Goal: Task Accomplishment & Management: Use online tool/utility

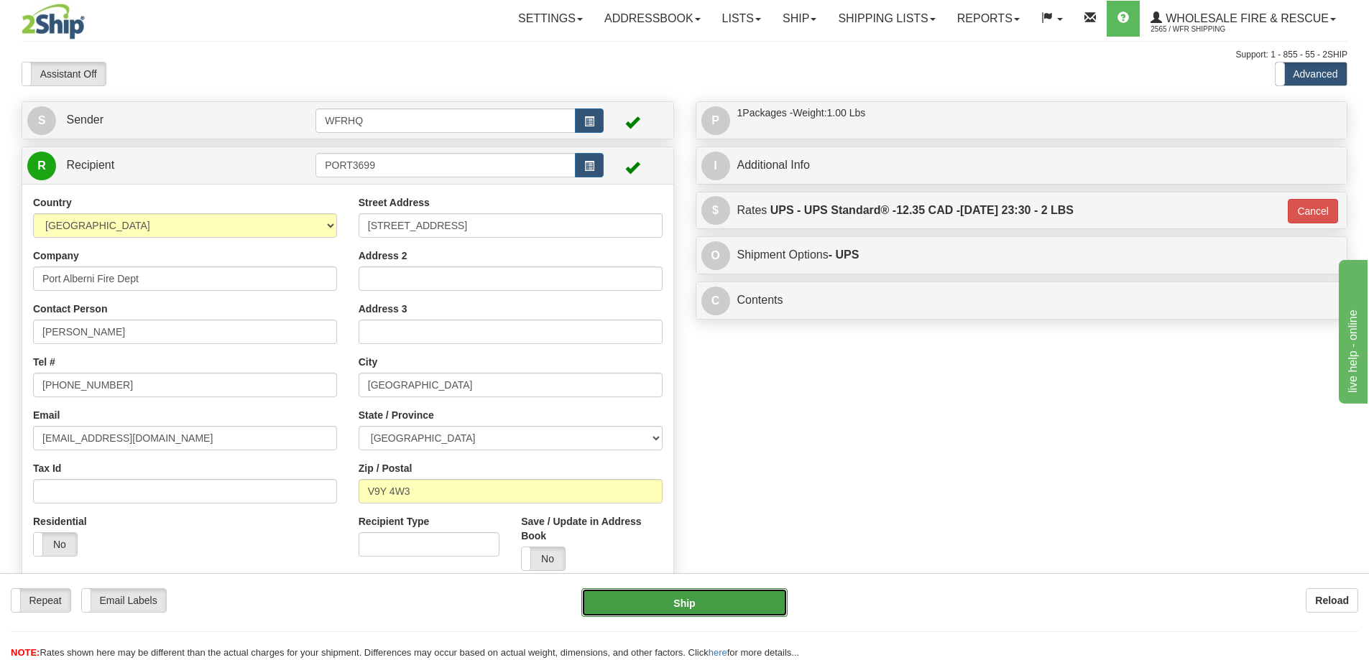
click at [685, 592] on button "Ship" at bounding box center [684, 602] width 206 height 29
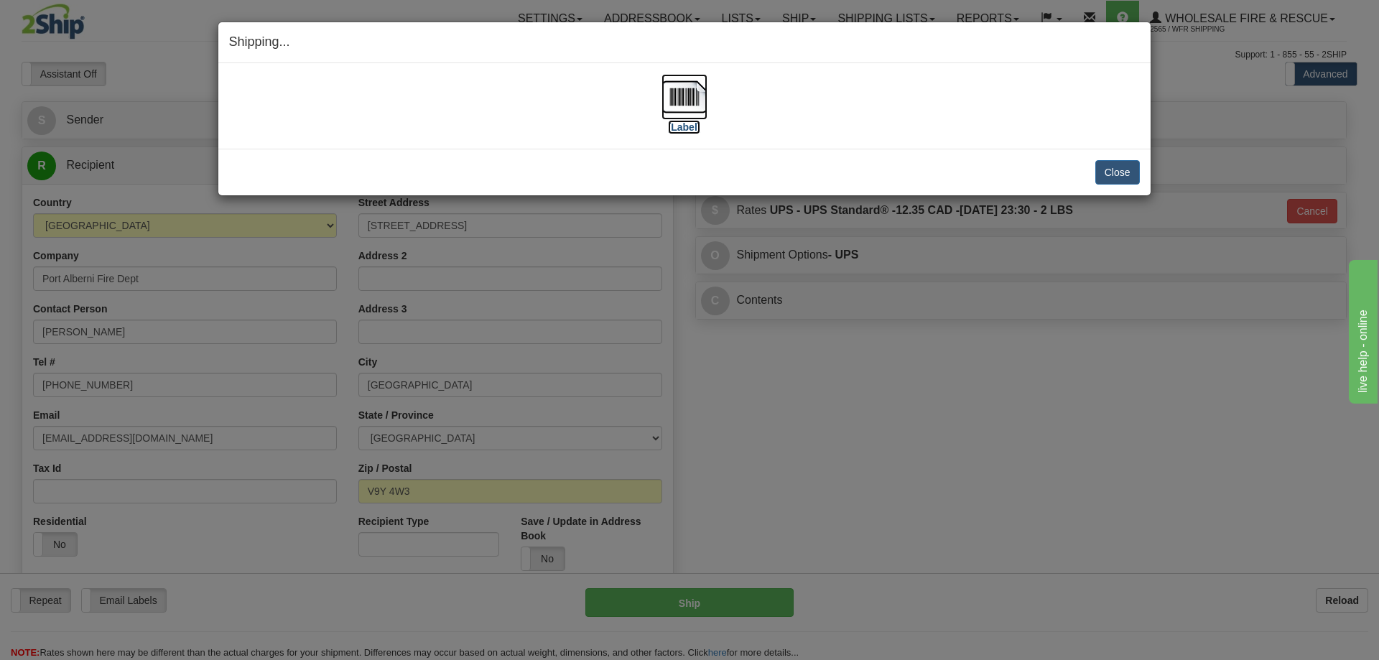
click at [693, 88] on img at bounding box center [685, 97] width 46 height 46
click at [1116, 175] on button "Close" at bounding box center [1118, 172] width 45 height 24
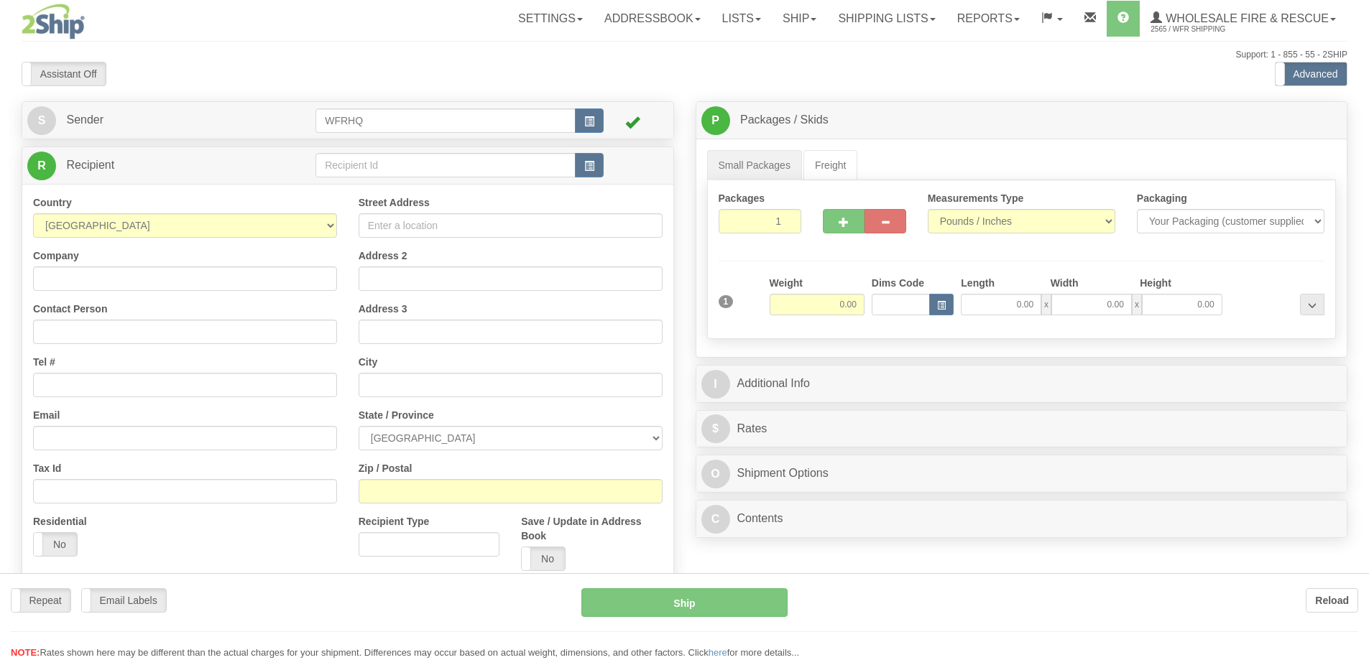
click at [381, 163] on div at bounding box center [684, 330] width 1369 height 660
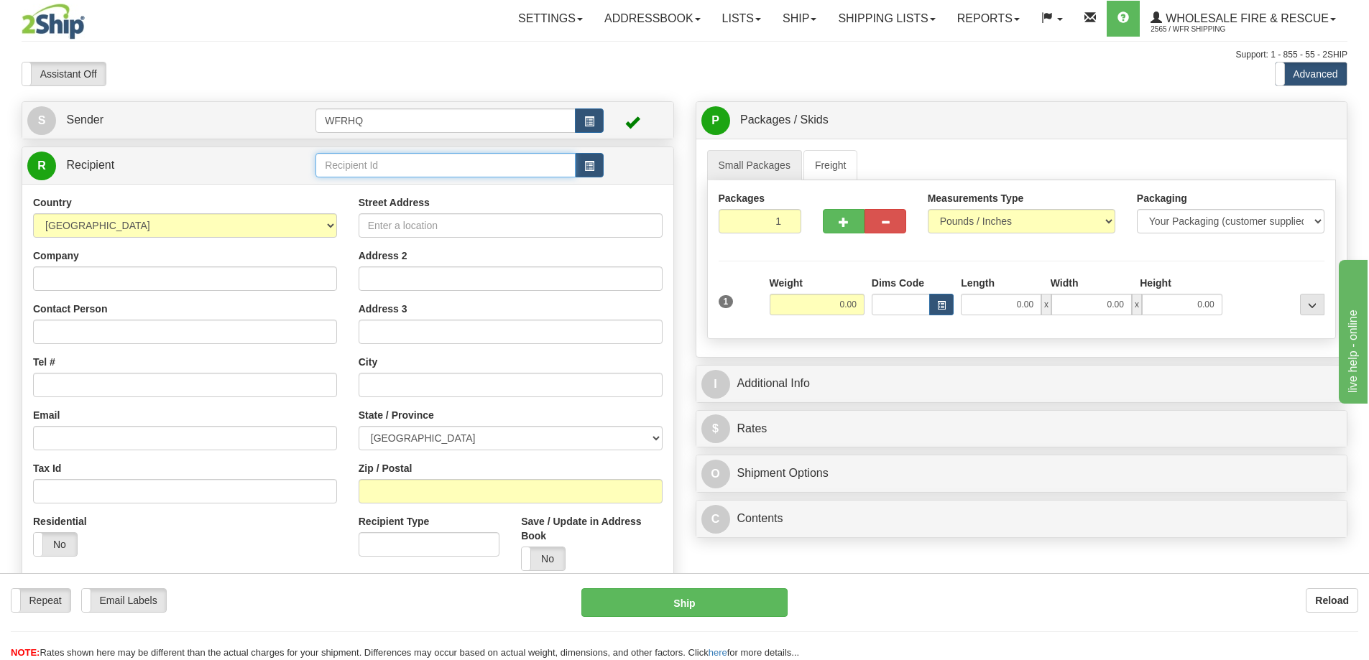
click at [381, 163] on input "text" at bounding box center [445, 165] width 260 height 24
type input "SASK"
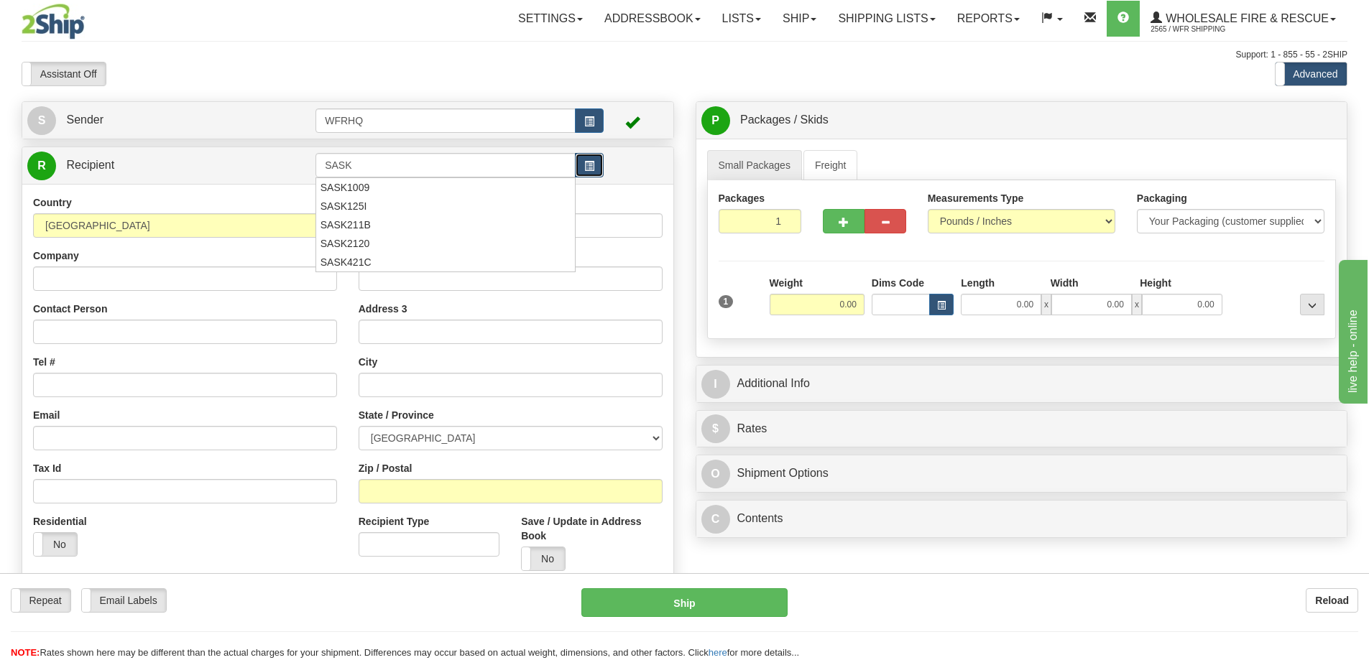
click at [587, 167] on span "button" at bounding box center [589, 166] width 10 height 9
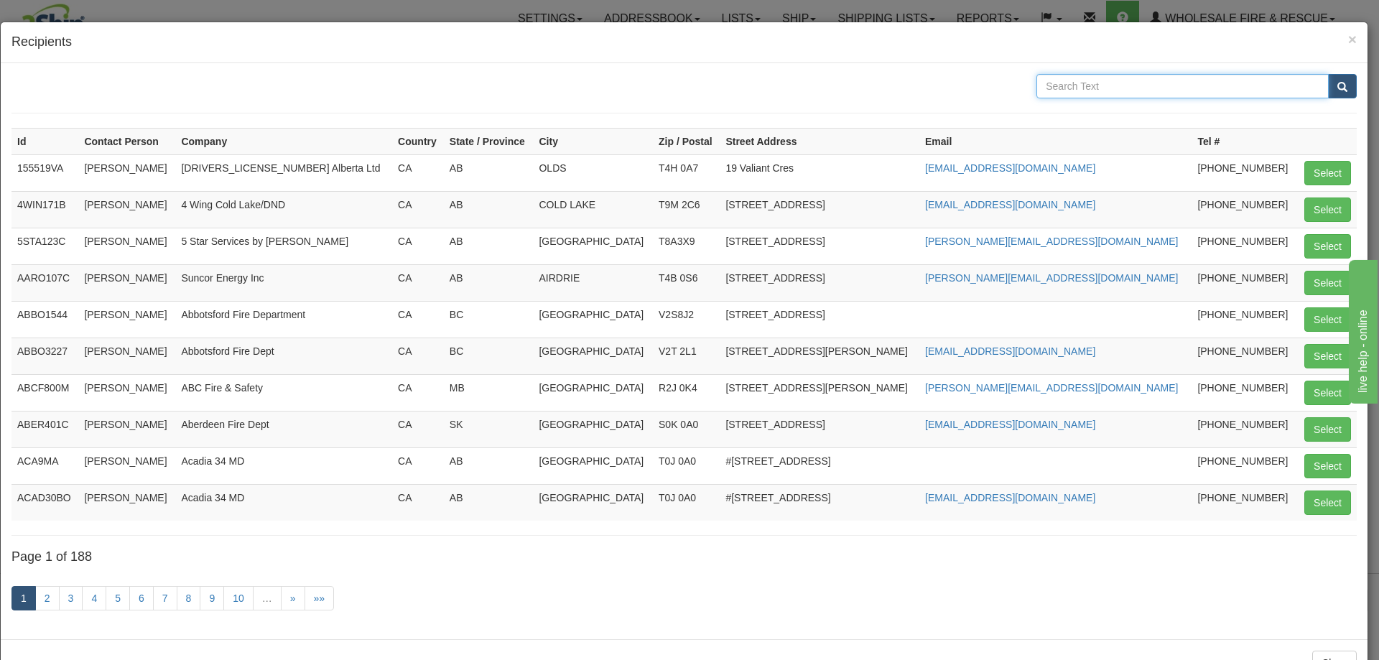
click at [1083, 81] on input "text" at bounding box center [1183, 86] width 292 height 24
type input "Public Safety"
click at [1328, 74] on button "submit" at bounding box center [1342, 86] width 29 height 24
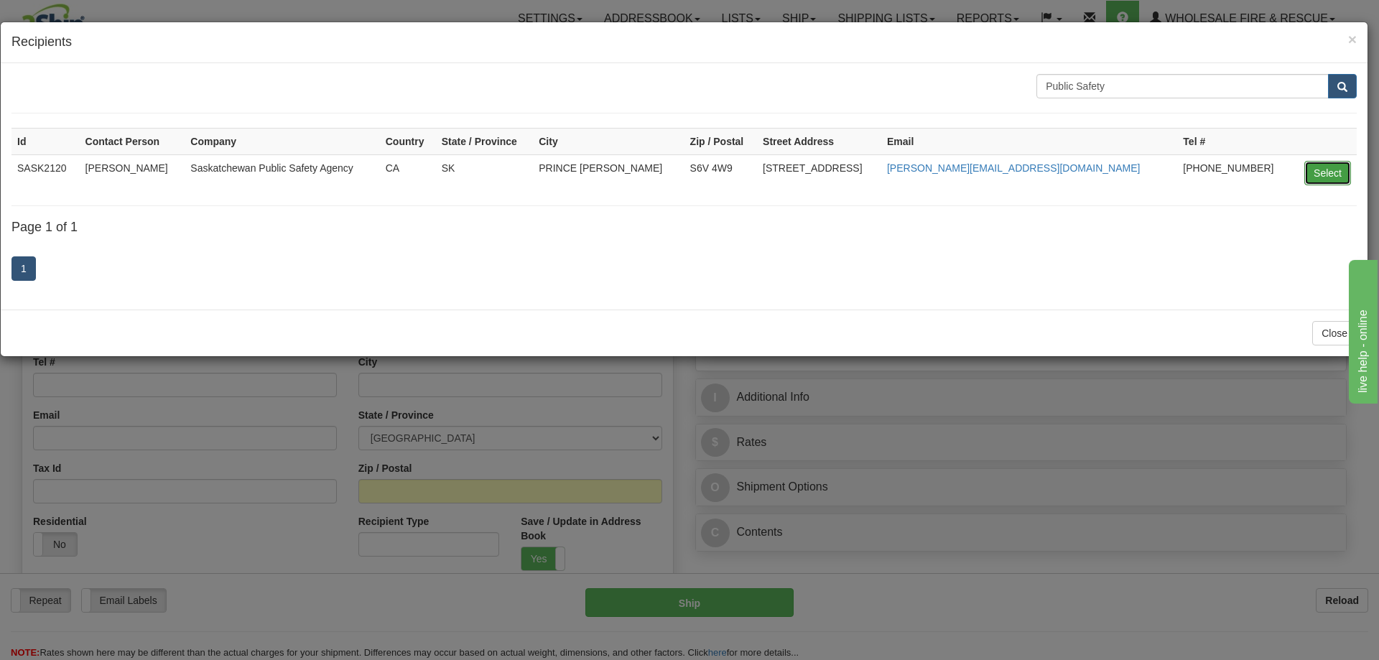
click at [1320, 163] on button "Select" at bounding box center [1328, 173] width 47 height 24
type input "SASK2120"
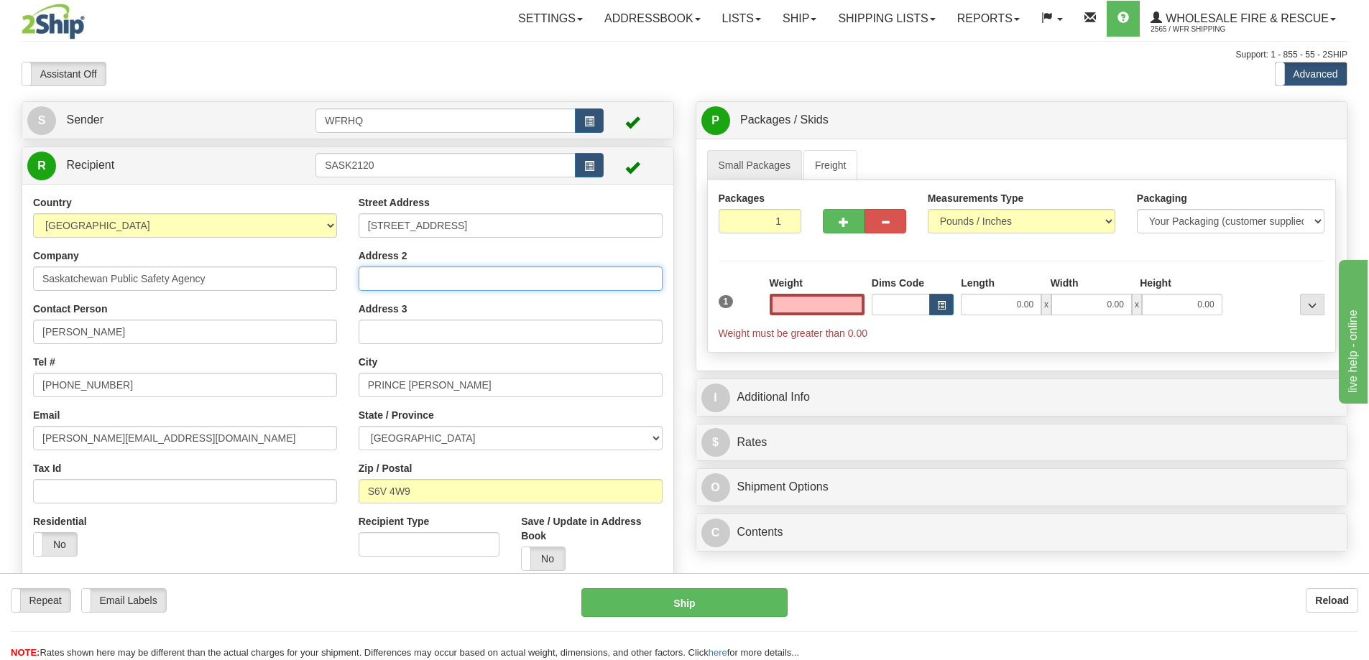
type input "0.00"
click at [445, 278] on input "Address 2" at bounding box center [510, 279] width 304 height 24
type input "B"
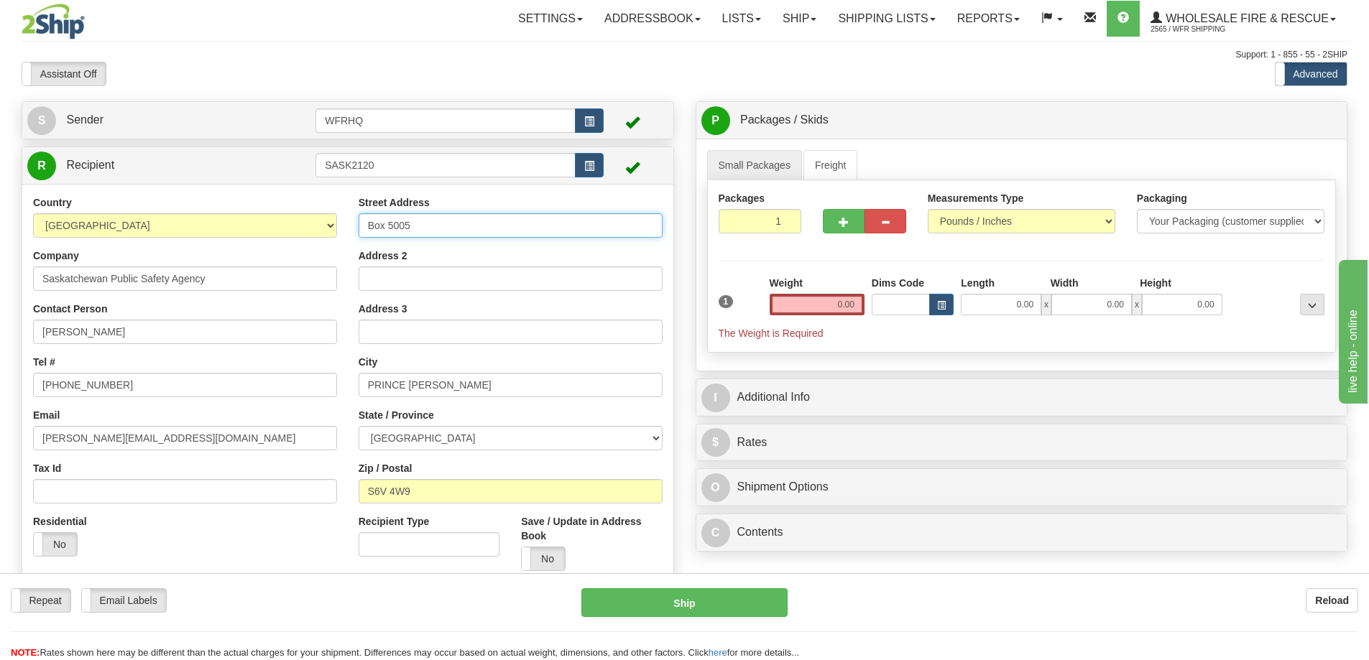
type input "Box 5005"
drag, startPoint x: 167, startPoint y: 337, endPoint x: -153, endPoint y: 338, distance: 319.7
click at [0, 338] on html "Training Course Close Toggle navigation Settings Shipping Preferences New Sende…" at bounding box center [684, 330] width 1369 height 660
type input "Landon Adams"
type input "306-953-2219"
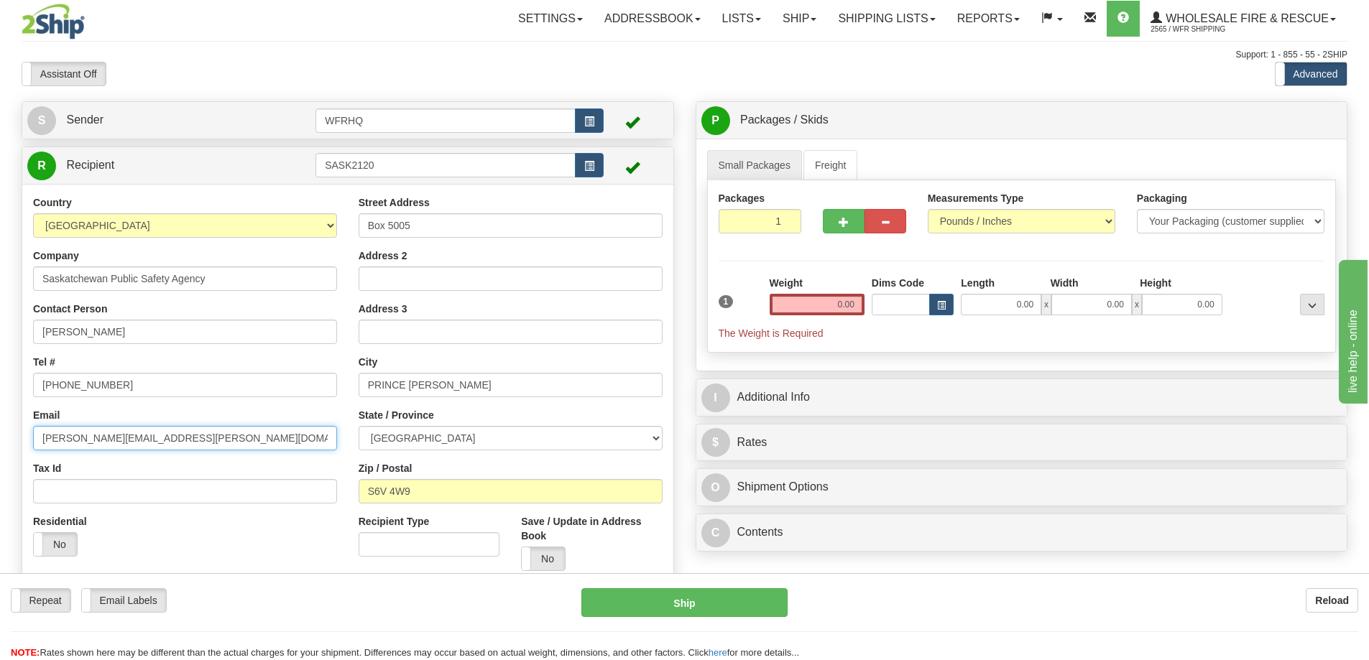
type input "landon.adams@gov.sk.ca"
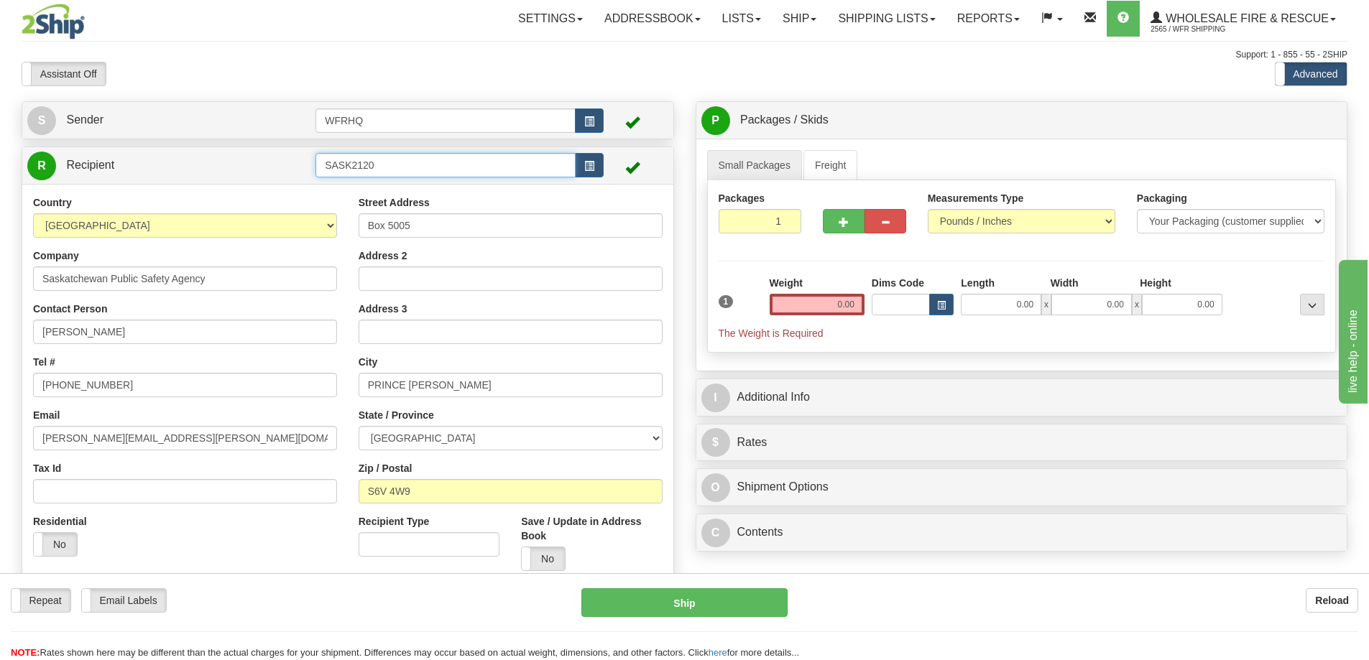
click at [400, 166] on input "SASK2120" at bounding box center [445, 165] width 260 height 24
type input "SASK5005"
click at [488, 190] on div "Country AFGHANISTAN ALAND ISLANDS ALBANIA ALGERIA AMERICAN SAMOA ANDORRA ANGOLA…" at bounding box center [347, 388] width 651 height 409
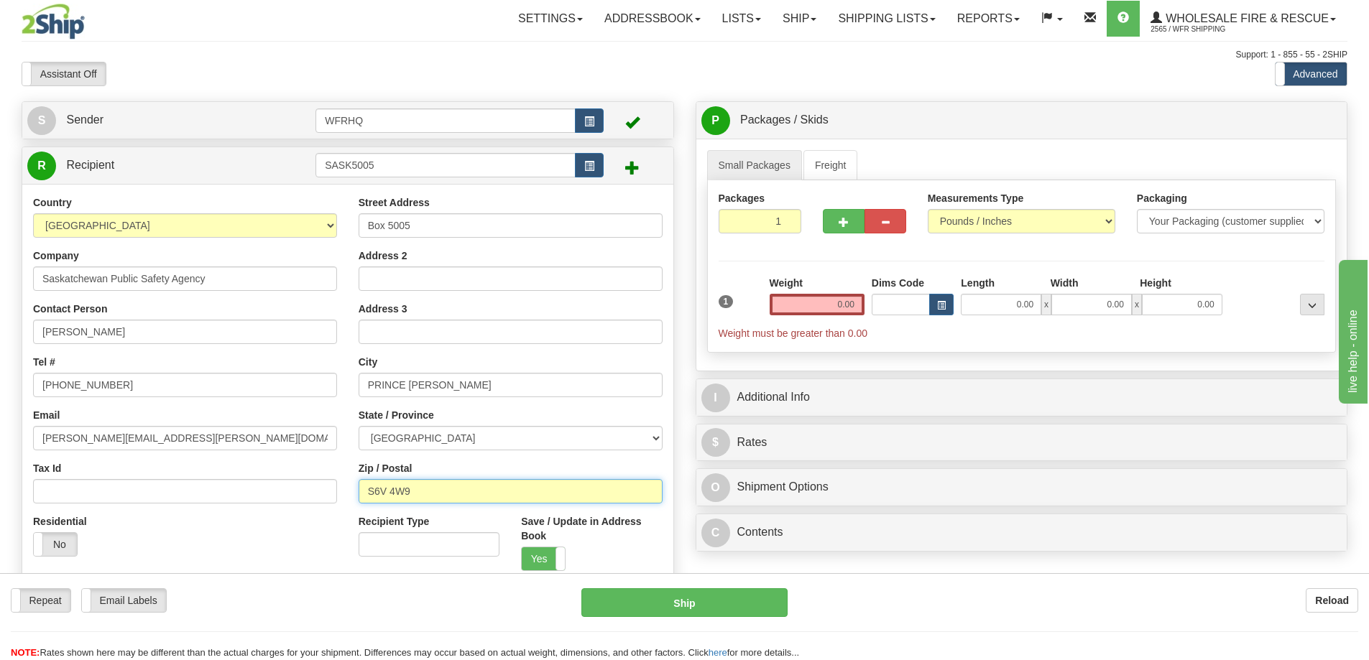
click at [396, 492] on input "S6V 4W9" at bounding box center [510, 491] width 304 height 24
type input "S6V 6W9"
click at [807, 300] on input "0.00" at bounding box center [816, 305] width 95 height 22
type input "2.00"
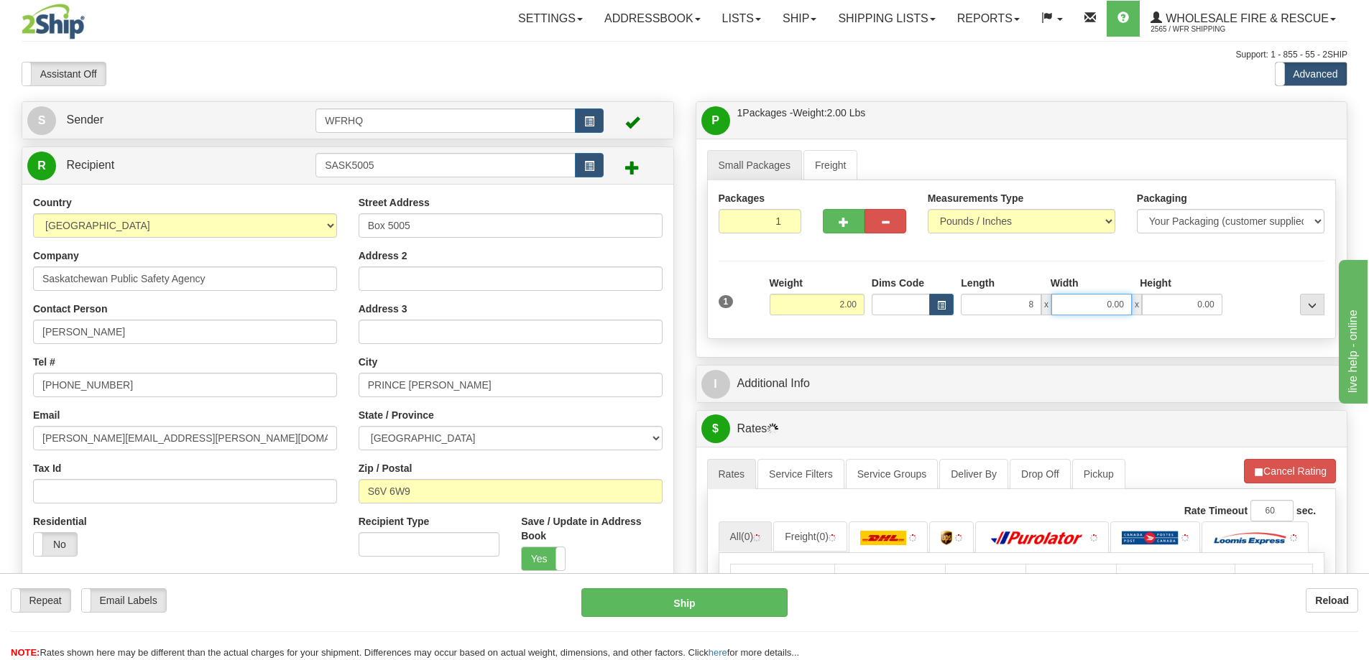
type input "8.00"
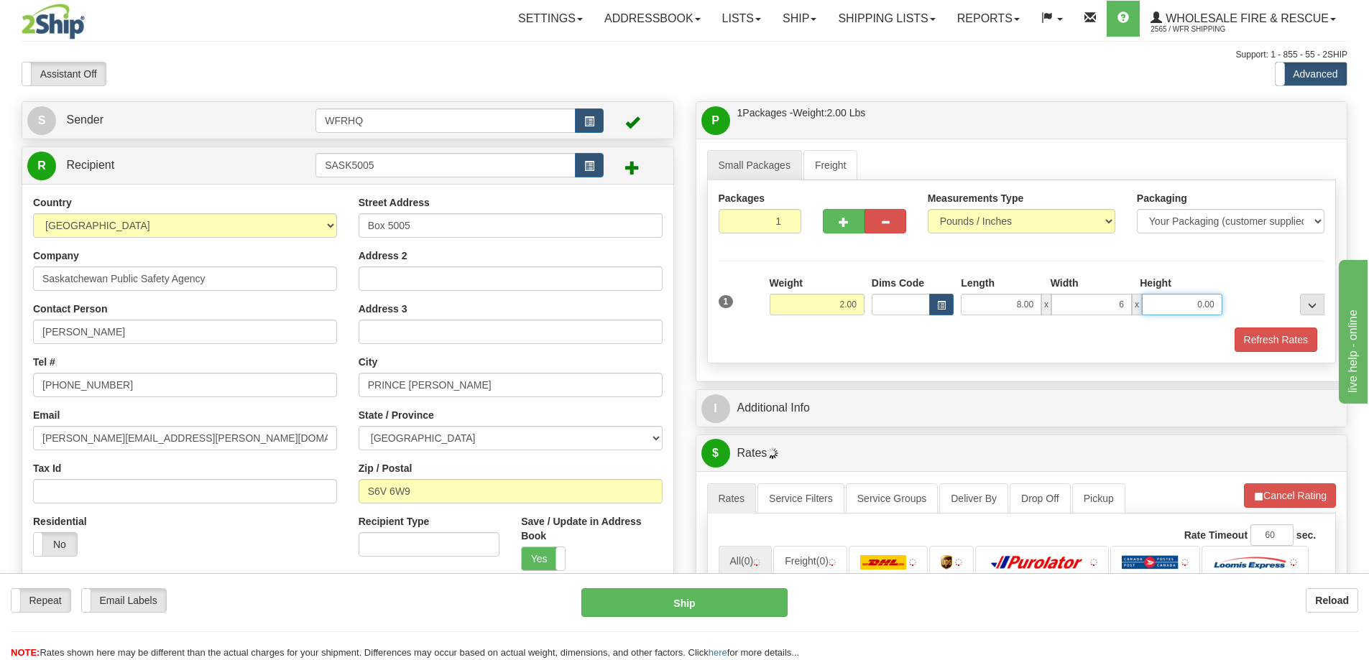
type input "6.00"
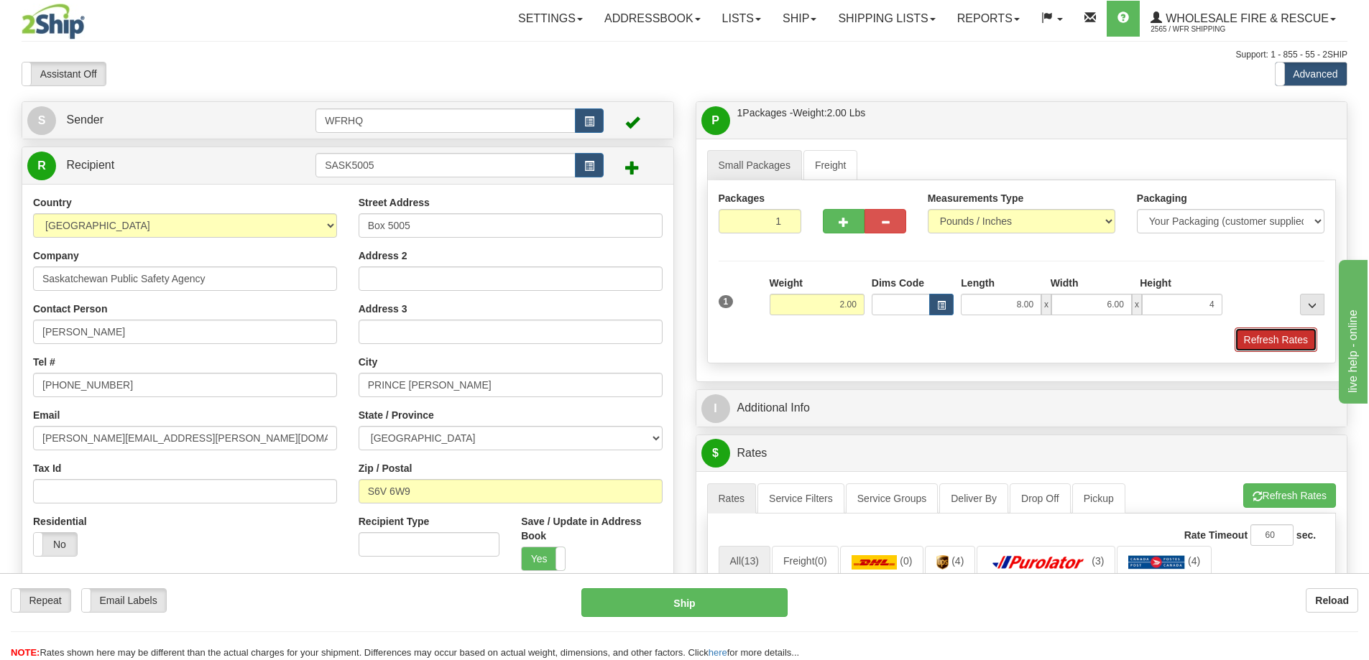
type input "4.00"
click at [1309, 347] on button "Refresh Rates" at bounding box center [1275, 340] width 83 height 24
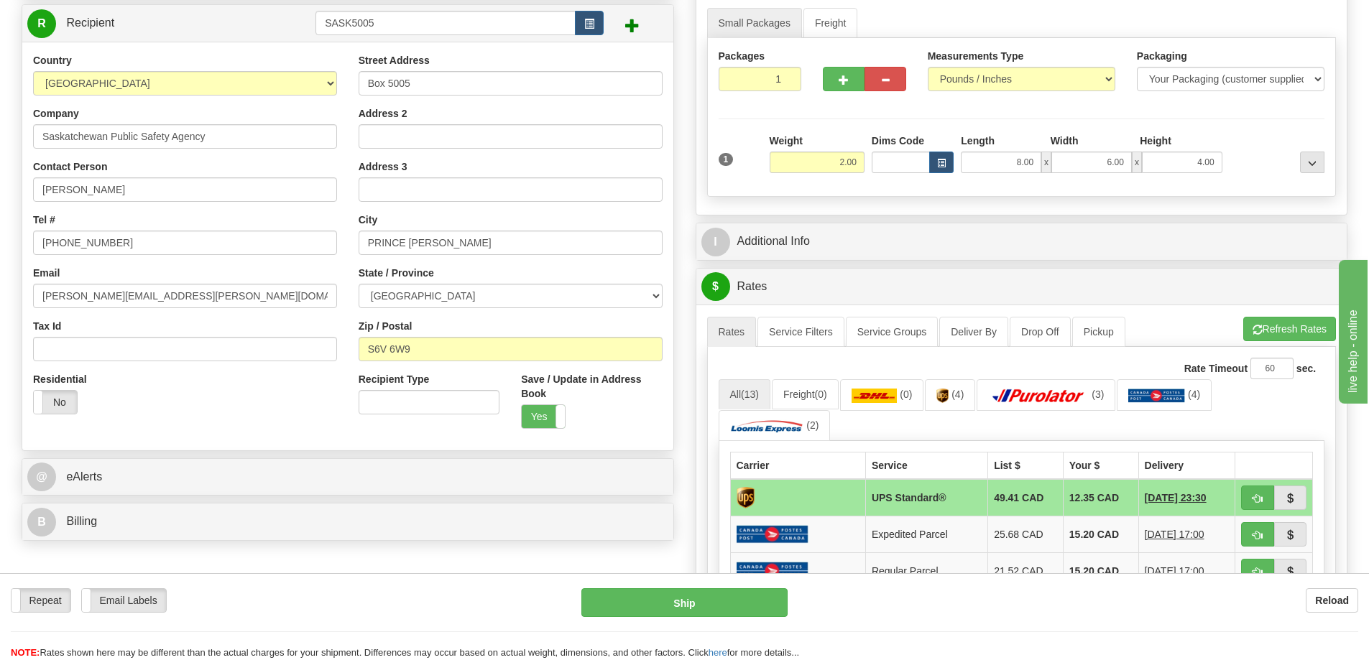
scroll to position [144, 0]
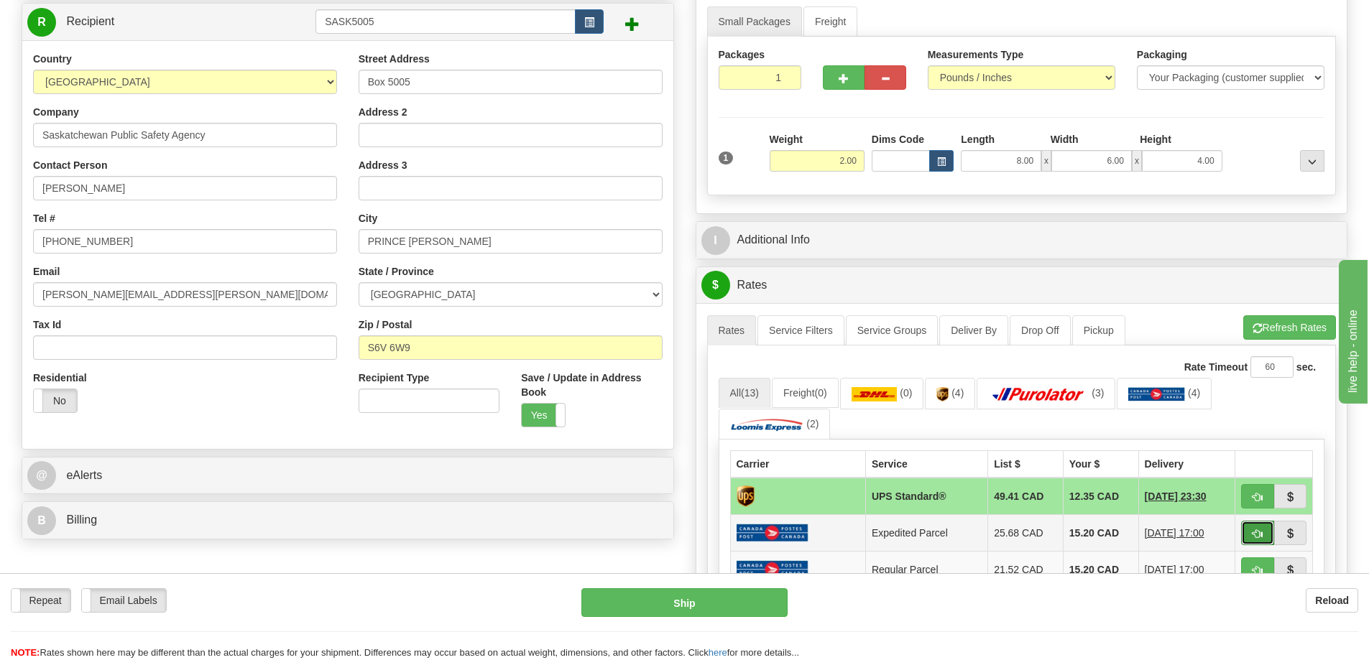
click at [1256, 537] on span "button" at bounding box center [1257, 533] width 10 height 9
type input "DOM.EP"
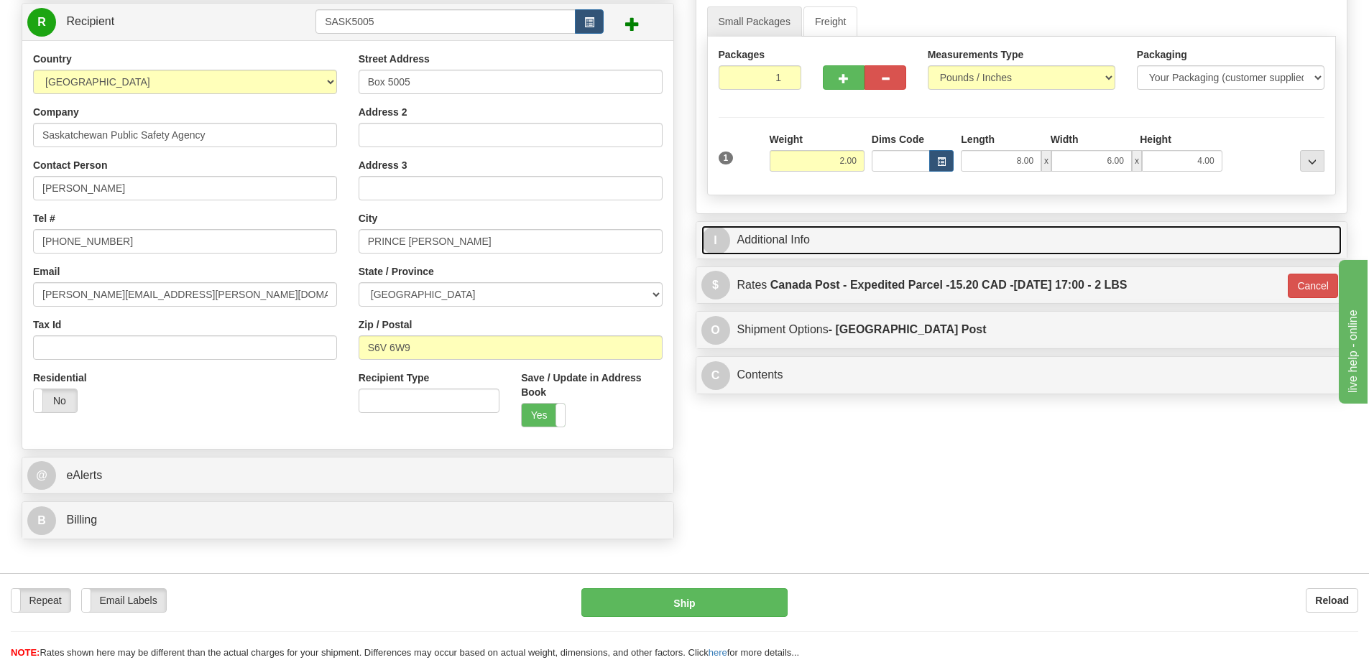
click at [883, 245] on link "I Additional Info" at bounding box center [1021, 240] width 641 height 29
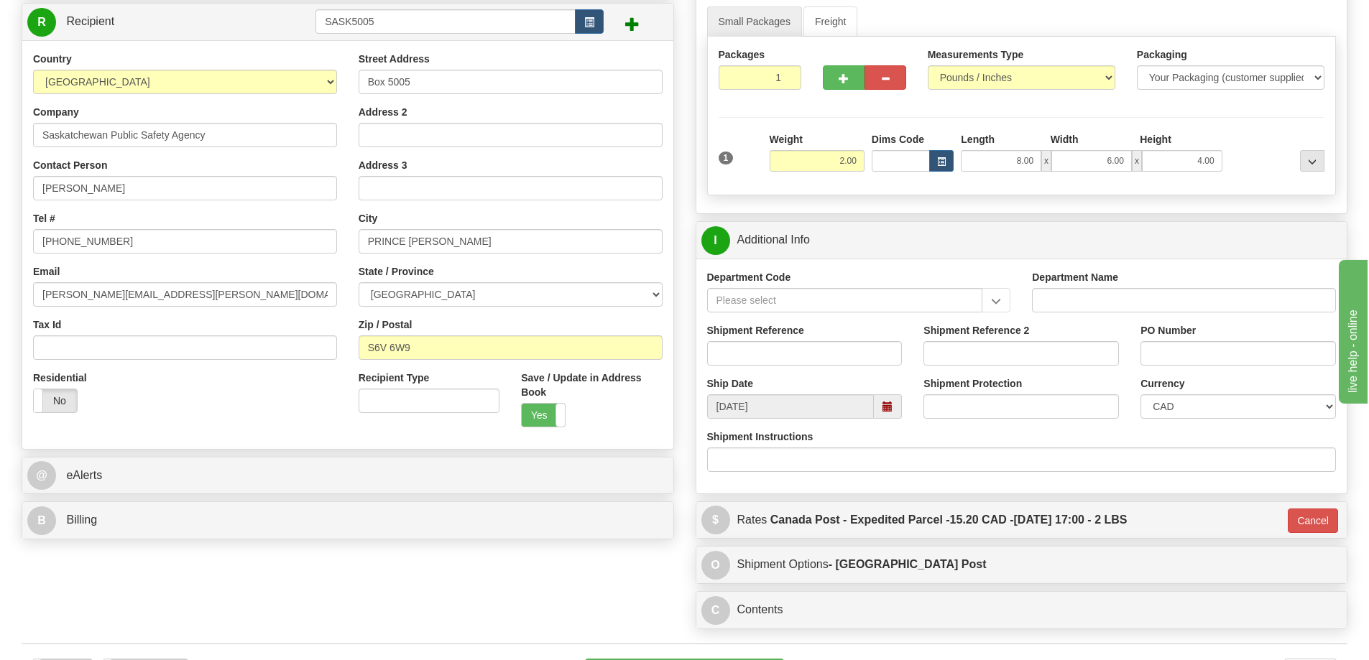
click at [774, 366] on div "Shipment Reference" at bounding box center [804, 349] width 217 height 53
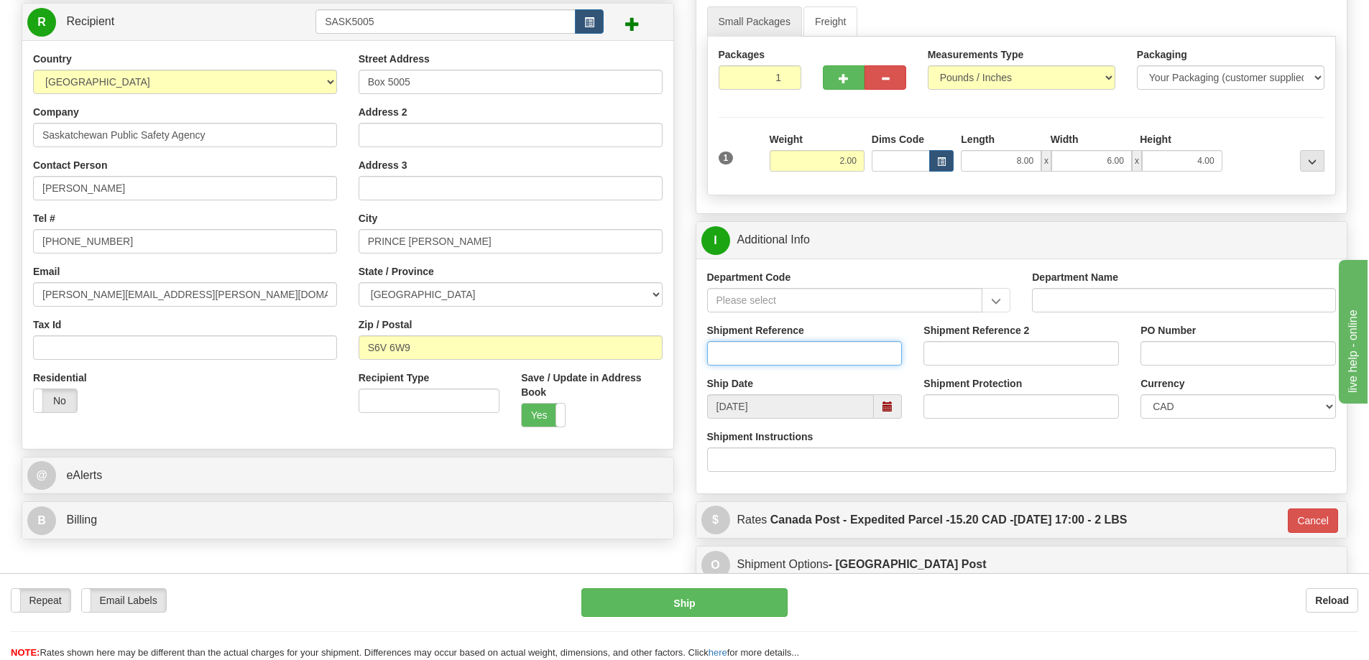
click at [774, 358] on input "Shipment Reference" at bounding box center [804, 353] width 195 height 24
click button "Delete" at bounding box center [0, 0] width 0 height 0
type input "S"
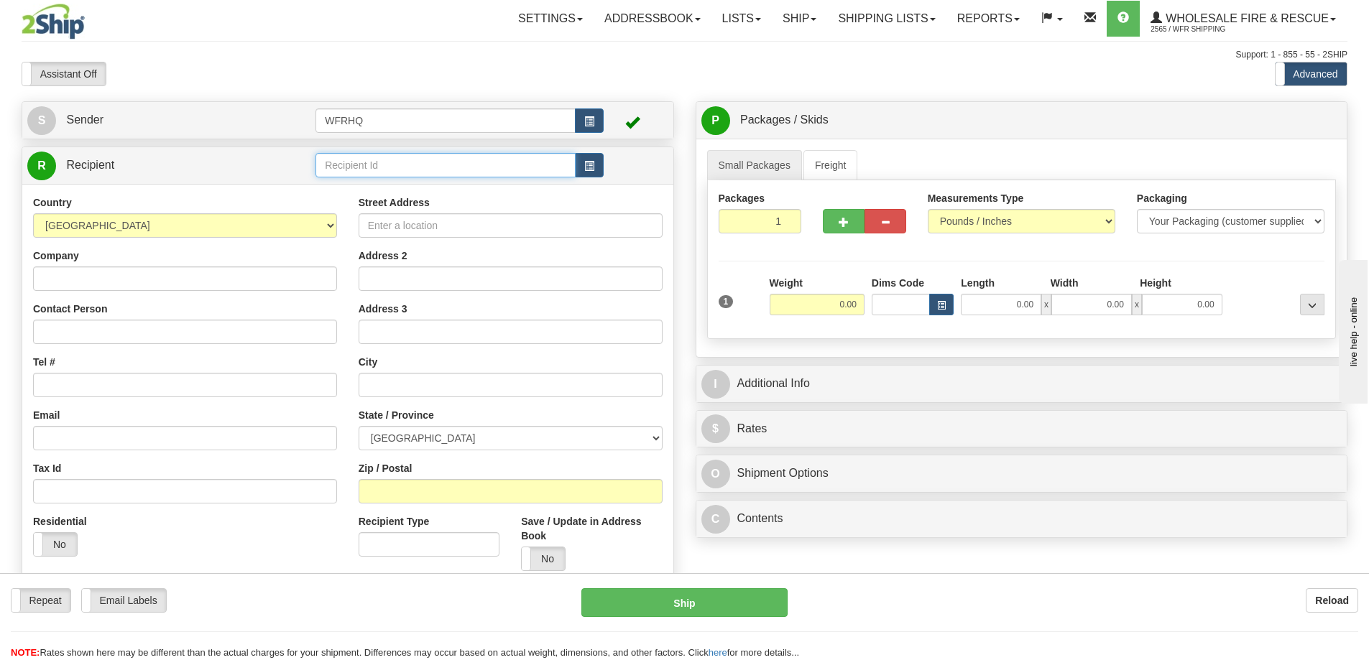
click at [414, 173] on input "text" at bounding box center [445, 165] width 260 height 24
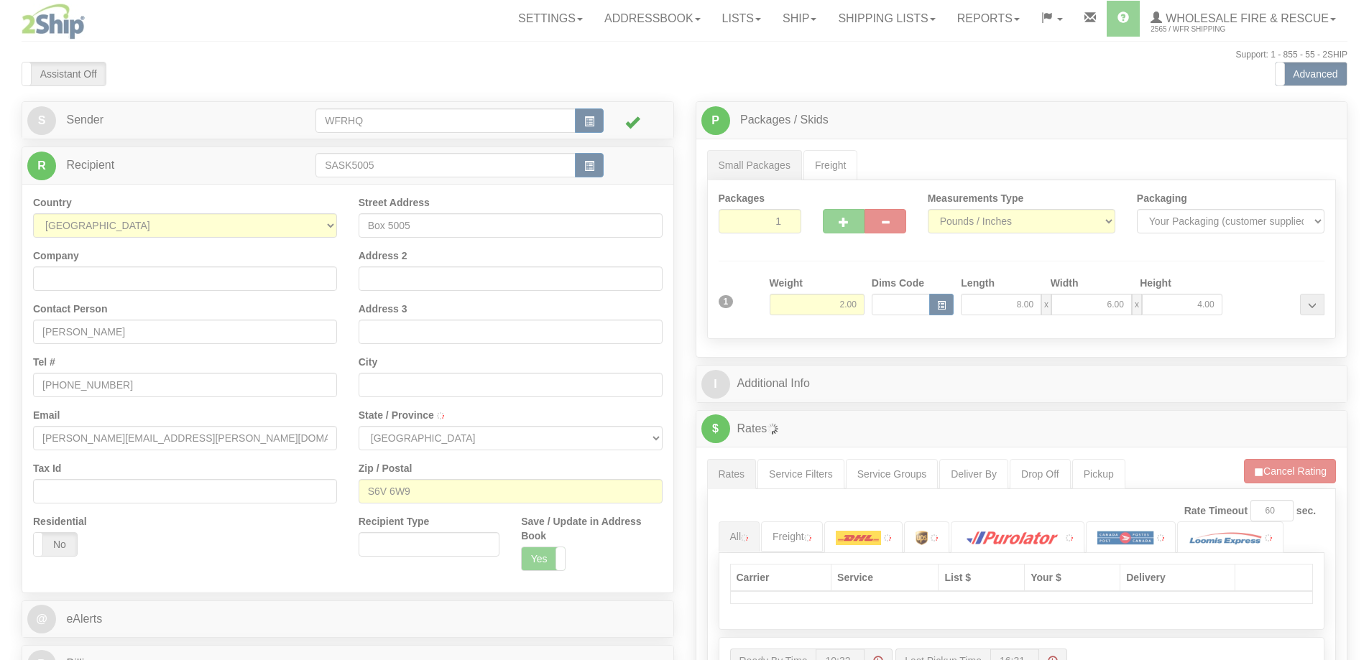
type input "PRINCE [PERSON_NAME]"
select select "SK"
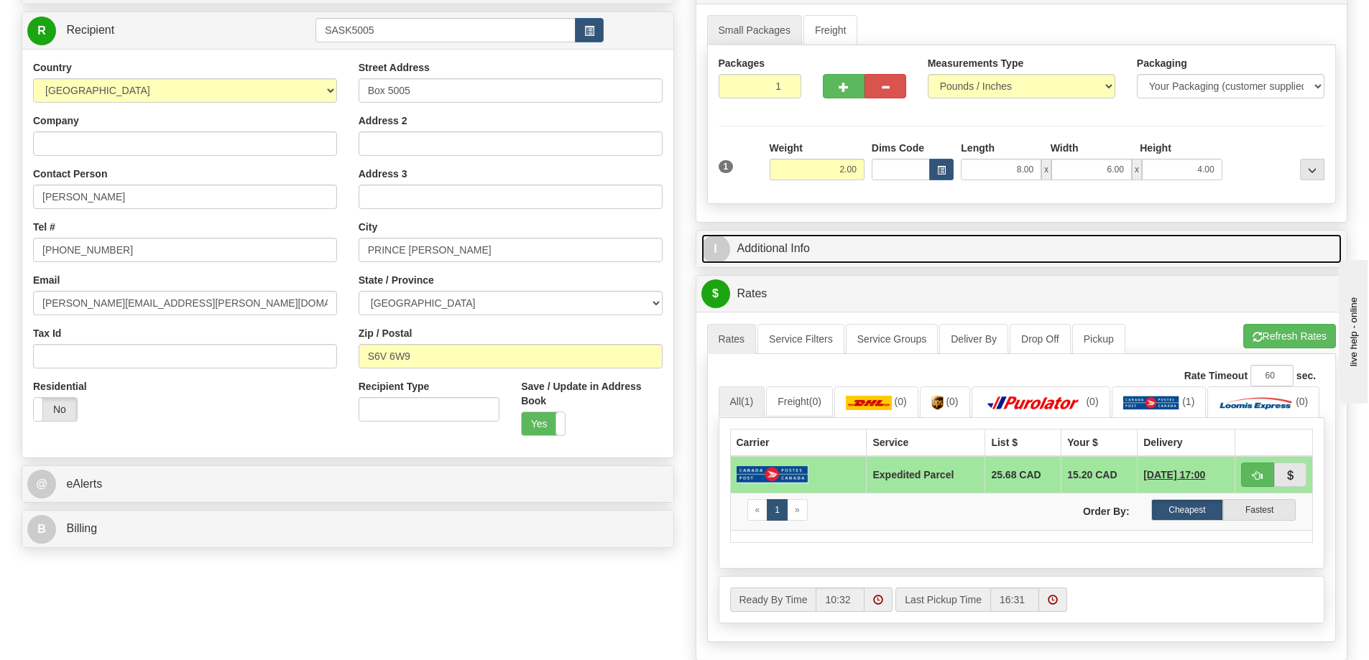
click at [862, 250] on link "I Additional Info" at bounding box center [1021, 248] width 641 height 29
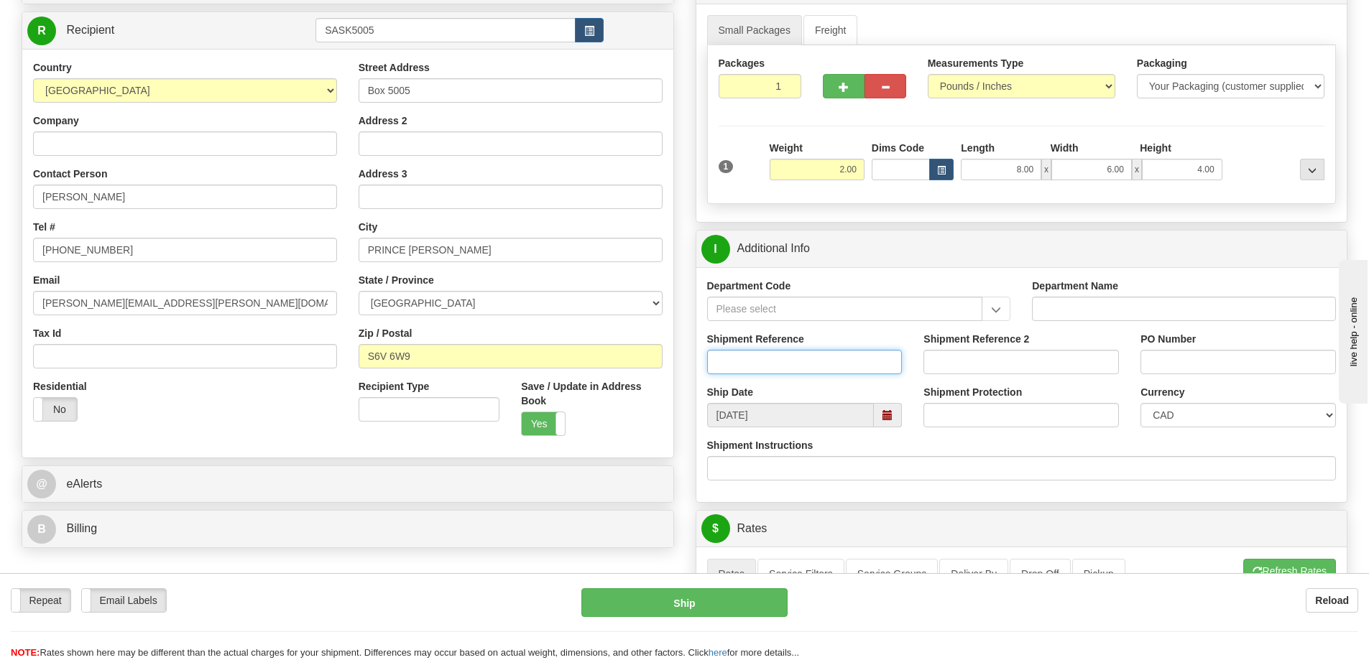
click at [759, 366] on input "Shipment Reference" at bounding box center [804, 362] width 195 height 24
click at [85, 142] on input "Company" at bounding box center [185, 143] width 304 height 24
type input "Saskatchewan Public Safety Agency"
click at [761, 355] on input "Shipment Reference" at bounding box center [804, 362] width 195 height 24
type input "S46549-30734"
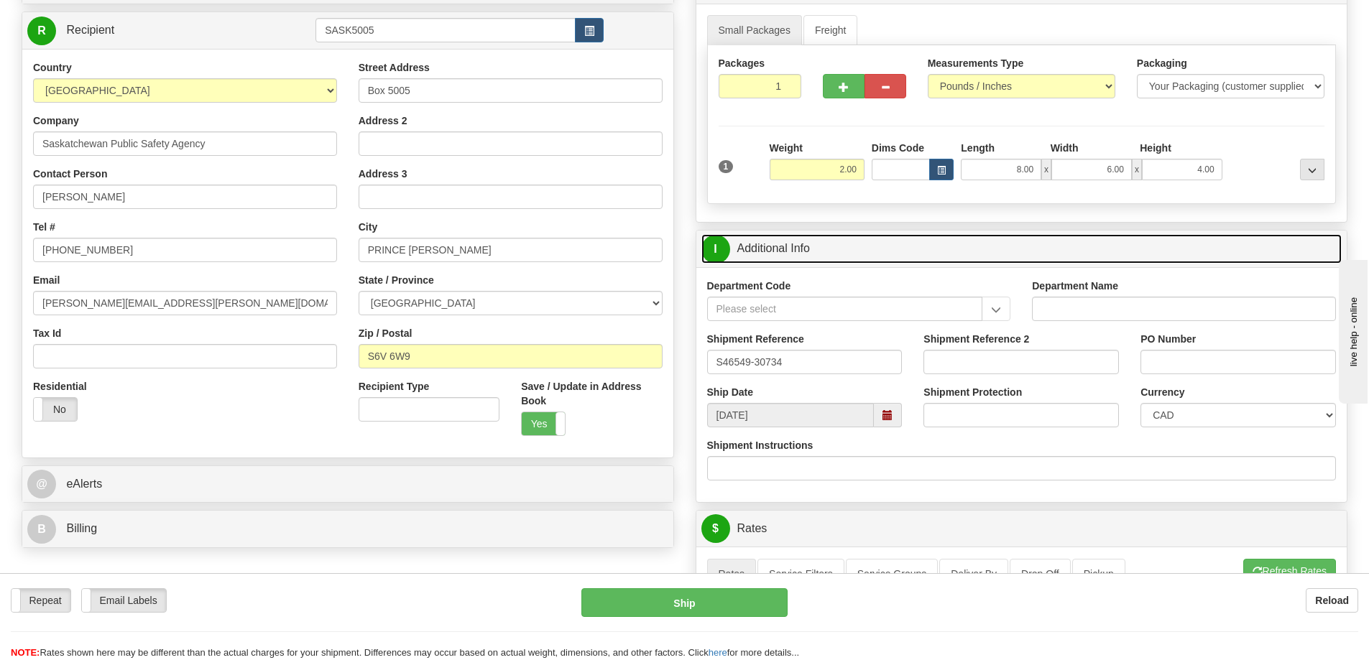
click at [1055, 252] on link "I Additional Info" at bounding box center [1021, 248] width 641 height 29
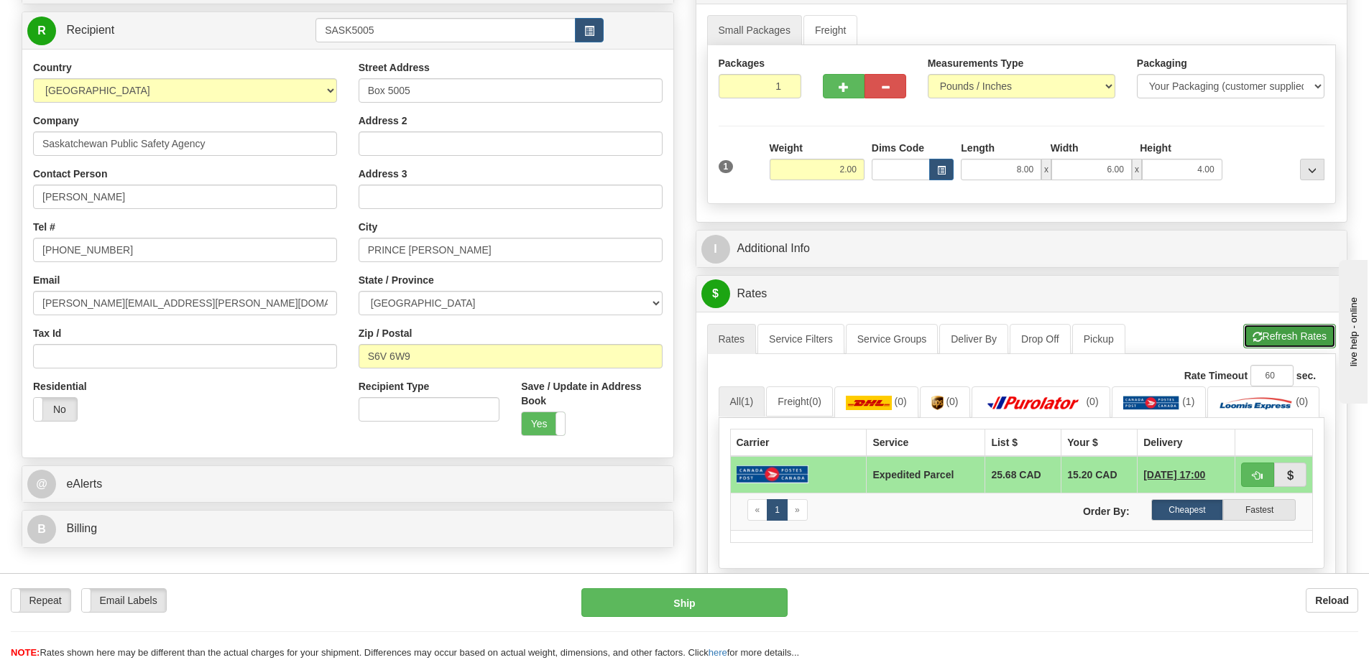
click at [1276, 342] on button "Refresh Rates" at bounding box center [1289, 336] width 93 height 24
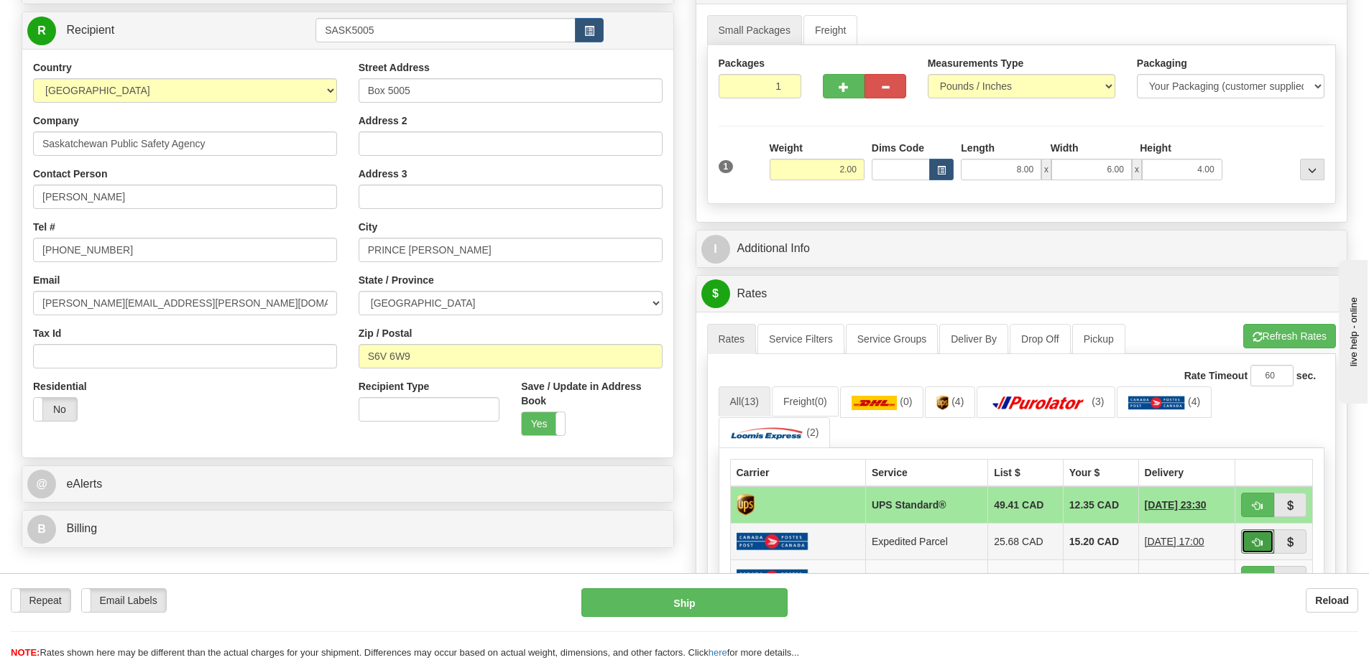
click at [1248, 546] on button "button" at bounding box center [1257, 541] width 33 height 24
type input "DOM.EP"
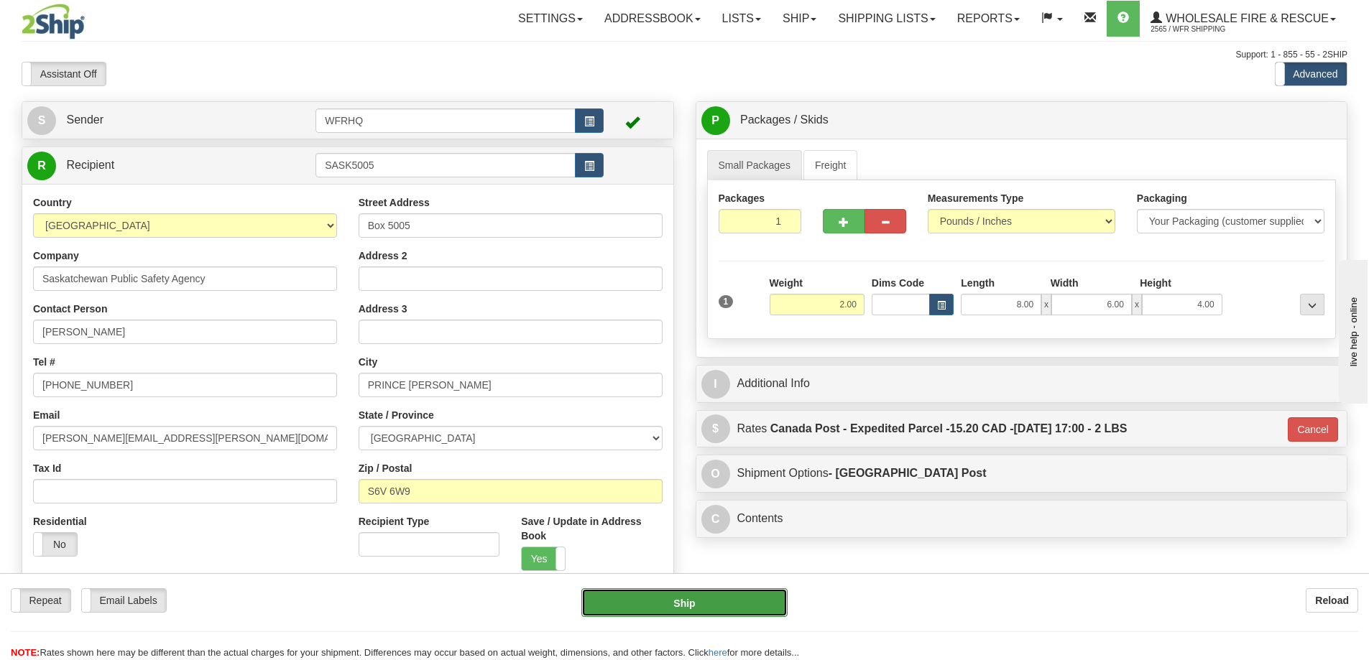
click at [675, 597] on button "Ship" at bounding box center [684, 602] width 206 height 29
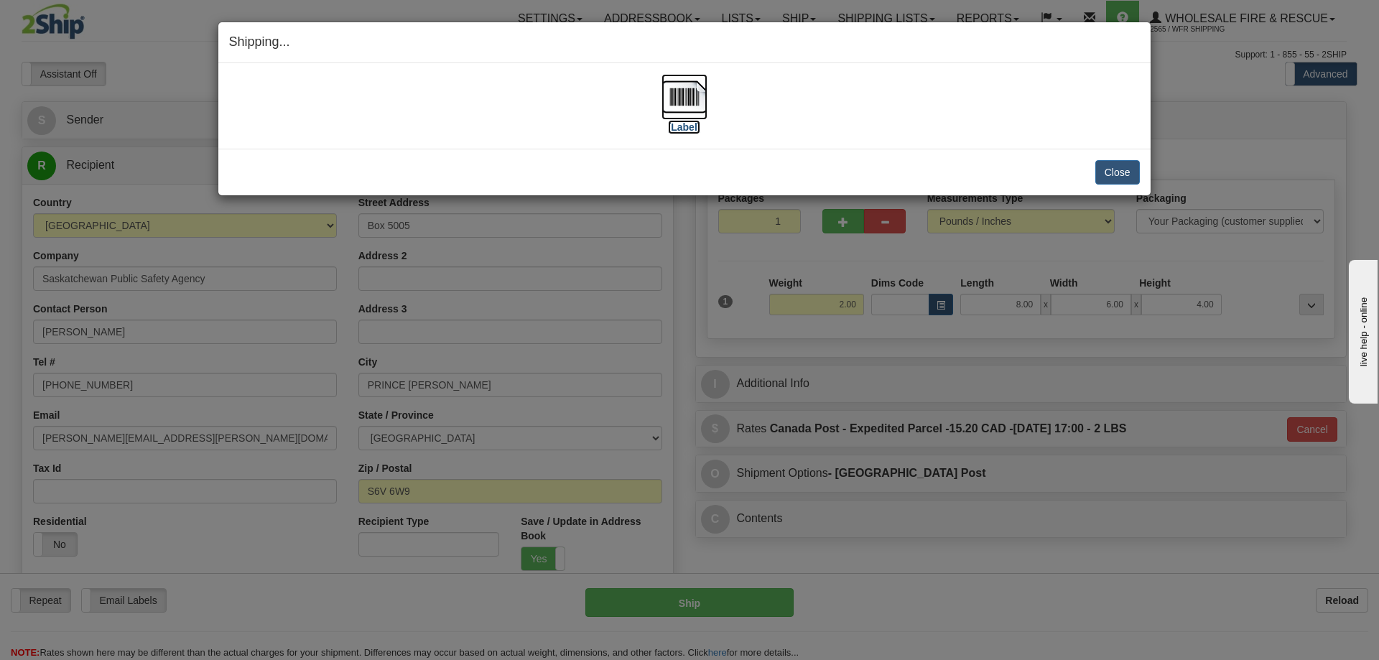
click at [675, 106] on img at bounding box center [685, 97] width 46 height 46
click at [1122, 170] on button "Close" at bounding box center [1118, 172] width 45 height 24
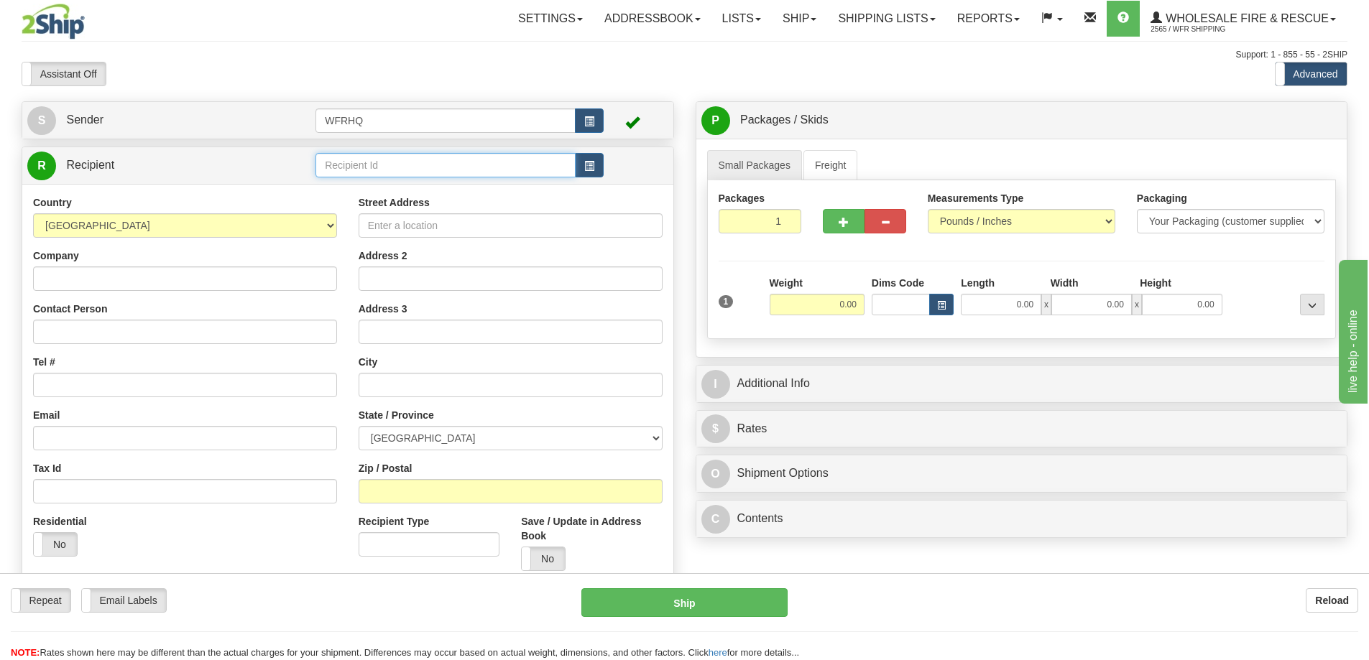
click at [392, 162] on input "text" at bounding box center [445, 165] width 260 height 24
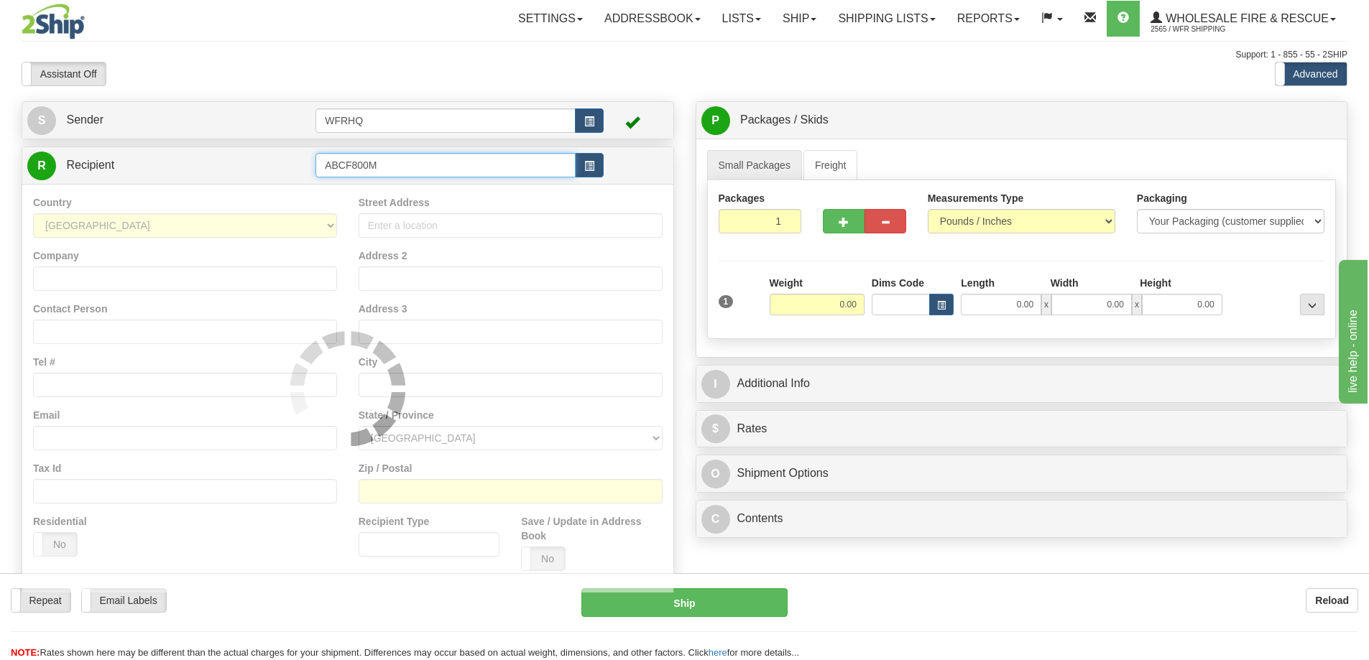
type input "ABCF800M"
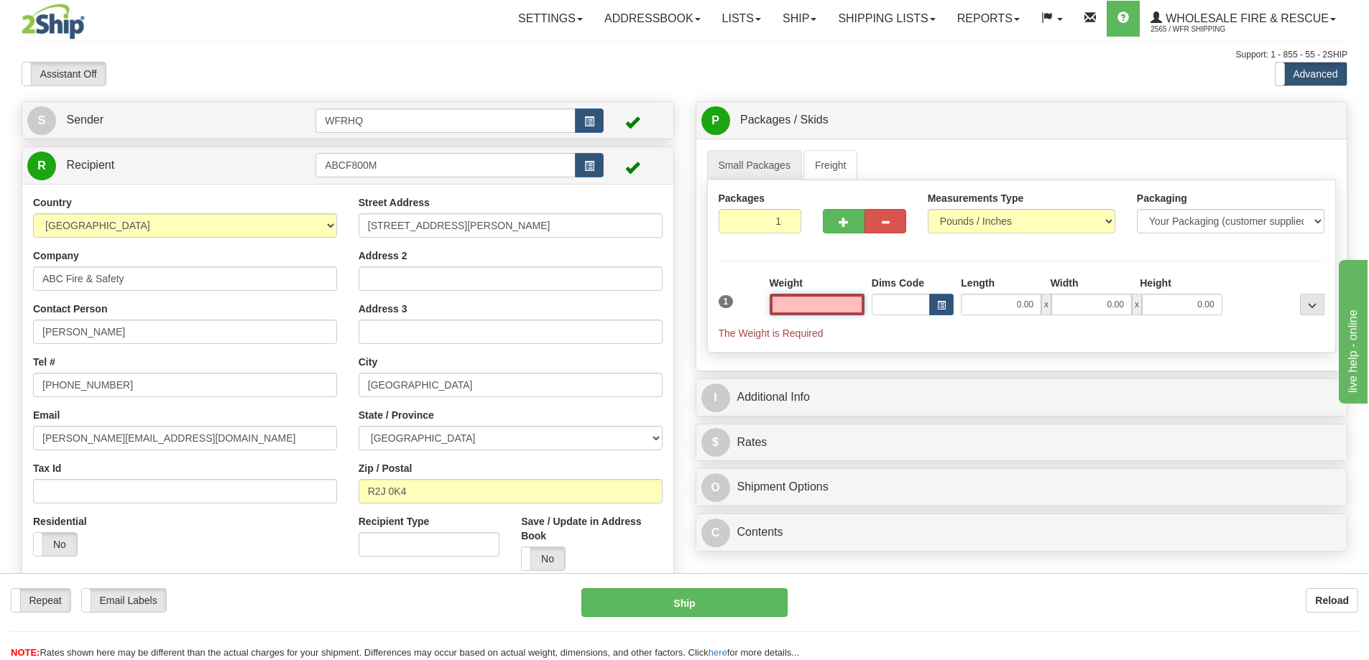
click at [836, 303] on input "text" at bounding box center [816, 305] width 95 height 22
type input "5.00"
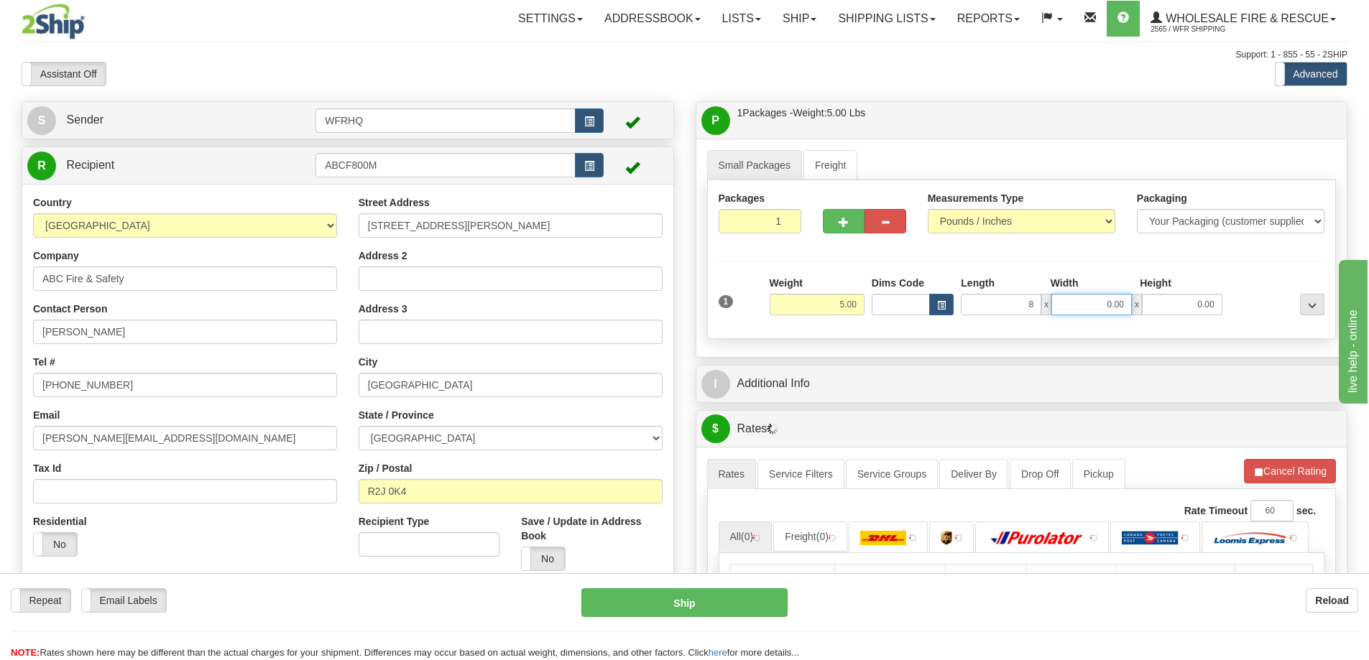
type input "8.00"
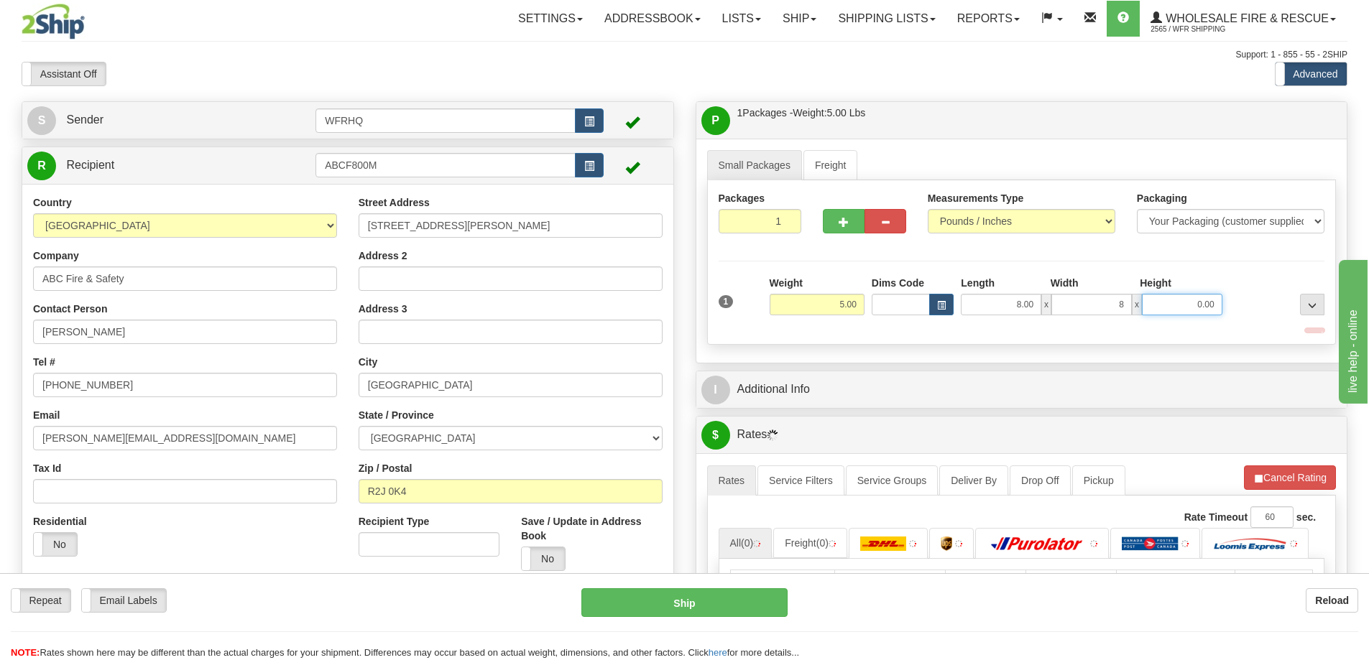
type input "8.00"
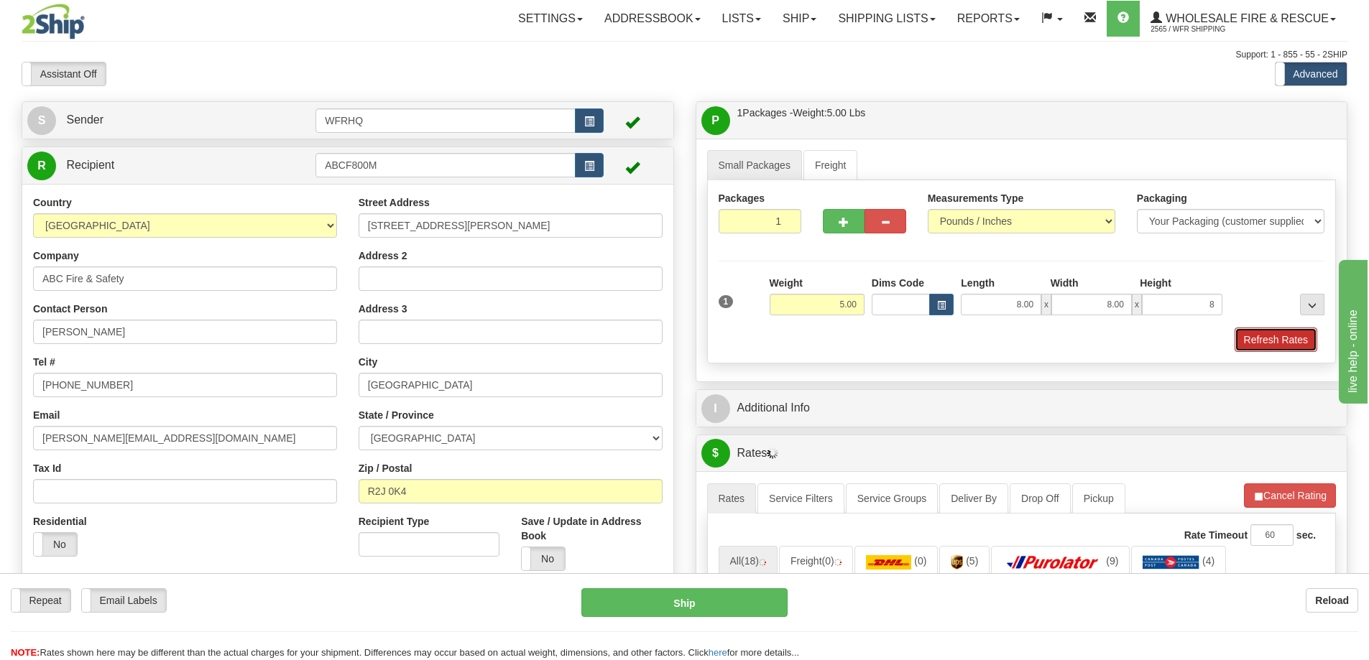
type input "8.00"
click at [1256, 333] on button "Refresh Rates" at bounding box center [1275, 340] width 83 height 24
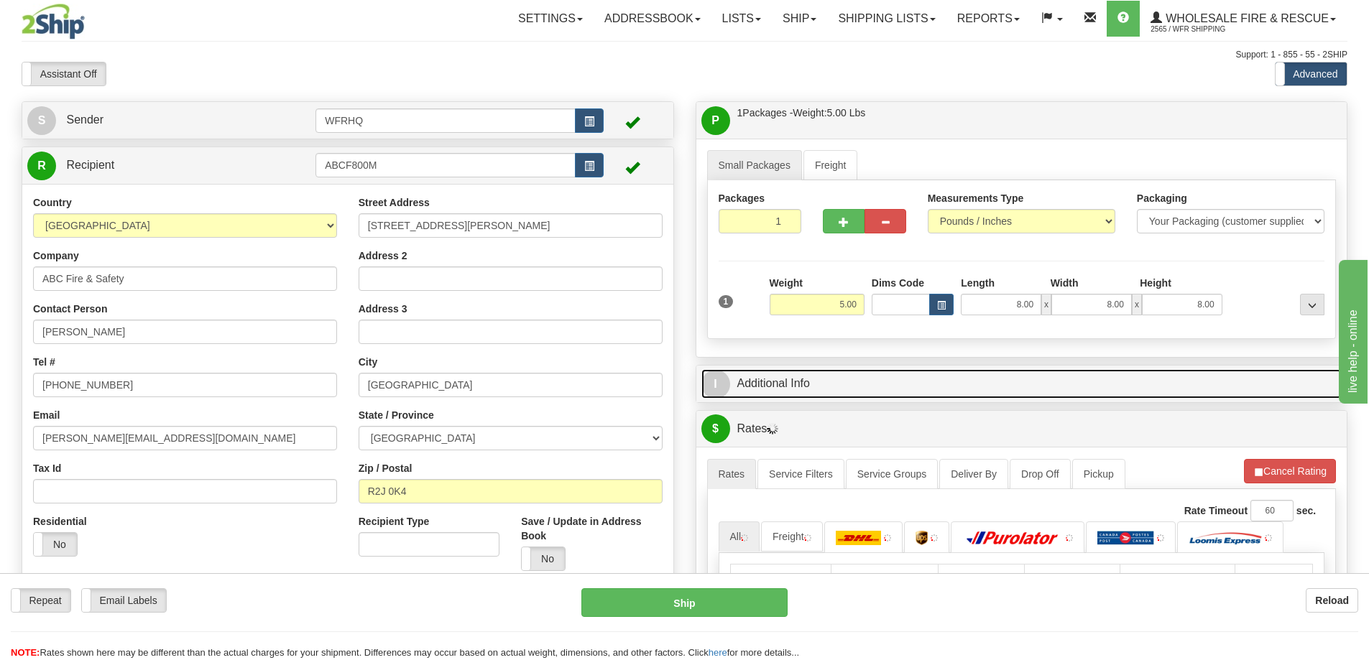
click at [1088, 381] on link "I Additional Info" at bounding box center [1021, 383] width 641 height 29
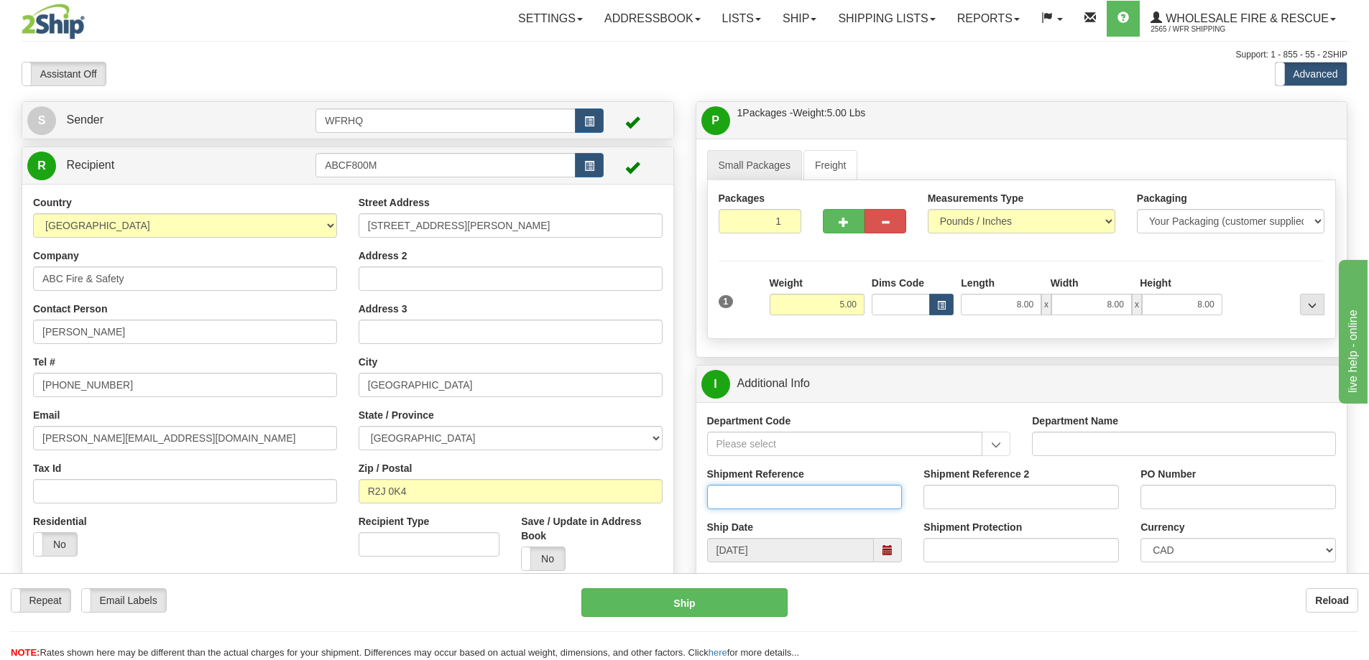
click at [805, 493] on input "Shipment Reference" at bounding box center [804, 497] width 195 height 24
type input "S46515-30708"
type input "7000024886"
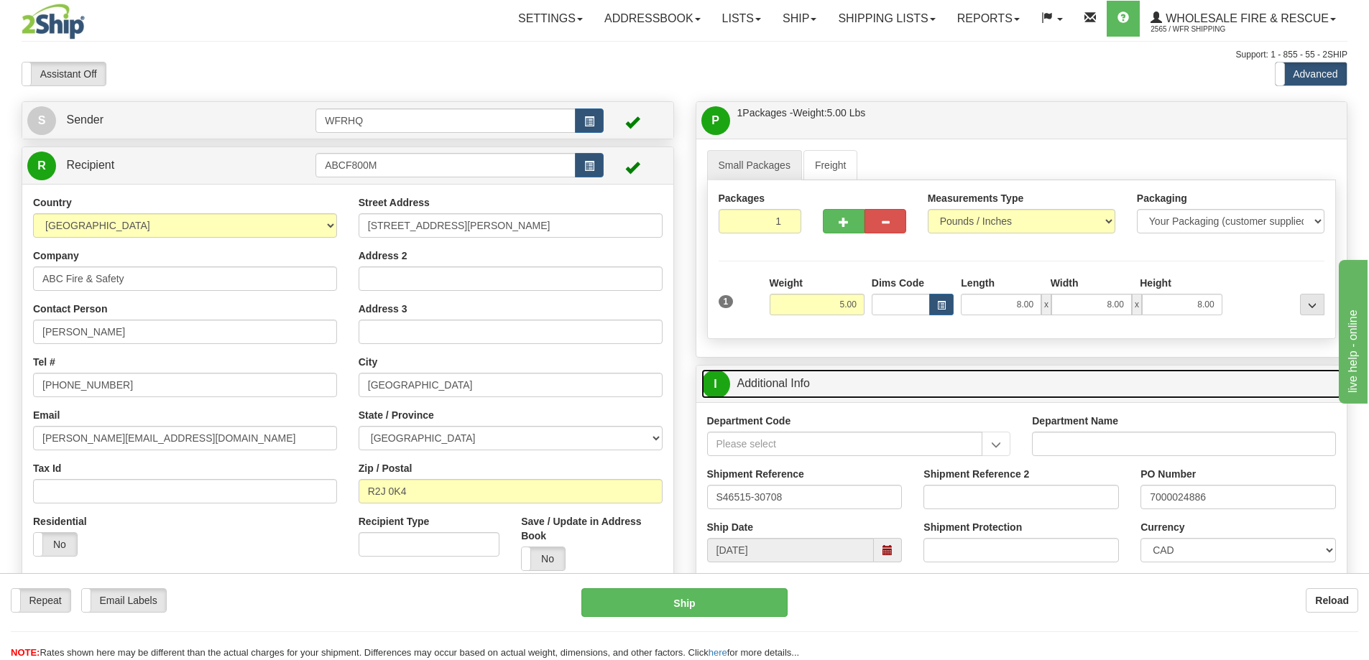
click at [1140, 388] on link "I Additional Info" at bounding box center [1021, 383] width 641 height 29
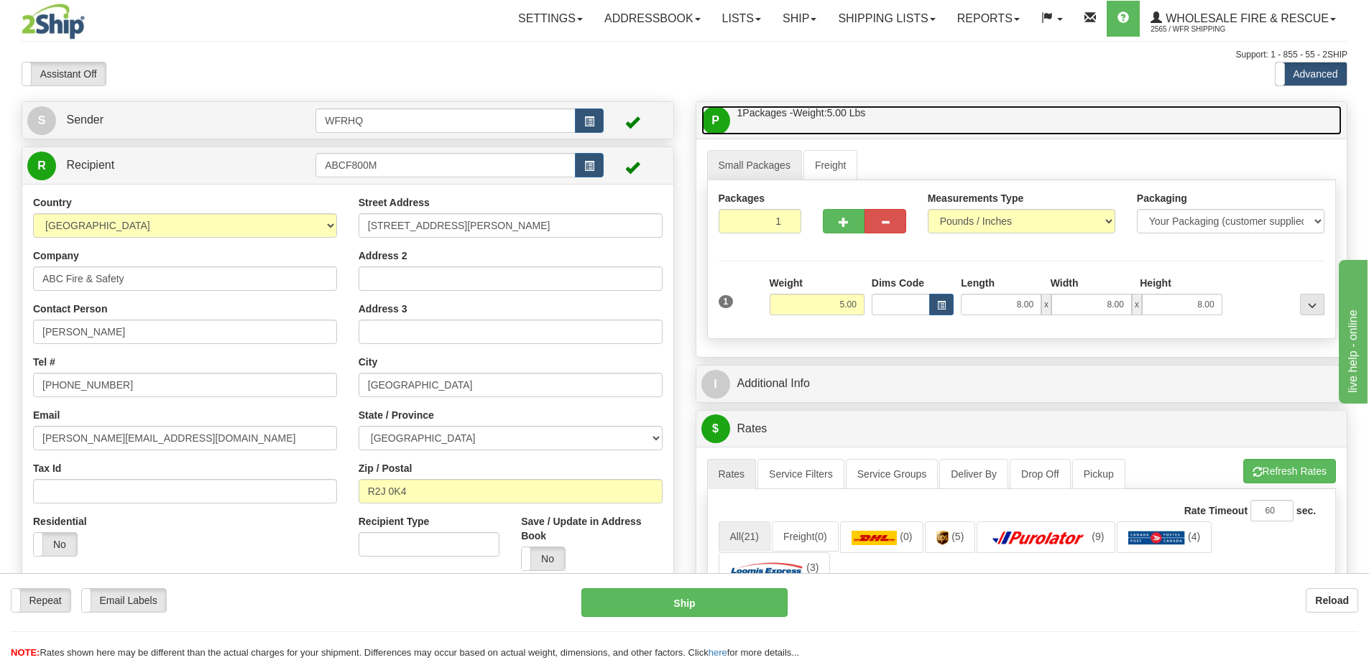
click at [1039, 123] on link "P Packages / Skids 1 Packages - Weight: 5.00 Lbs 1 Skids - Weight: NaN Lbs" at bounding box center [1021, 120] width 641 height 29
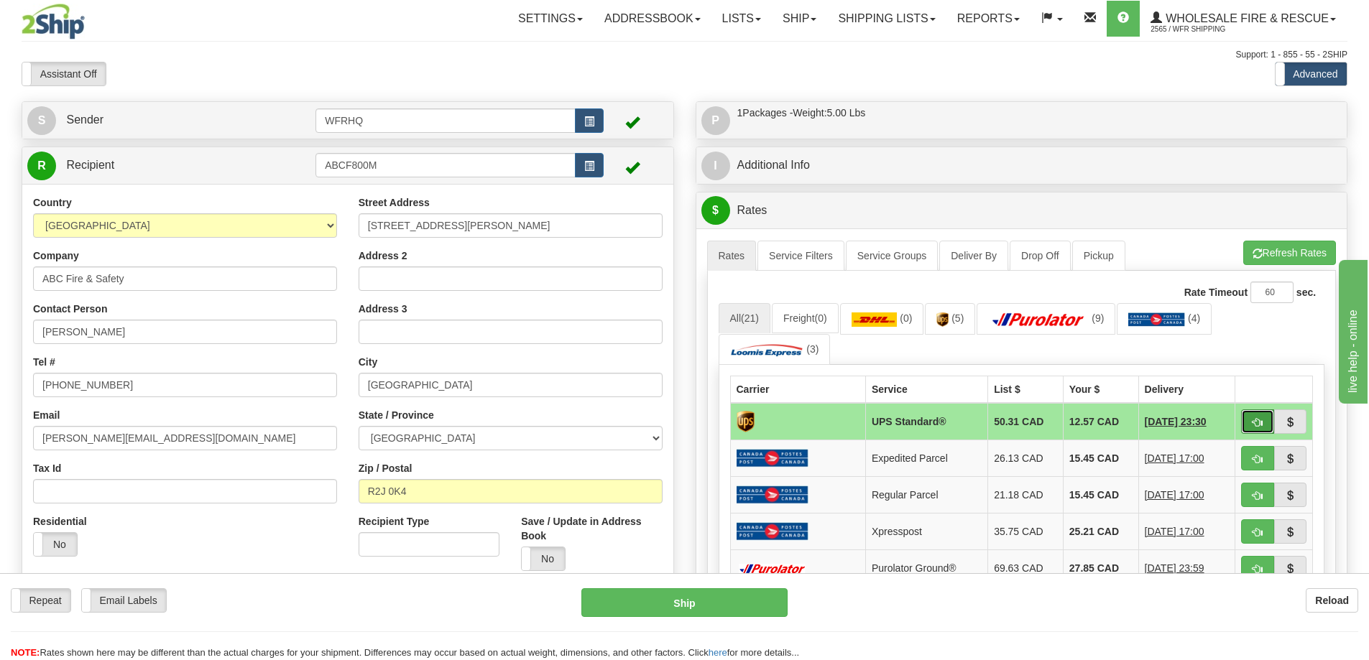
click at [1254, 423] on span "button" at bounding box center [1257, 422] width 10 height 9
type input "11"
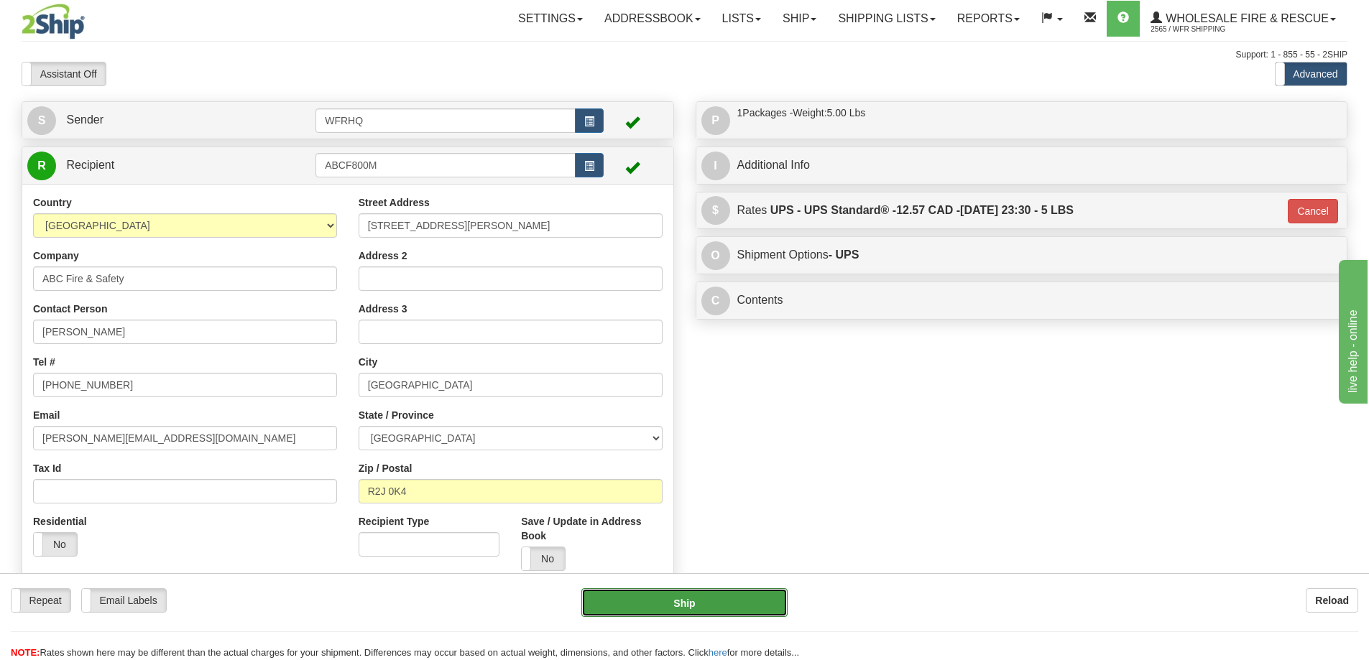
click at [758, 614] on button "Ship" at bounding box center [684, 602] width 206 height 29
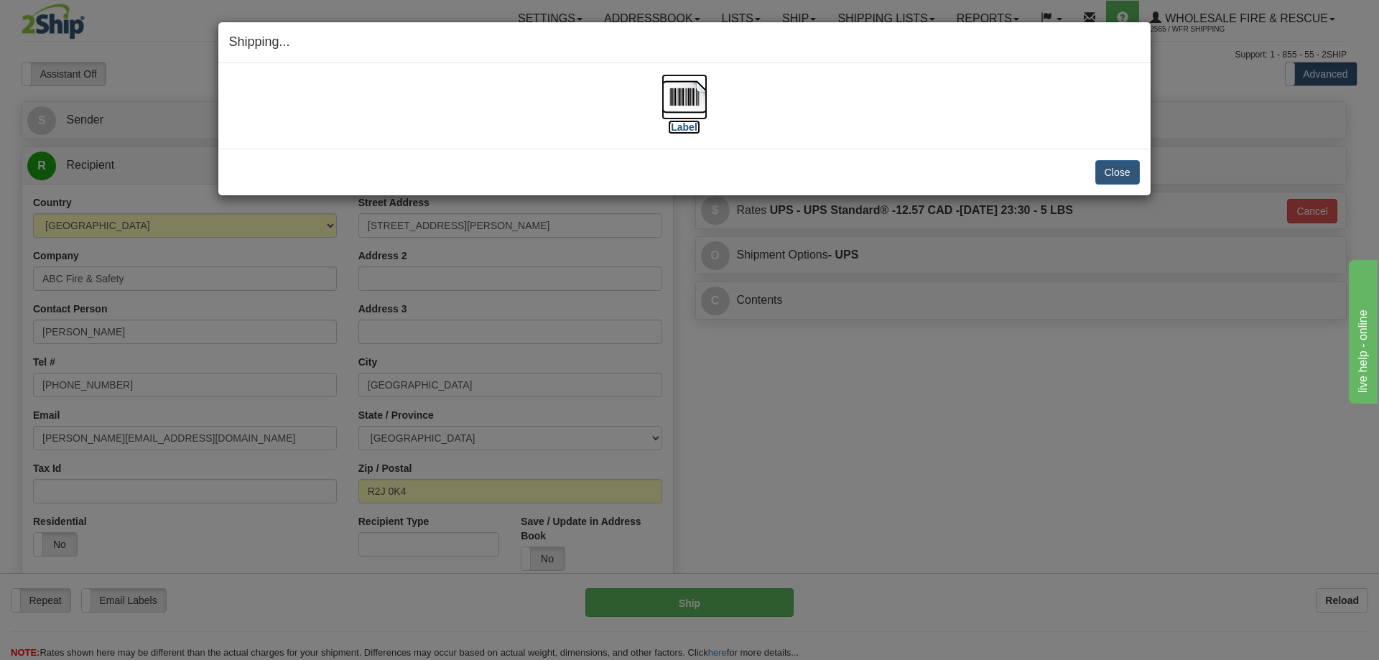
click at [683, 88] on img at bounding box center [685, 97] width 46 height 46
click at [1128, 172] on button "Close" at bounding box center [1118, 172] width 45 height 24
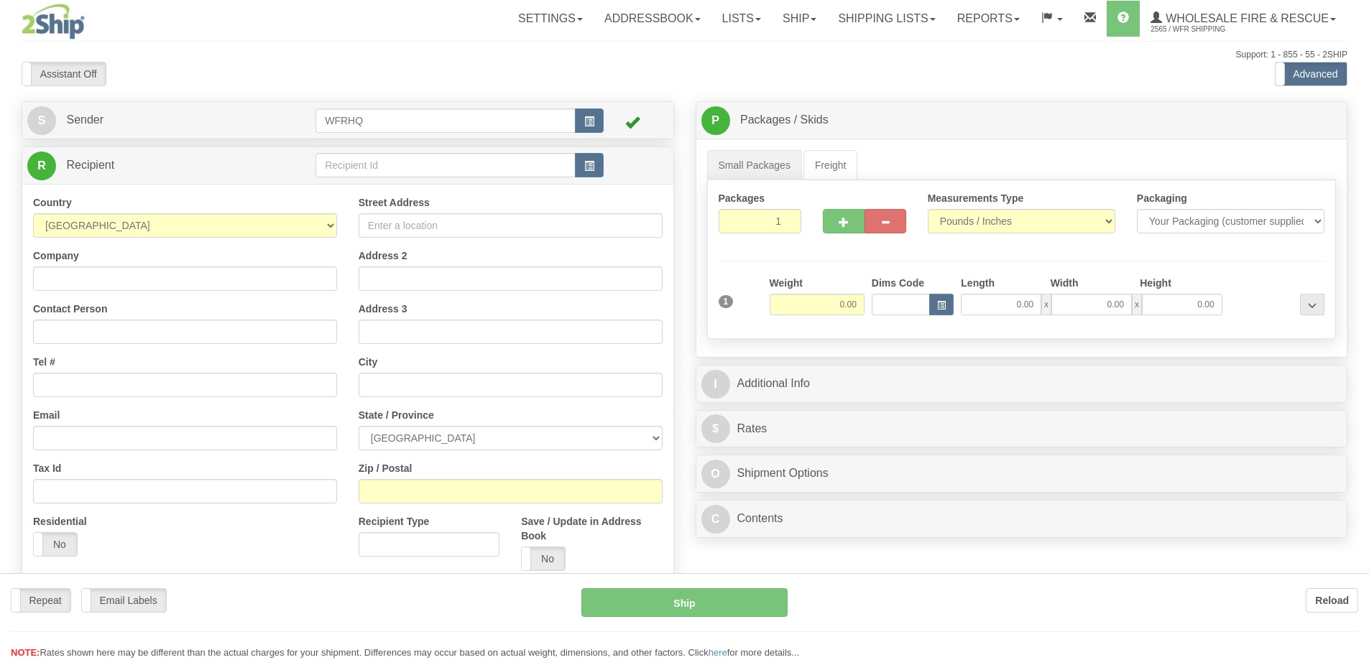
click at [422, 161] on div at bounding box center [684, 330] width 1369 height 660
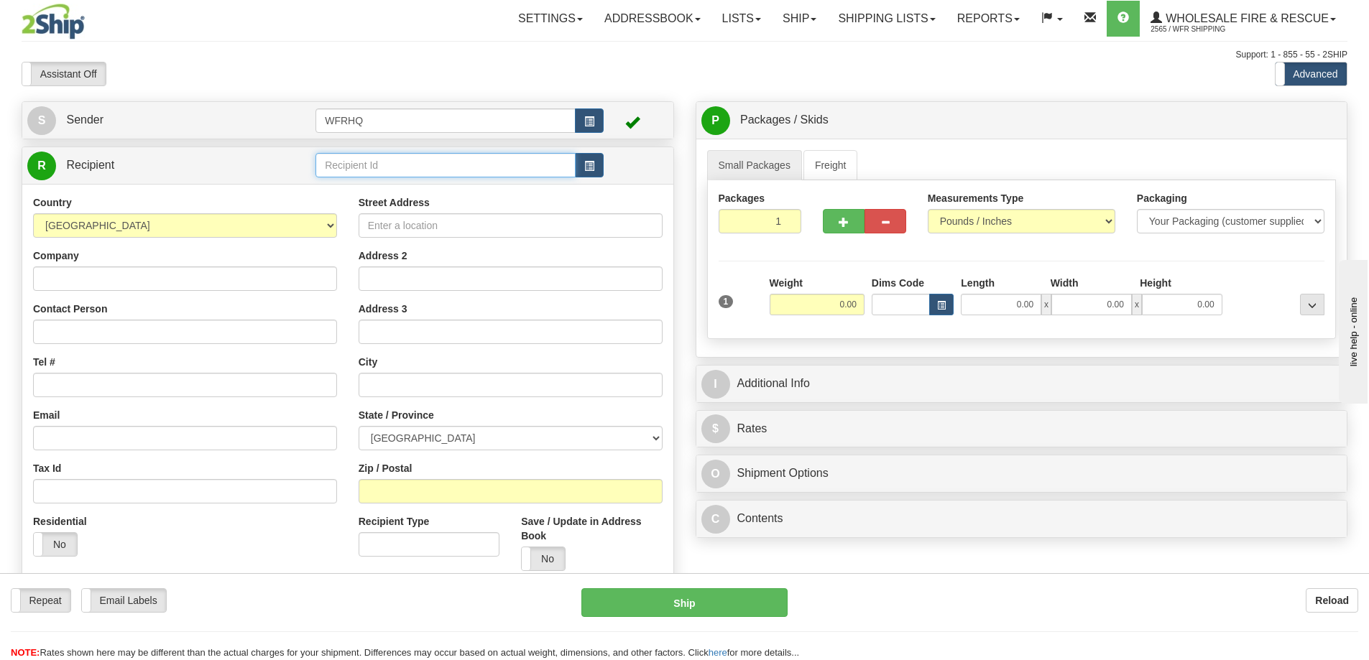
click at [422, 161] on input "text" at bounding box center [445, 165] width 260 height 24
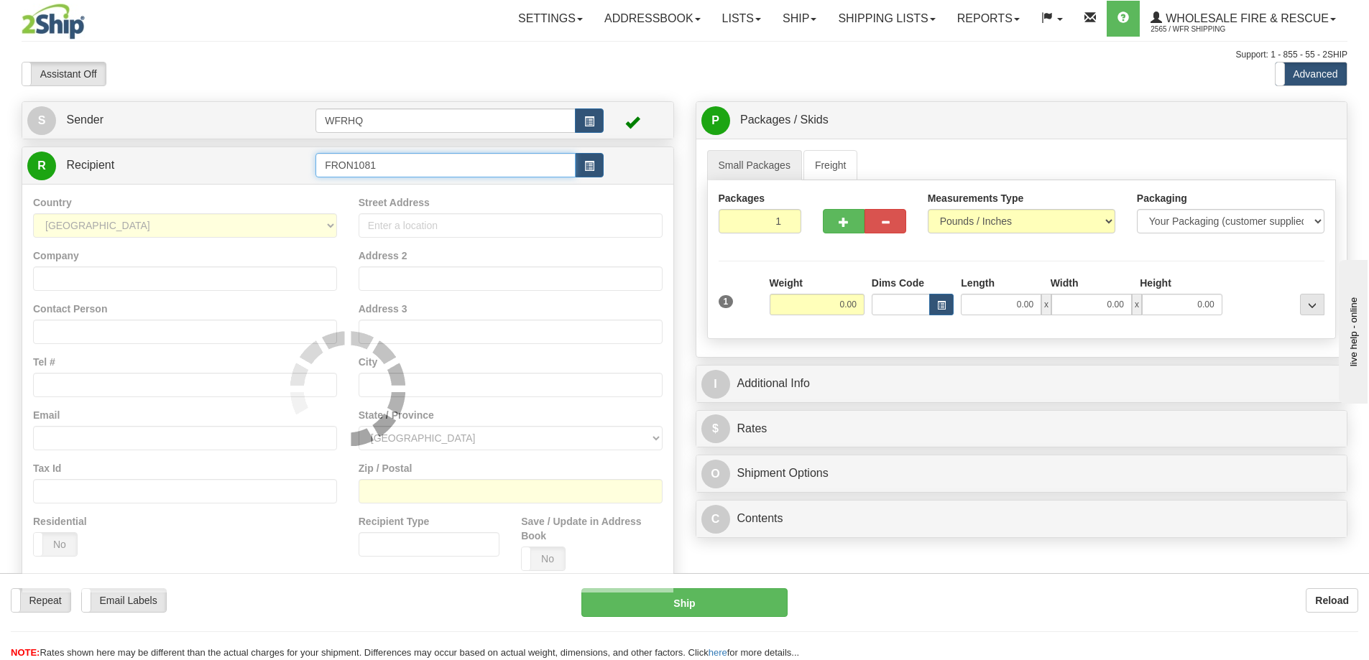
type input "FRON1081"
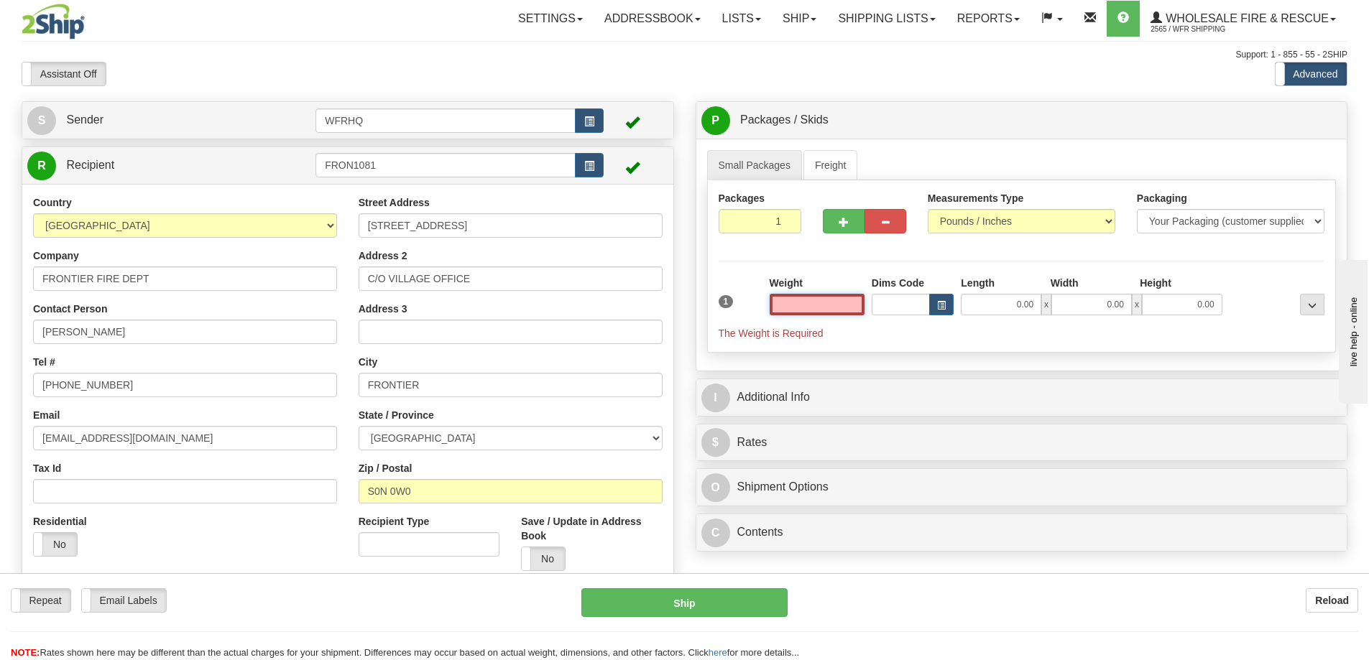
click at [831, 305] on input "text" at bounding box center [816, 305] width 95 height 22
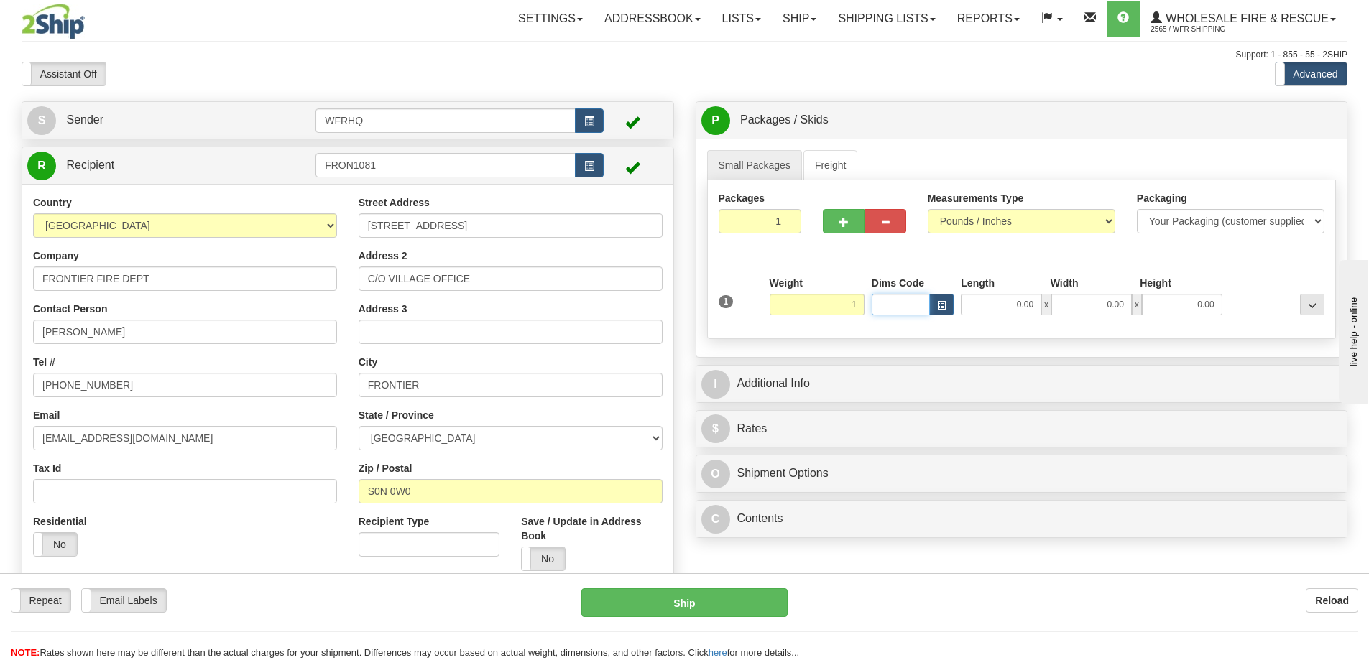
type input "1.00"
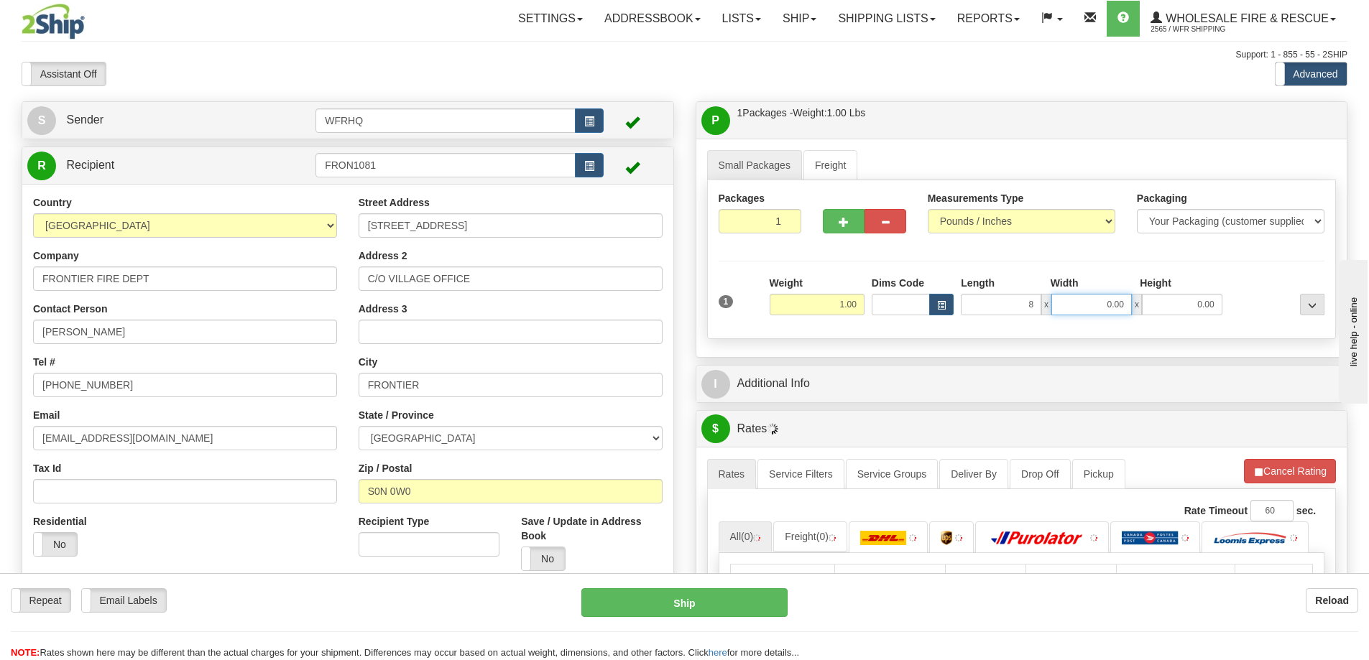
type input "8.00"
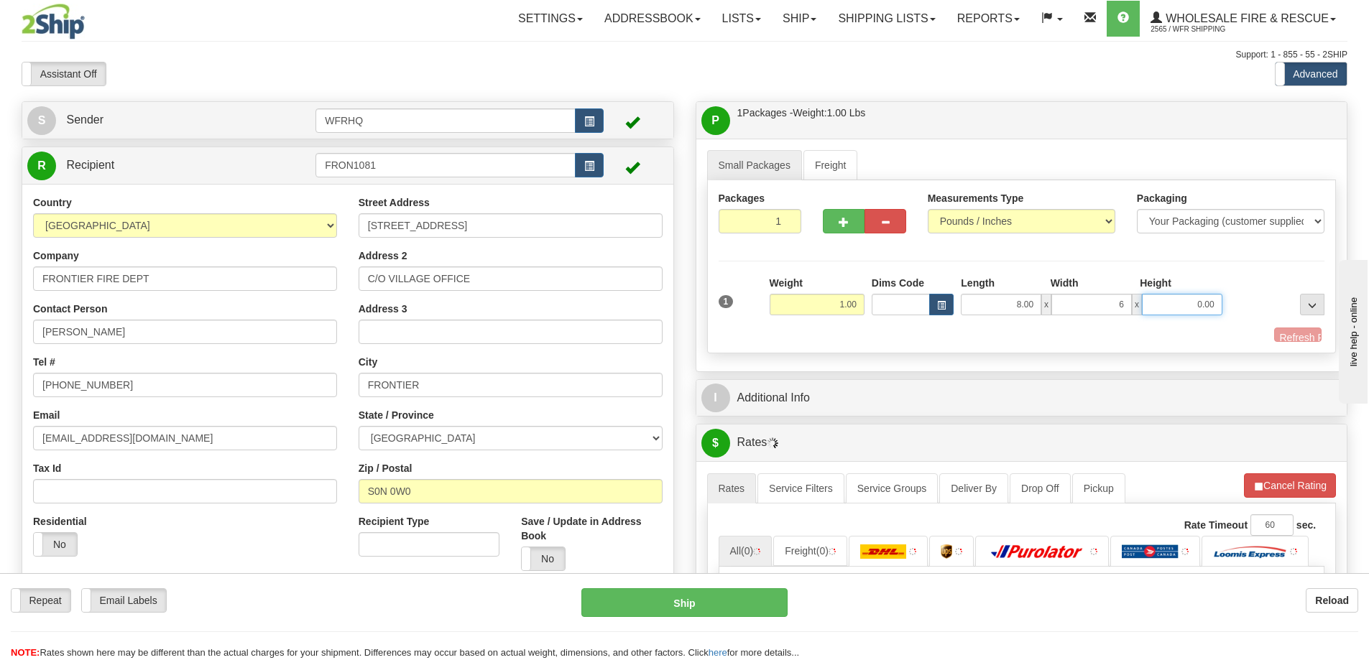
type input "6.00"
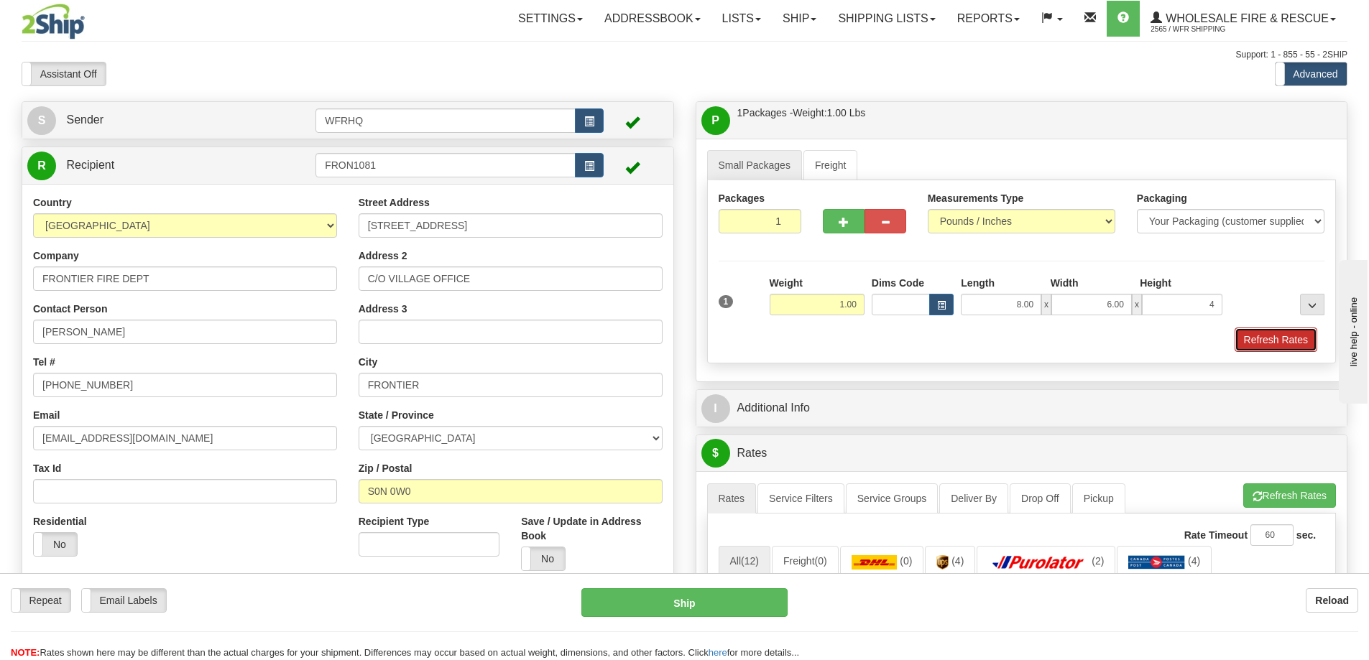
type input "4.00"
drag, startPoint x: 1269, startPoint y: 334, endPoint x: 1206, endPoint y: 346, distance: 64.4
click at [1269, 334] on button "Refresh Rates" at bounding box center [1275, 340] width 83 height 24
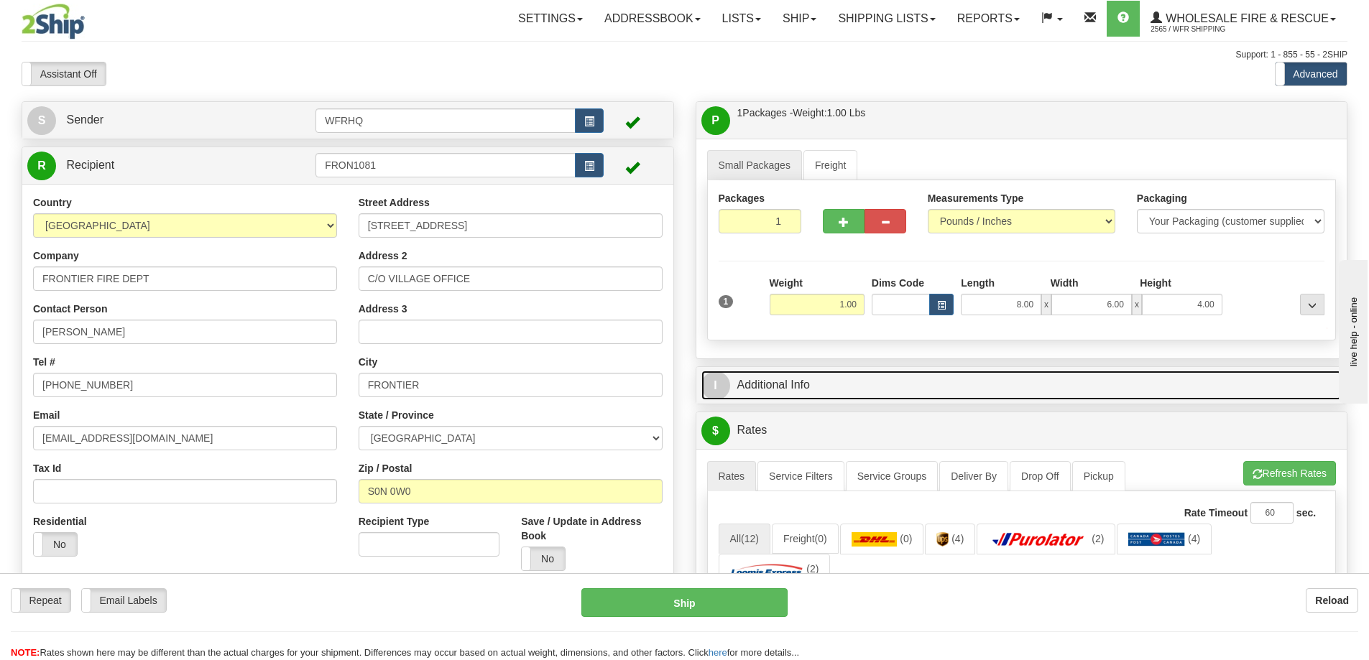
click at [899, 371] on link "I Additional Info" at bounding box center [1021, 385] width 641 height 29
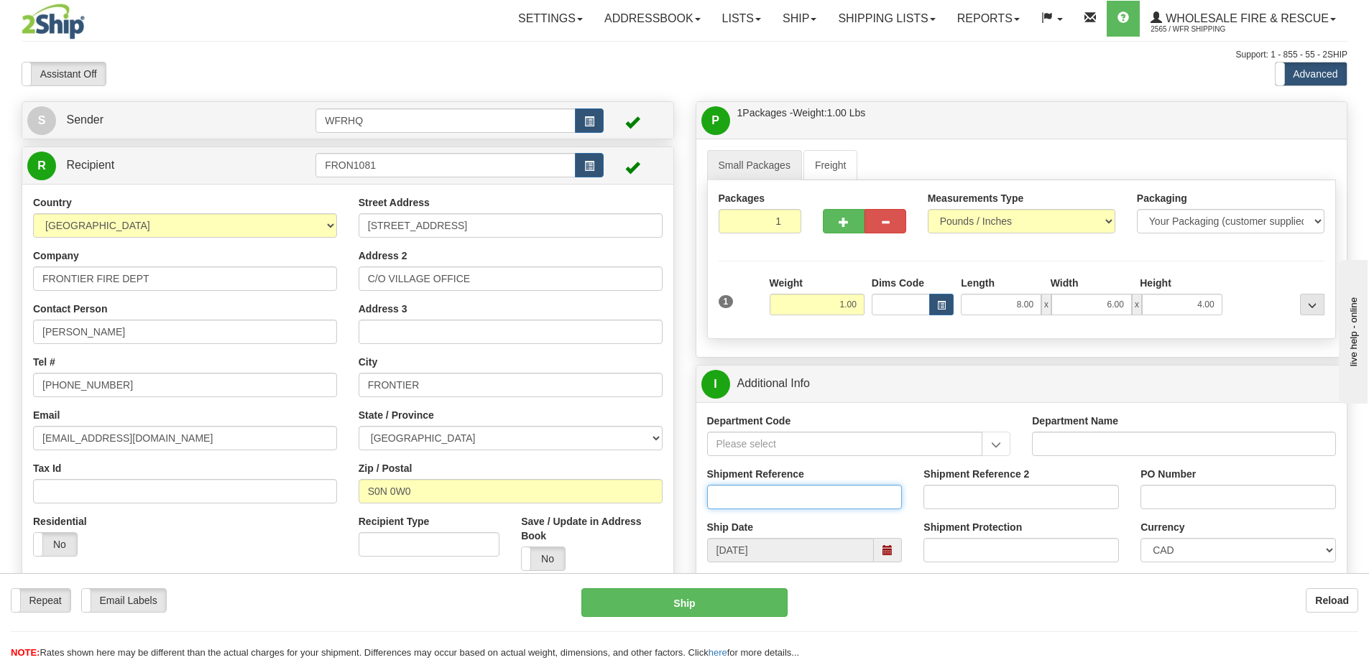
click at [765, 499] on input "Shipment Reference" at bounding box center [804, 497] width 195 height 24
type input "S46541-30729"
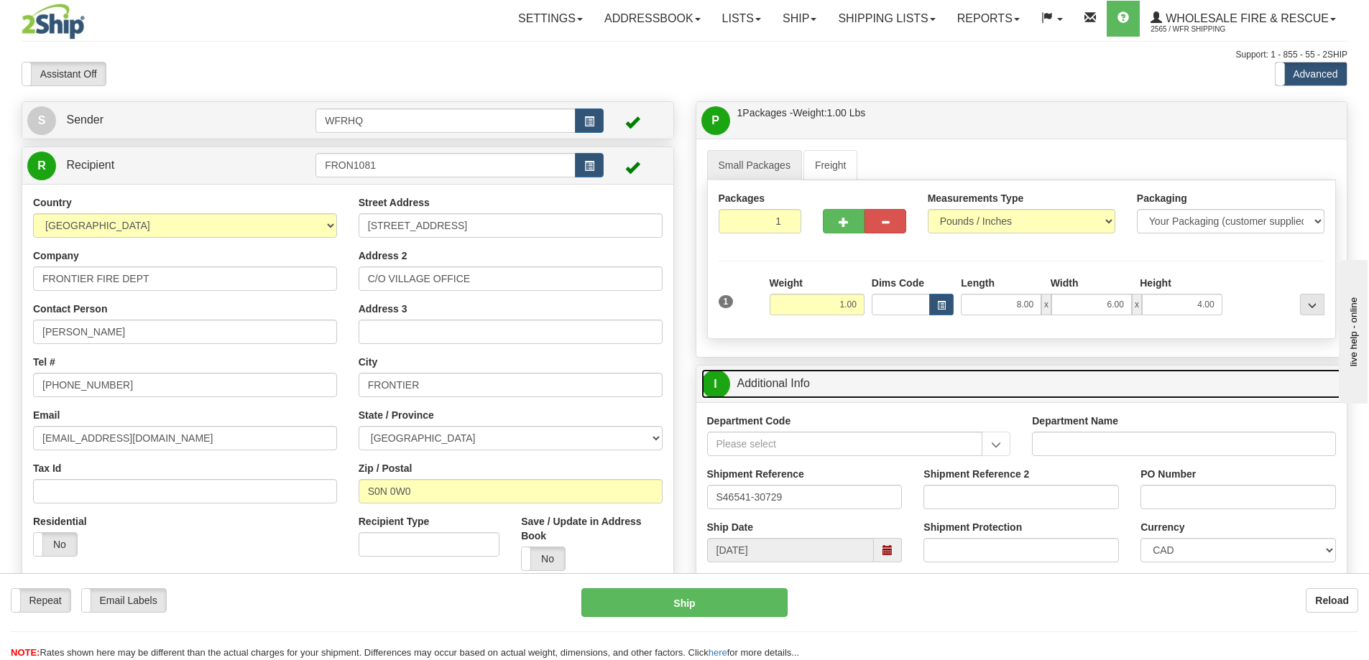
click at [988, 390] on link "I Additional Info" at bounding box center [1021, 383] width 641 height 29
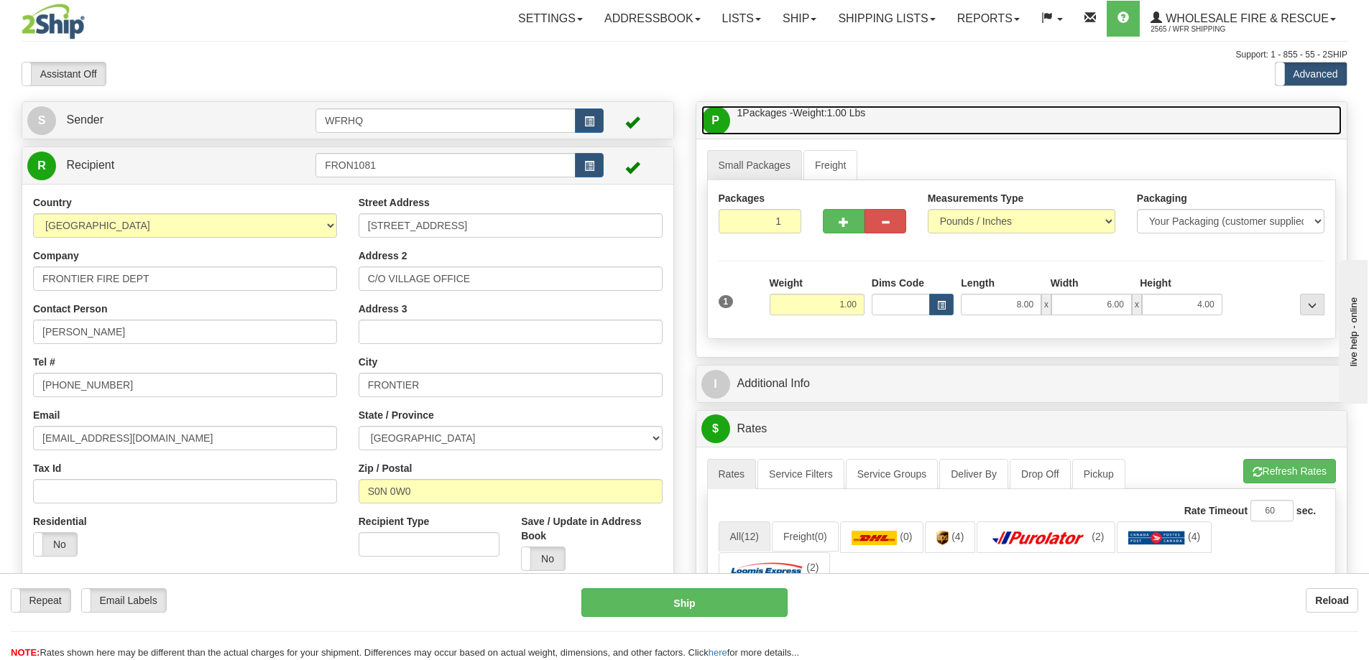
click at [969, 124] on link "P Packages / Skids 1 Packages - Weight: 1.00 Lbs 1 Skids - Weight: NaN Lbs" at bounding box center [1021, 120] width 641 height 29
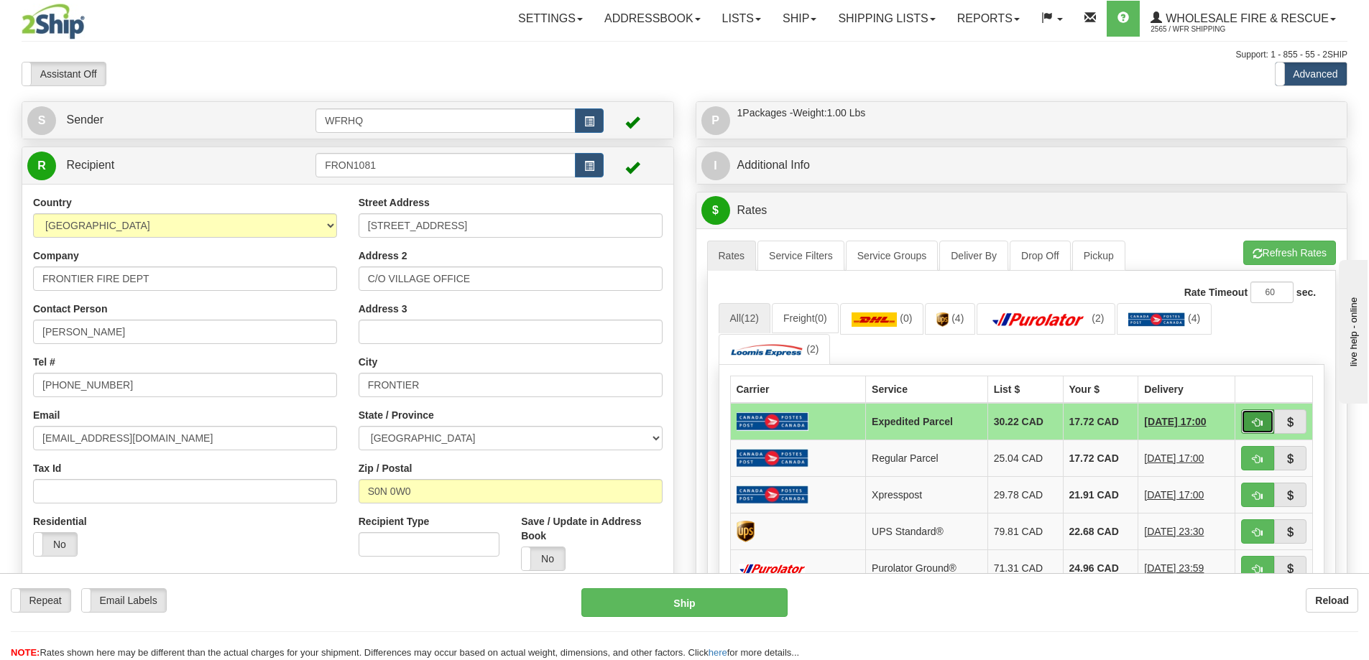
click at [1267, 419] on button "button" at bounding box center [1257, 421] width 33 height 24
type input "DOM.EP"
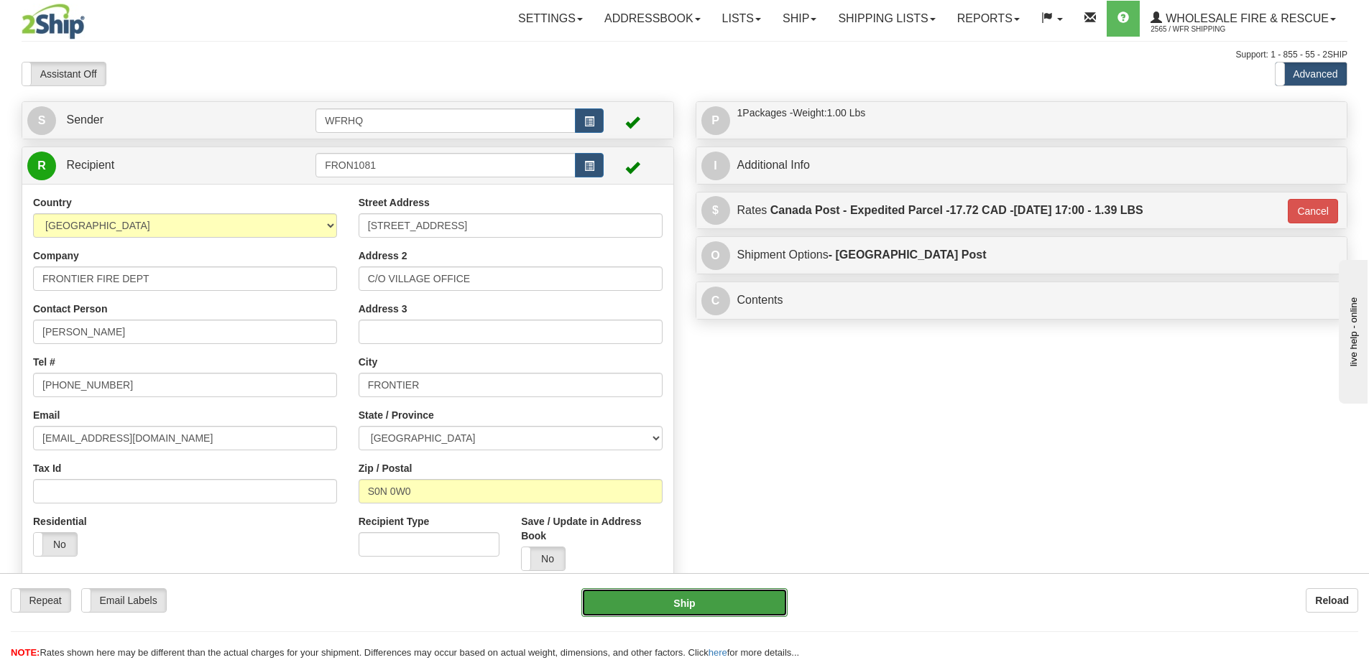
click at [636, 590] on button "Ship" at bounding box center [684, 602] width 206 height 29
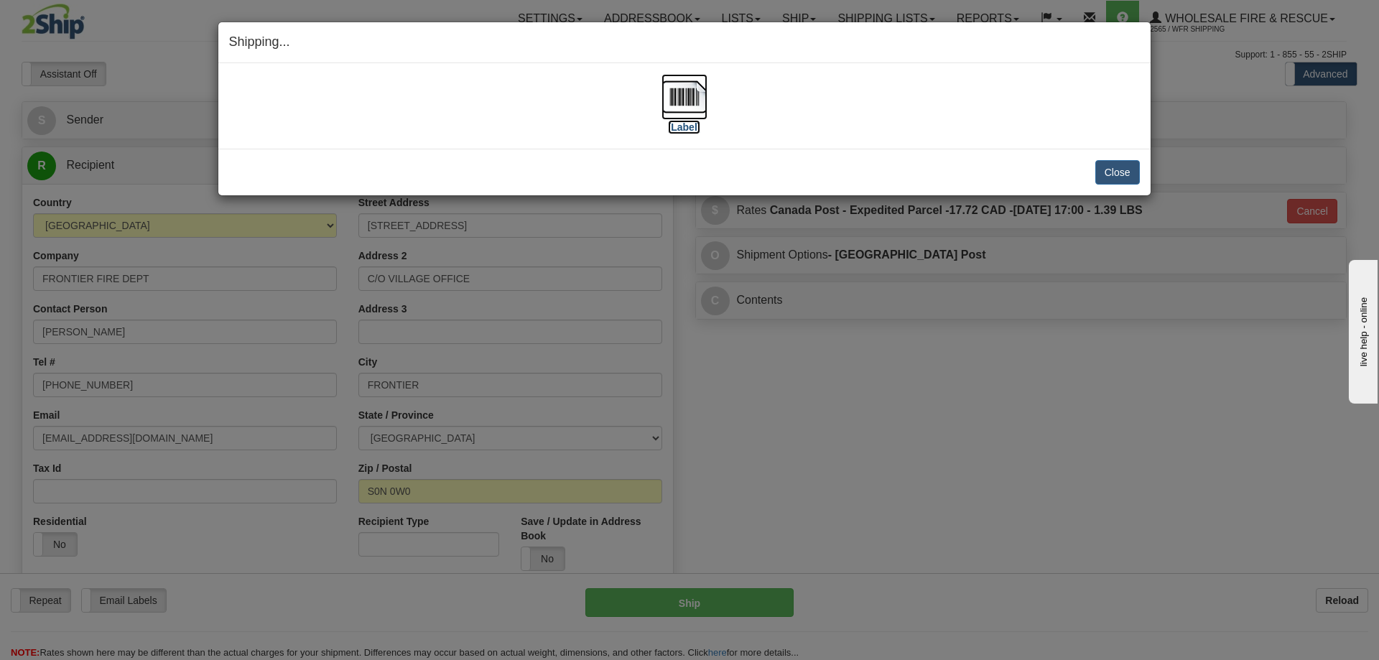
click at [691, 105] on img at bounding box center [685, 97] width 46 height 46
click at [1126, 172] on button "Close" at bounding box center [1118, 172] width 45 height 24
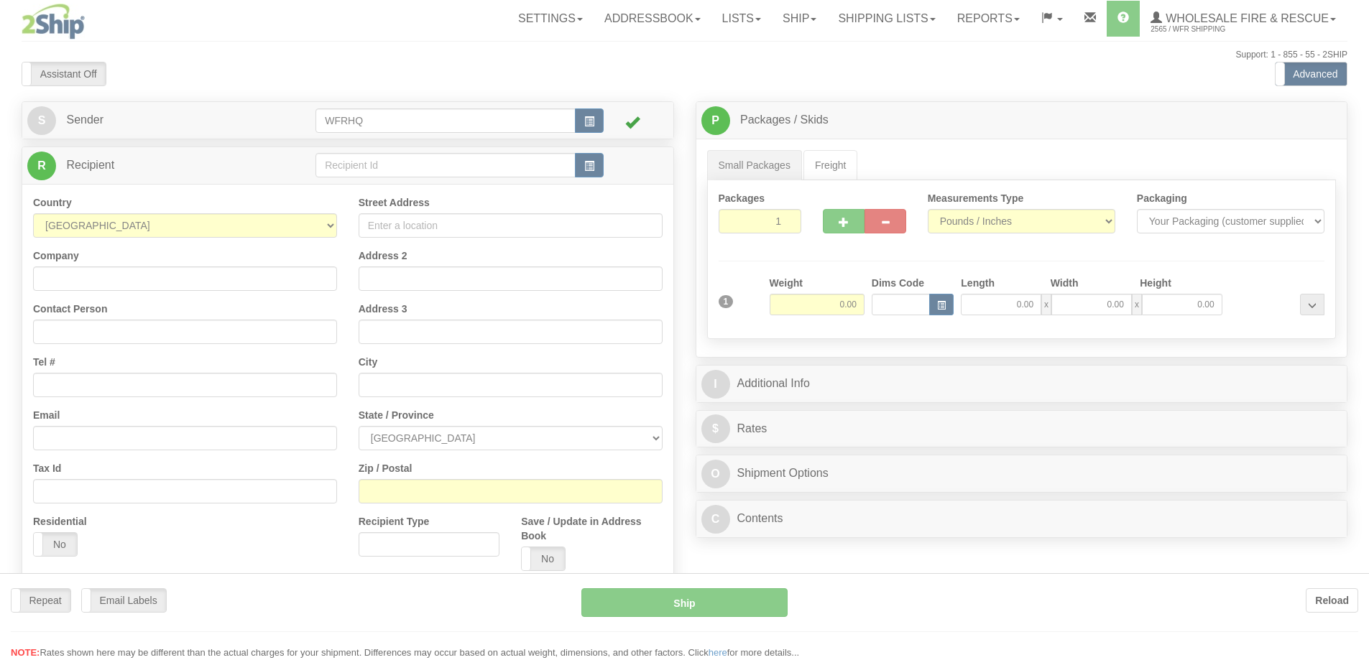
click at [429, 170] on div at bounding box center [684, 330] width 1369 height 660
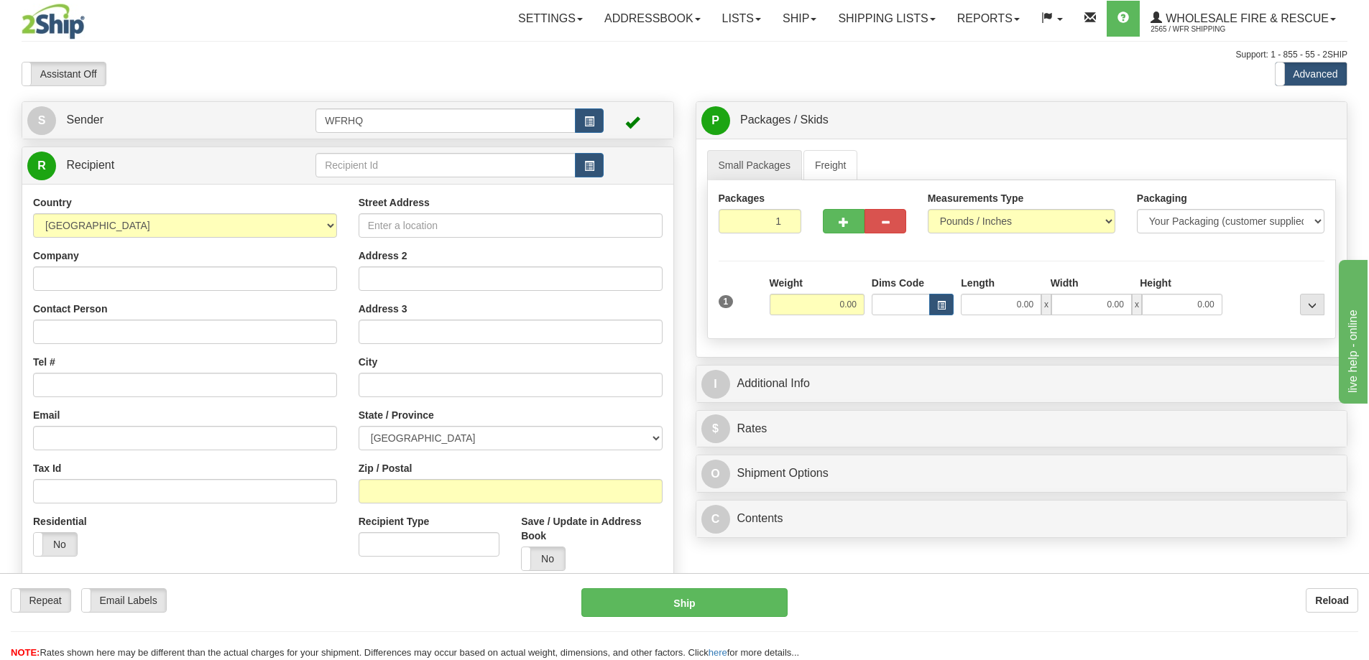
click at [430, 165] on div "Toggle navigation Settings Shipping Preferences Fields Preferences New" at bounding box center [684, 382] width 1369 height 764
click at [430, 165] on input "text" at bounding box center [445, 165] width 260 height 24
type input "OLIV6150"
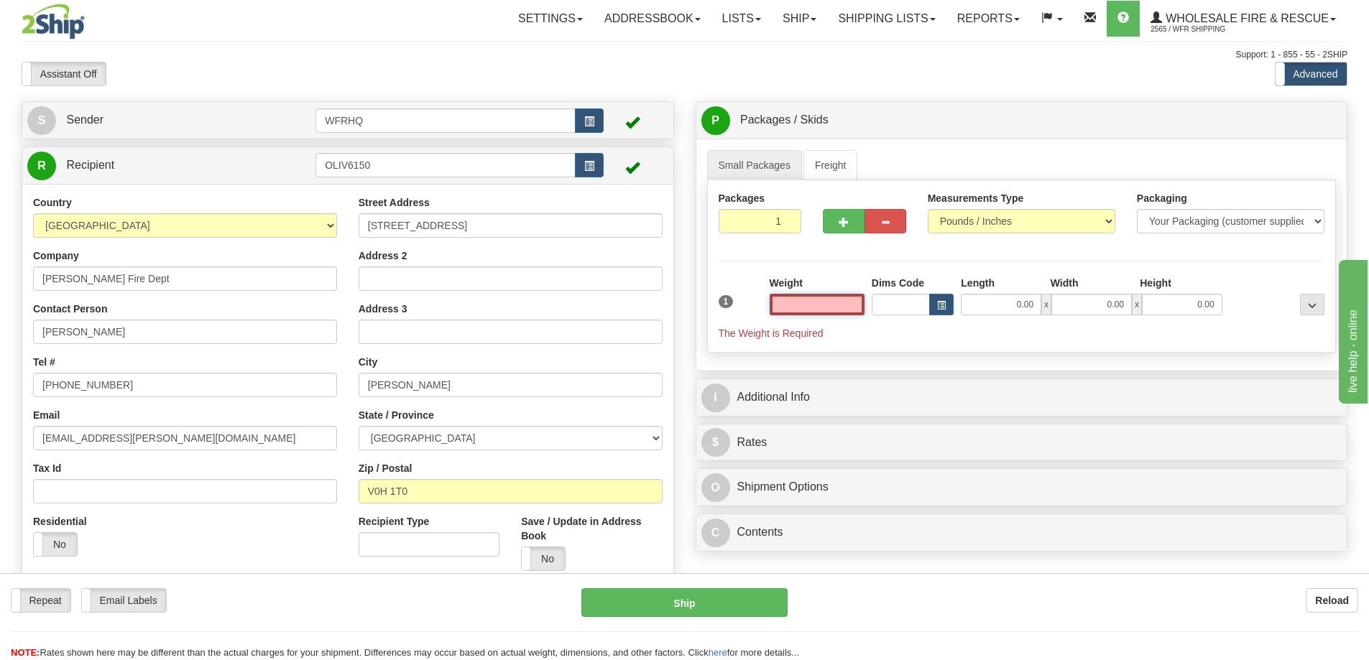
click at [835, 310] on input "text" at bounding box center [816, 305] width 95 height 22
type input "0.00"
click at [589, 171] on span "button" at bounding box center [589, 166] width 10 height 9
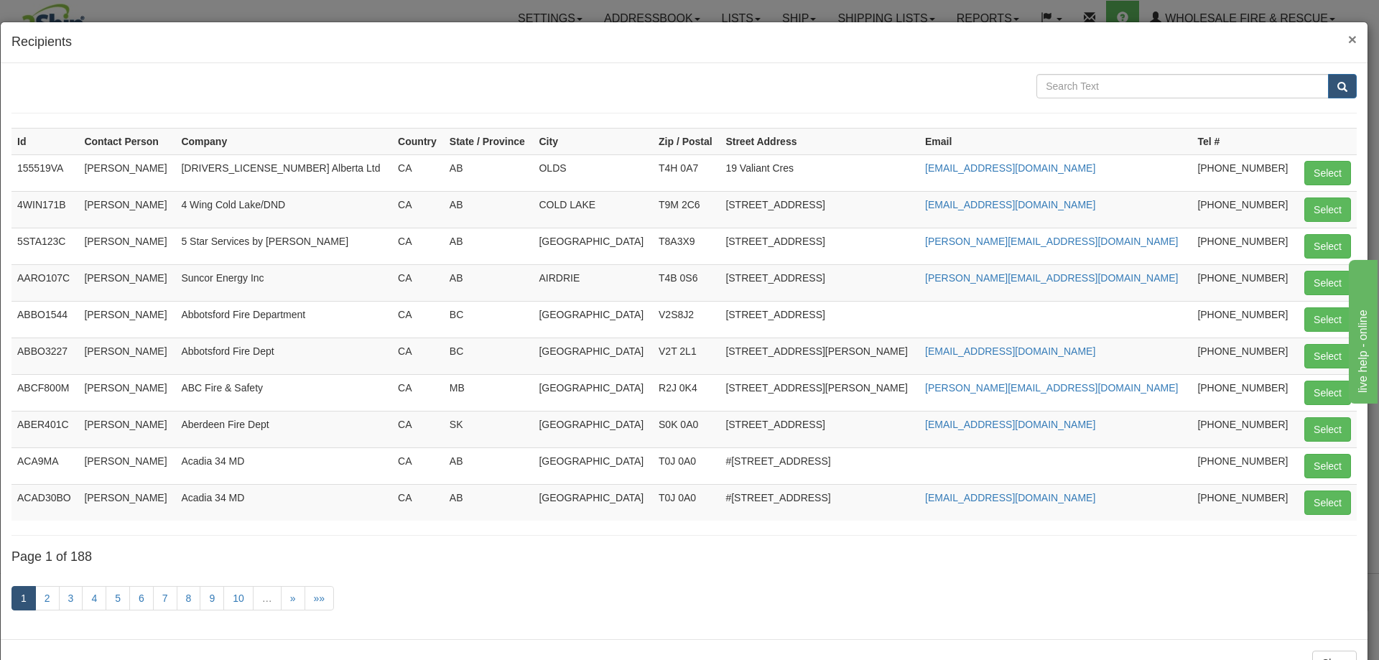
click at [1348, 40] on span "×" at bounding box center [1352, 39] width 9 height 17
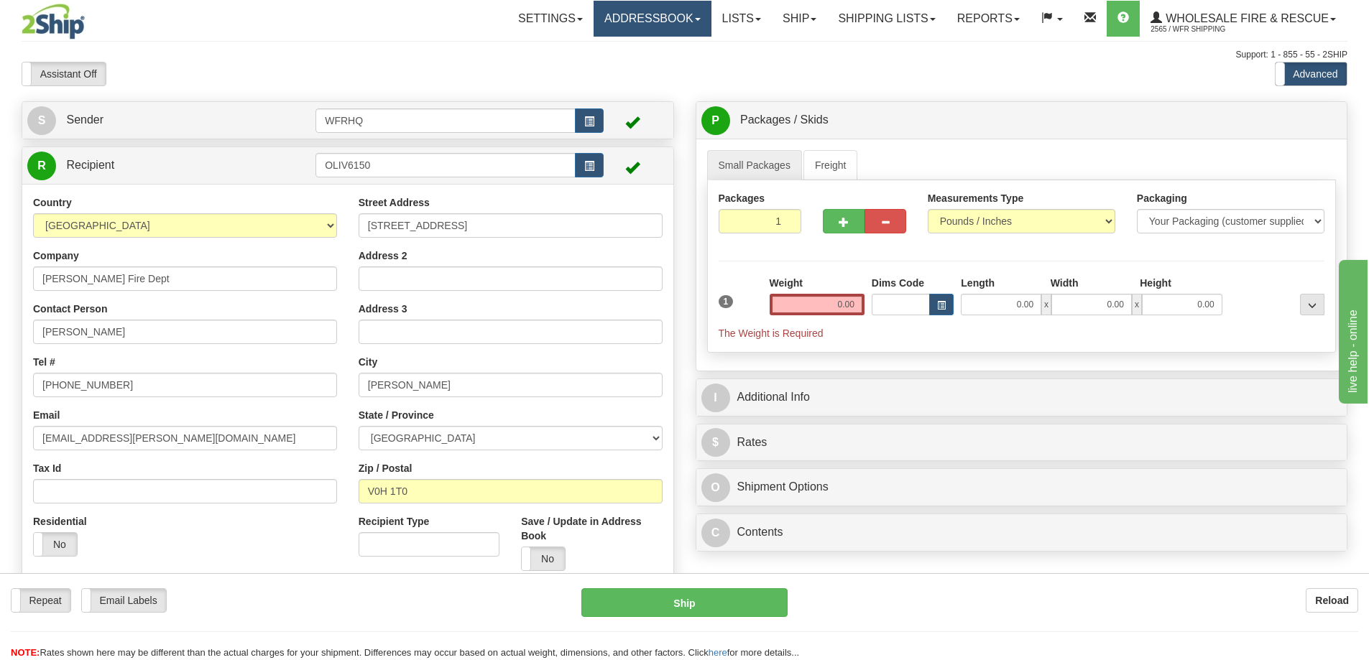
click at [660, 9] on link "Addressbook" at bounding box center [652, 19] width 118 height 36
click at [863, 79] on div "Assistant On Assistant Off Do a return Do a return Previous Next Standard Advan…" at bounding box center [684, 74] width 1347 height 24
click at [833, 304] on input "0.00" at bounding box center [816, 305] width 95 height 22
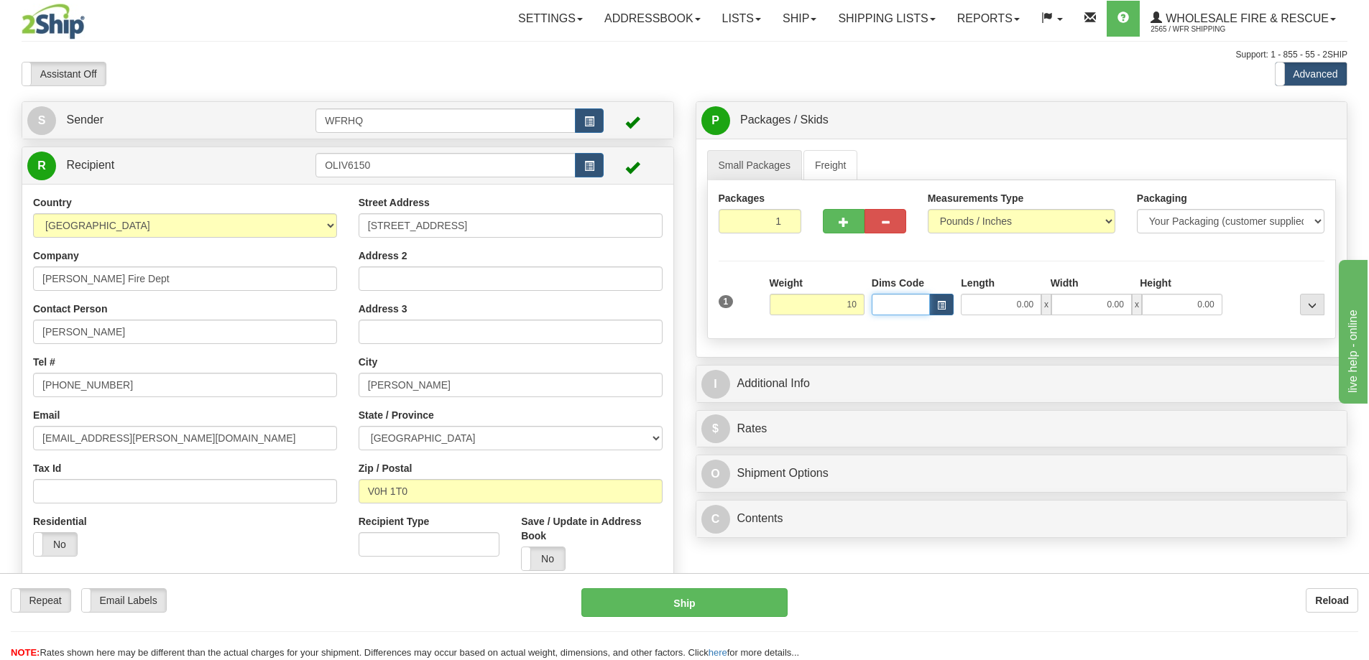
type input "10.00"
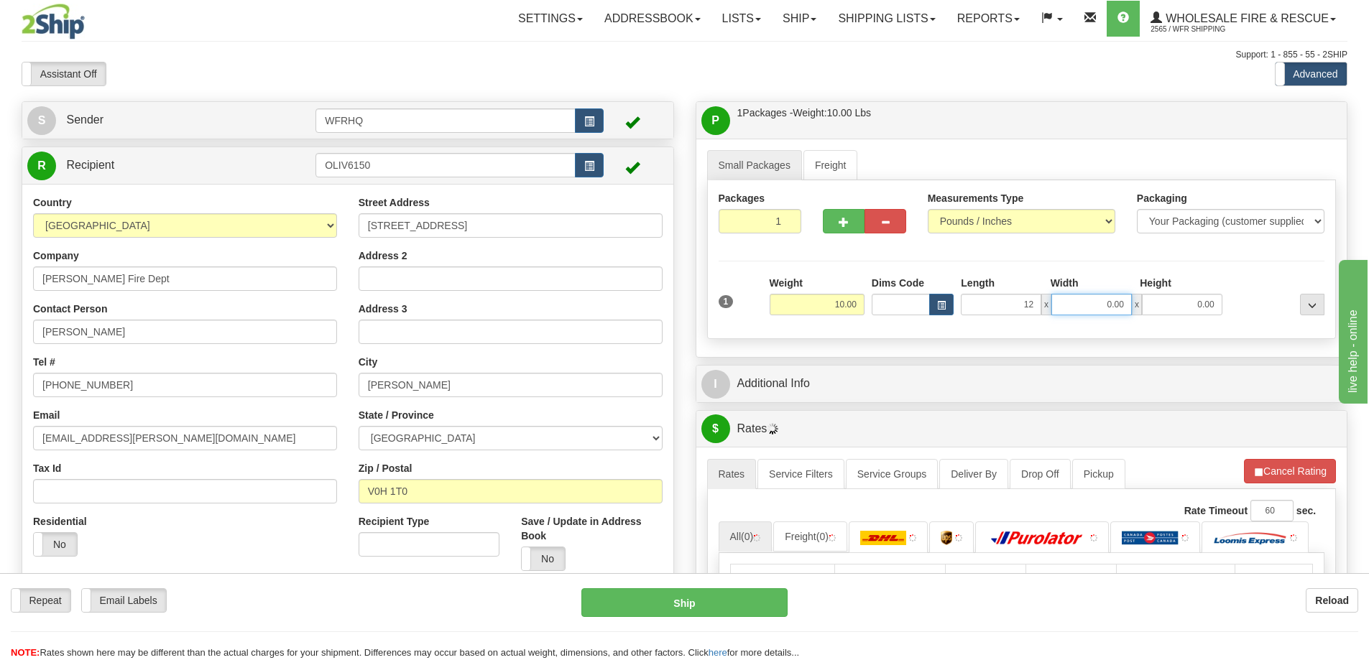
type input "12.00"
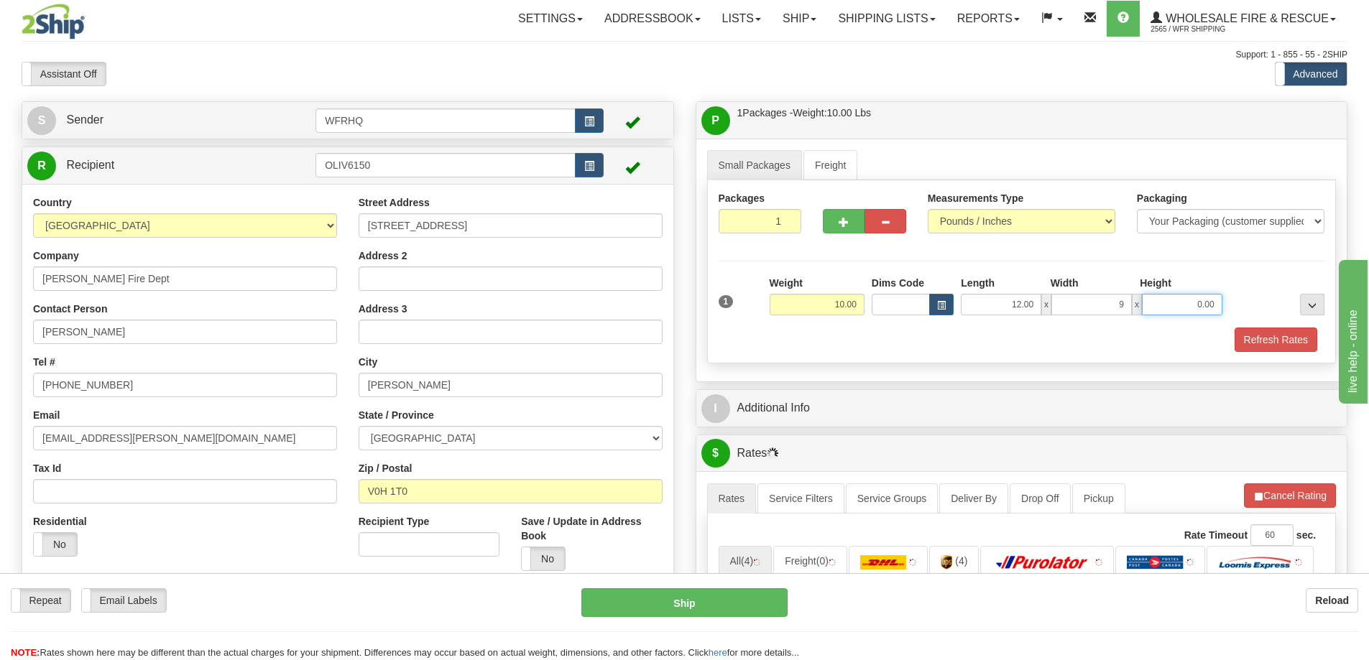
type input "9.00"
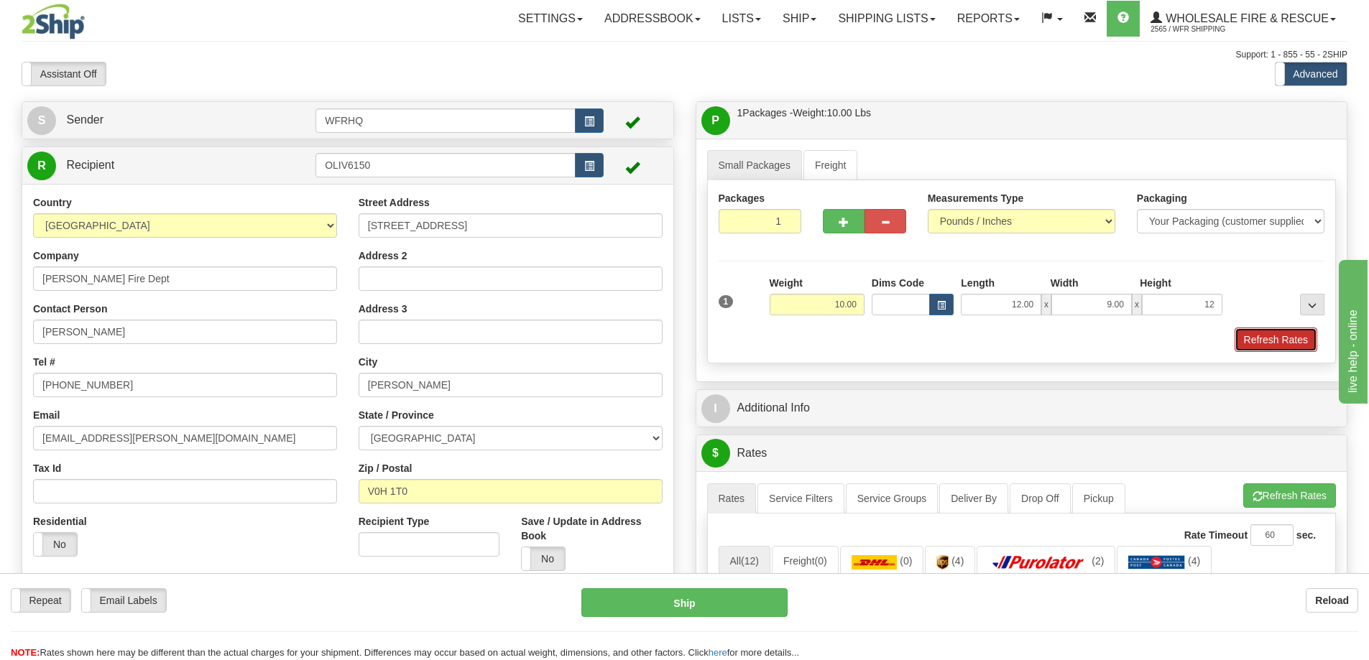
click at [1297, 343] on button "Refresh Rates" at bounding box center [1275, 340] width 83 height 24
type input "12.00"
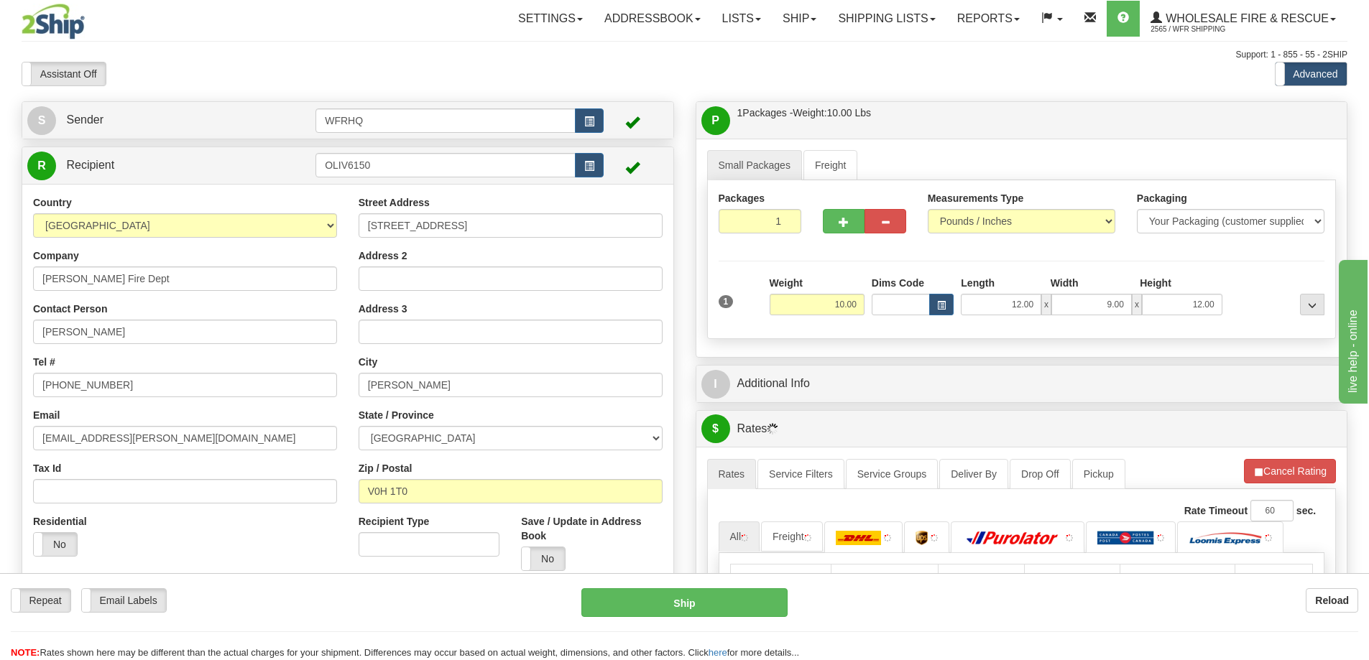
click at [894, 403] on div "P Packages / Skids 1 Packages - Weight: 10.00 Lbs 1 Skids - Weight: NaN Lbs Shi…" at bounding box center [1022, 460] width 674 height 718
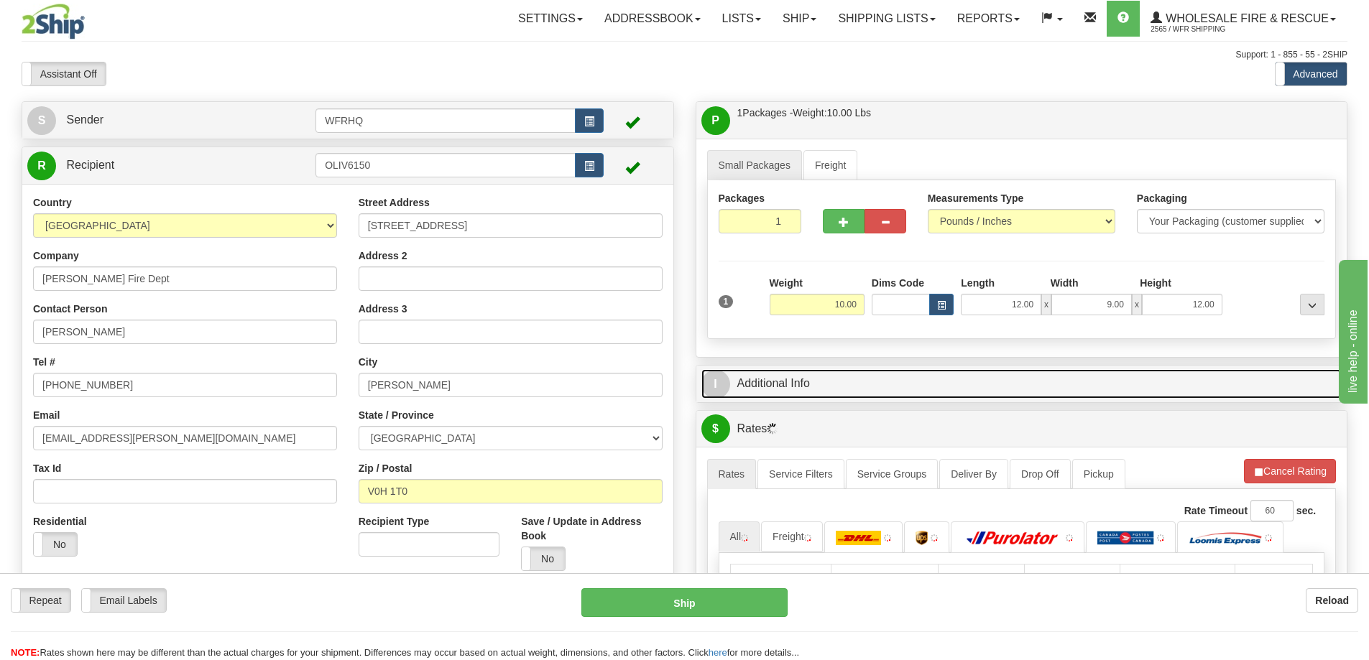
click at [892, 392] on link "I Additional Info" at bounding box center [1021, 383] width 641 height 29
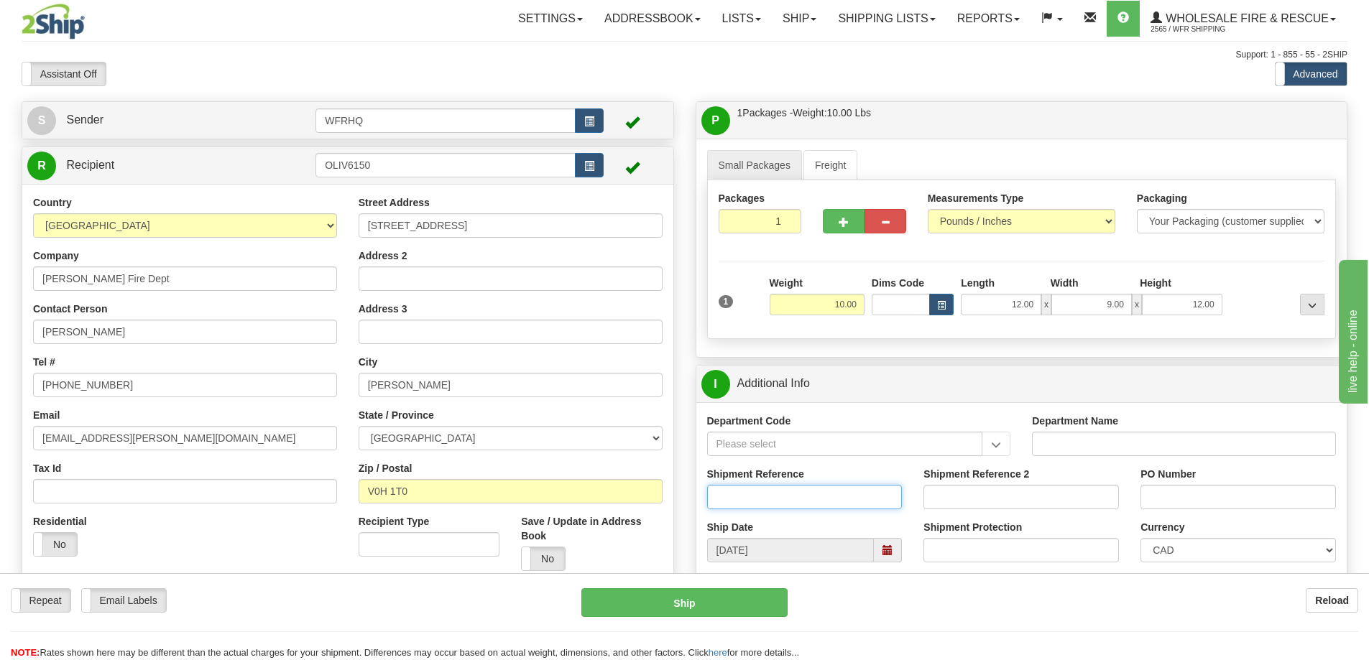
click at [784, 497] on input "Shipment Reference" at bounding box center [804, 497] width 195 height 24
type input "S46400-30706"
type input "equipment"
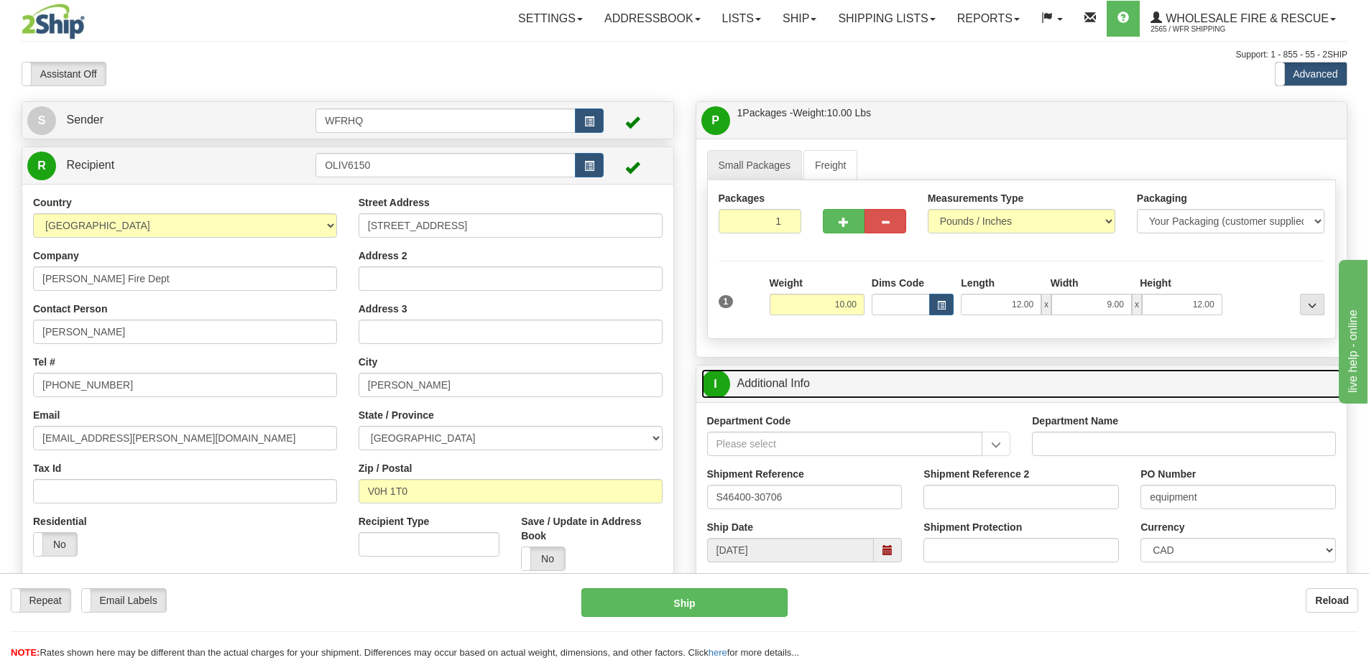
drag, startPoint x: 1083, startPoint y: 389, endPoint x: 1072, endPoint y: 338, distance: 51.4
click at [1082, 389] on link "I Additional Info" at bounding box center [1021, 383] width 641 height 29
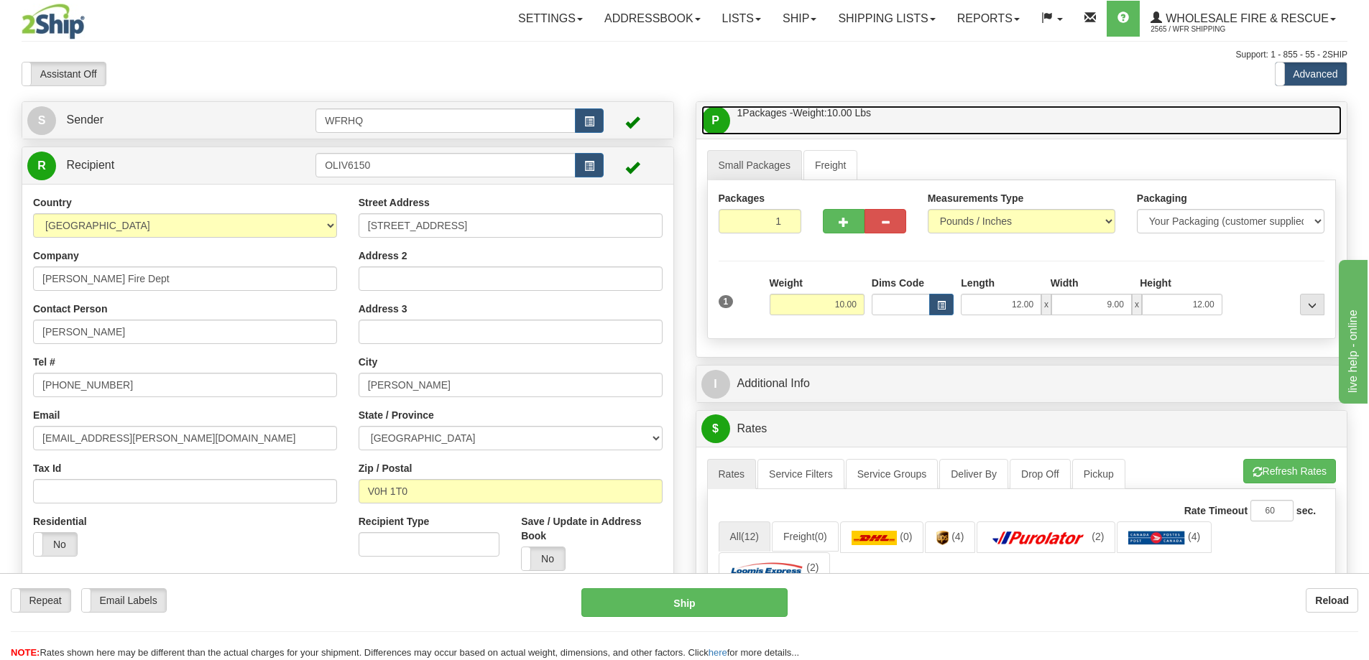
click at [1006, 113] on link "P Packages / Skids 1 Packages - Weight: 10.00 Lbs 1 Skids - Weight: NaN Lbs" at bounding box center [1021, 120] width 641 height 29
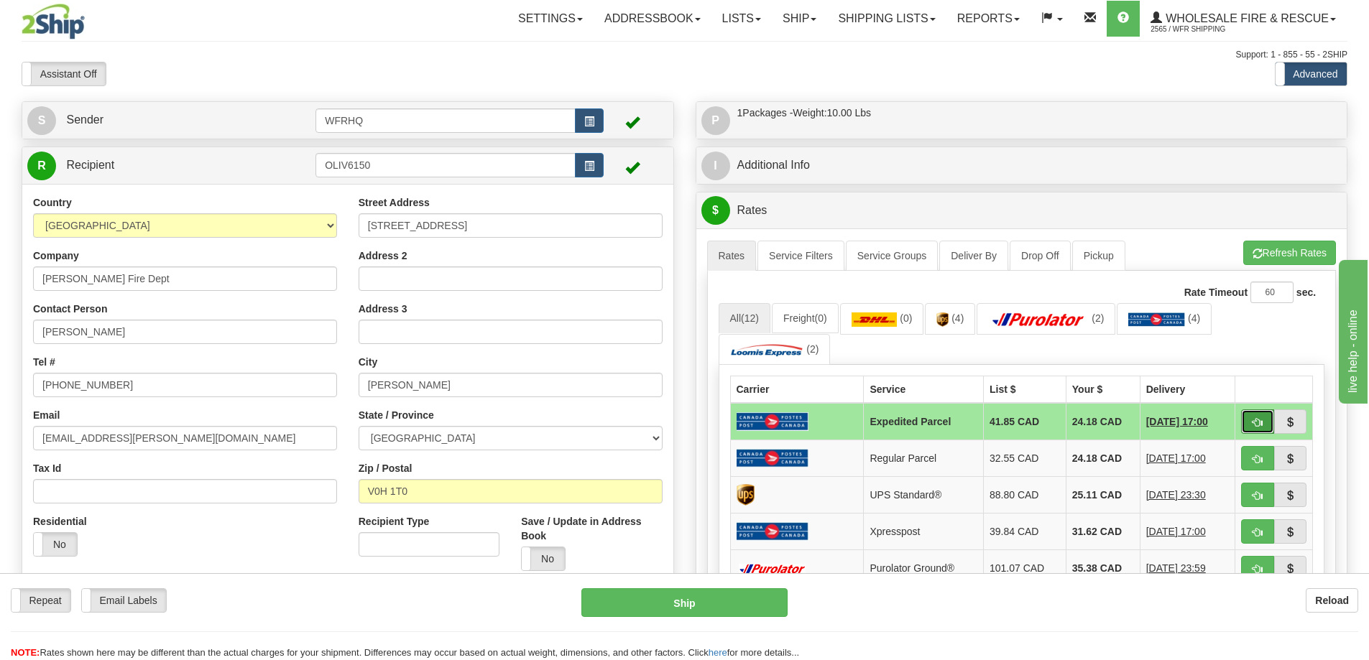
click at [1266, 427] on button "button" at bounding box center [1257, 421] width 33 height 24
type input "DOM.EP"
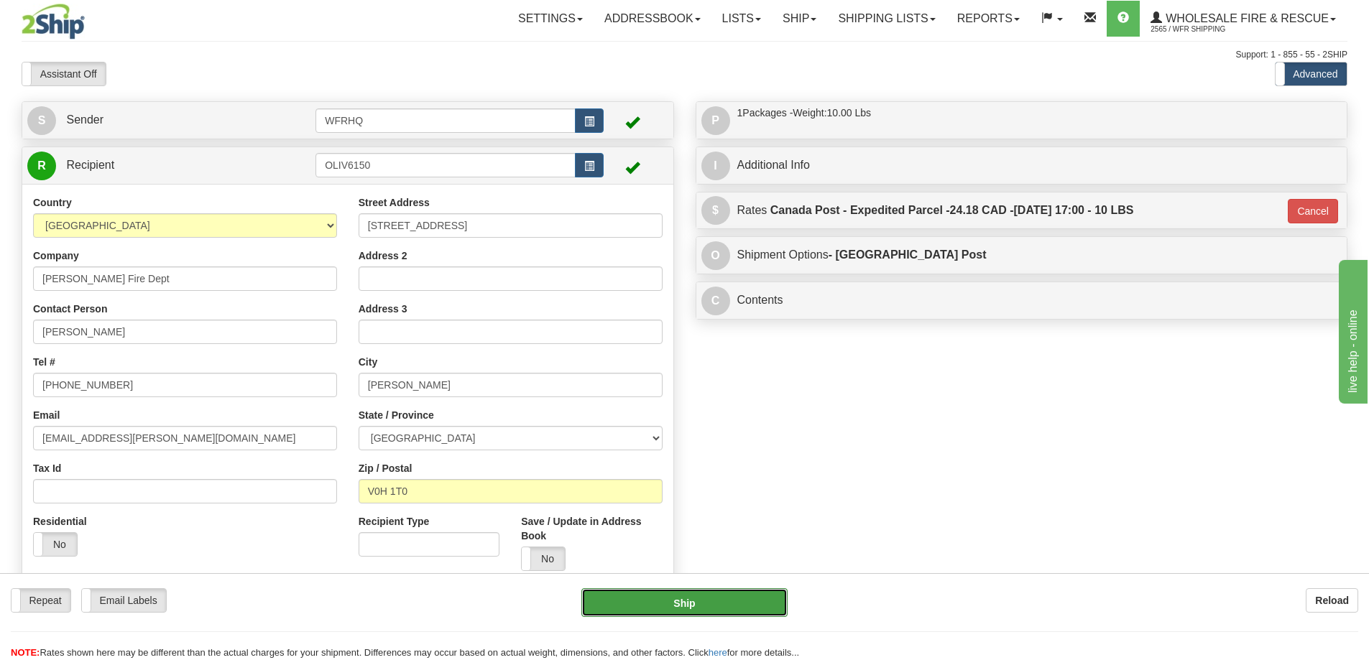
click at [658, 599] on button "Ship" at bounding box center [684, 602] width 206 height 29
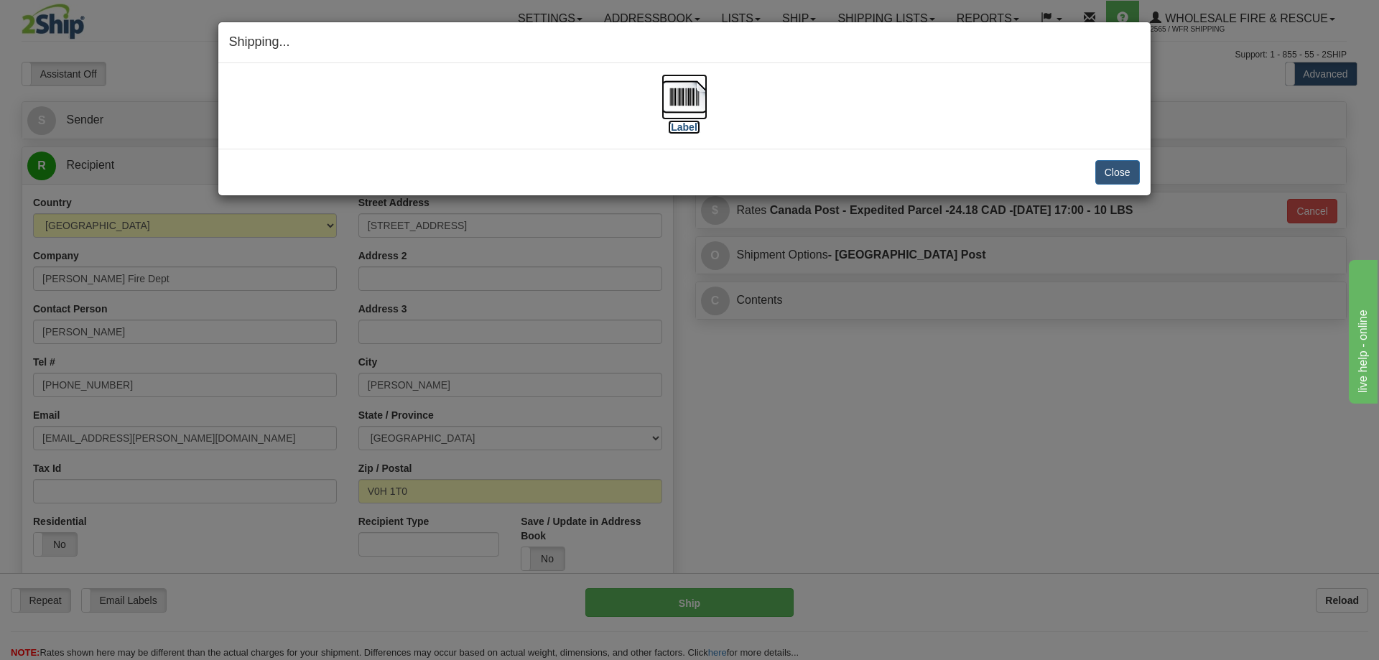
click at [689, 86] on img at bounding box center [685, 97] width 46 height 46
click at [1108, 175] on button "Close" at bounding box center [1118, 172] width 45 height 24
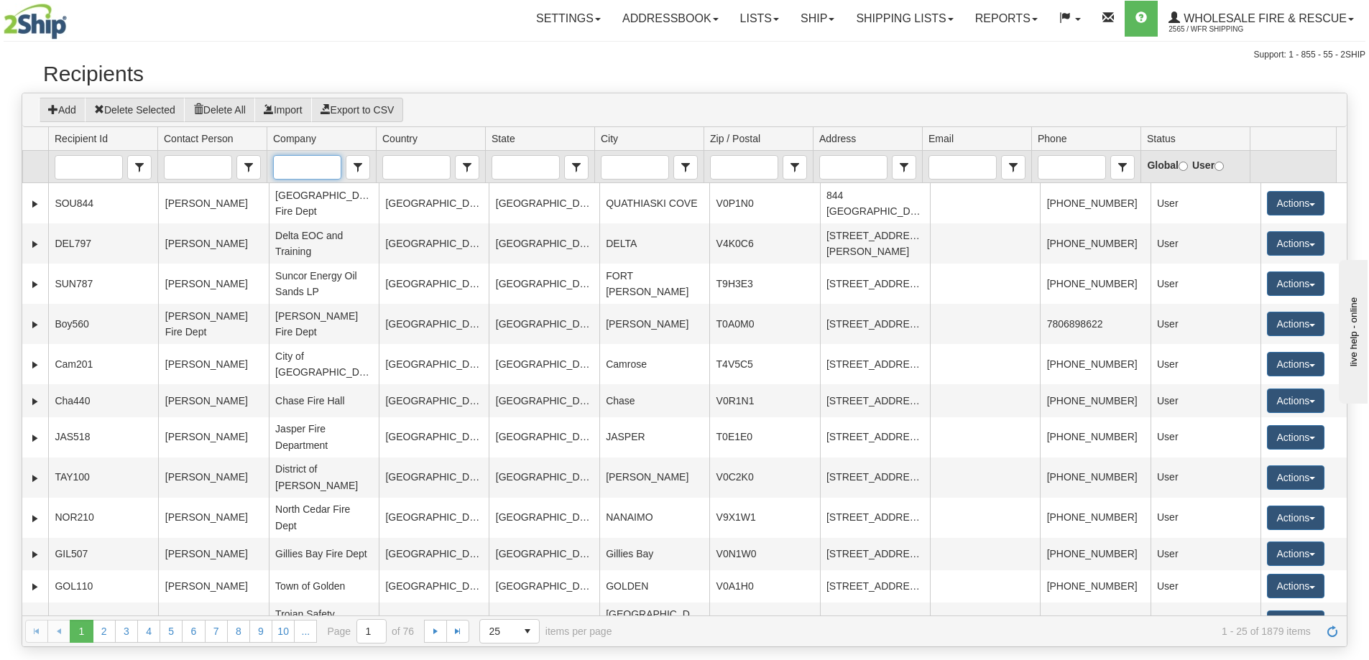
click at [326, 172] on input "Company" at bounding box center [307, 167] width 66 height 23
type input "[PERSON_NAME]"
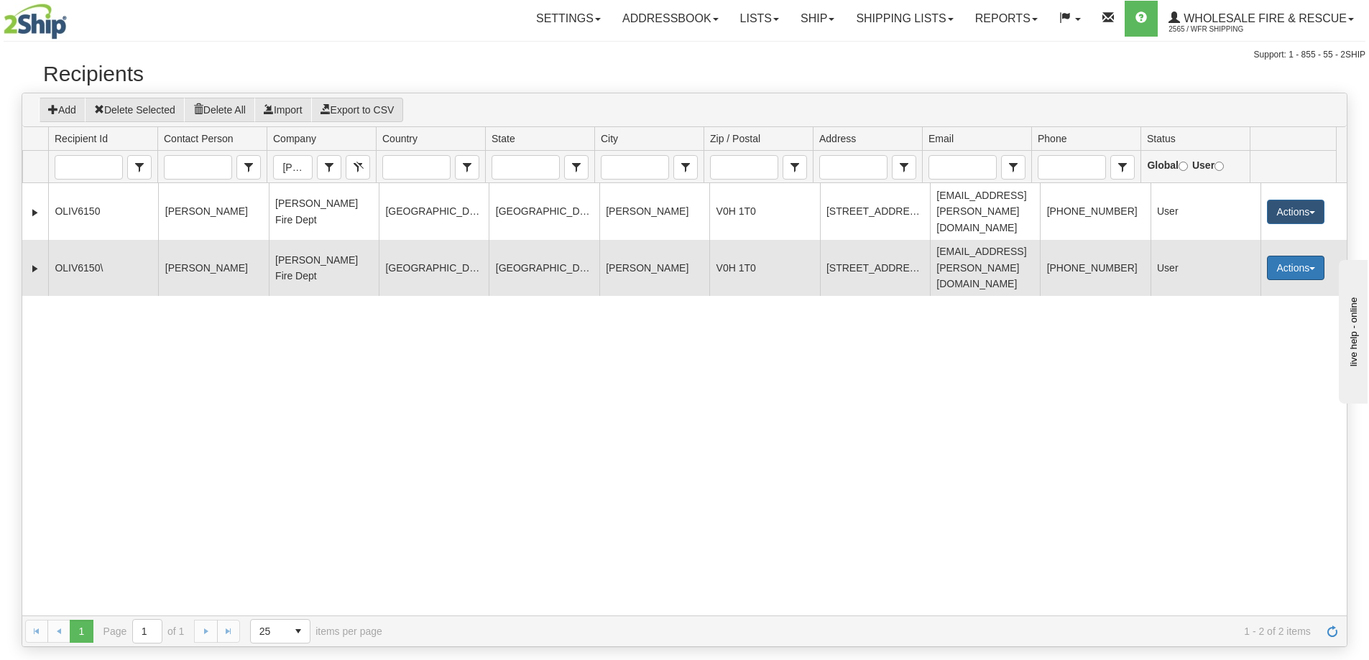
click at [1307, 256] on button "Actions" at bounding box center [1294, 268] width 57 height 24
click at [1239, 342] on link "Delete" at bounding box center [1265, 351] width 115 height 19
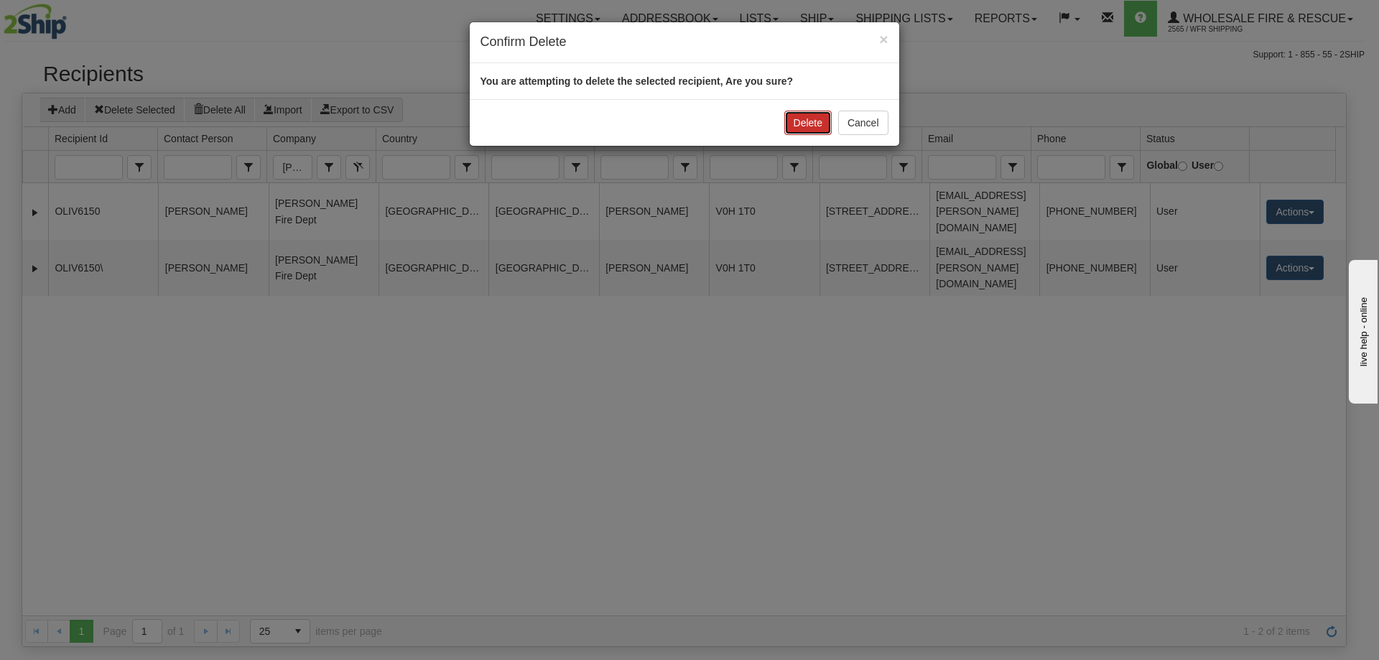
click at [818, 119] on button "Delete" at bounding box center [807, 123] width 47 height 24
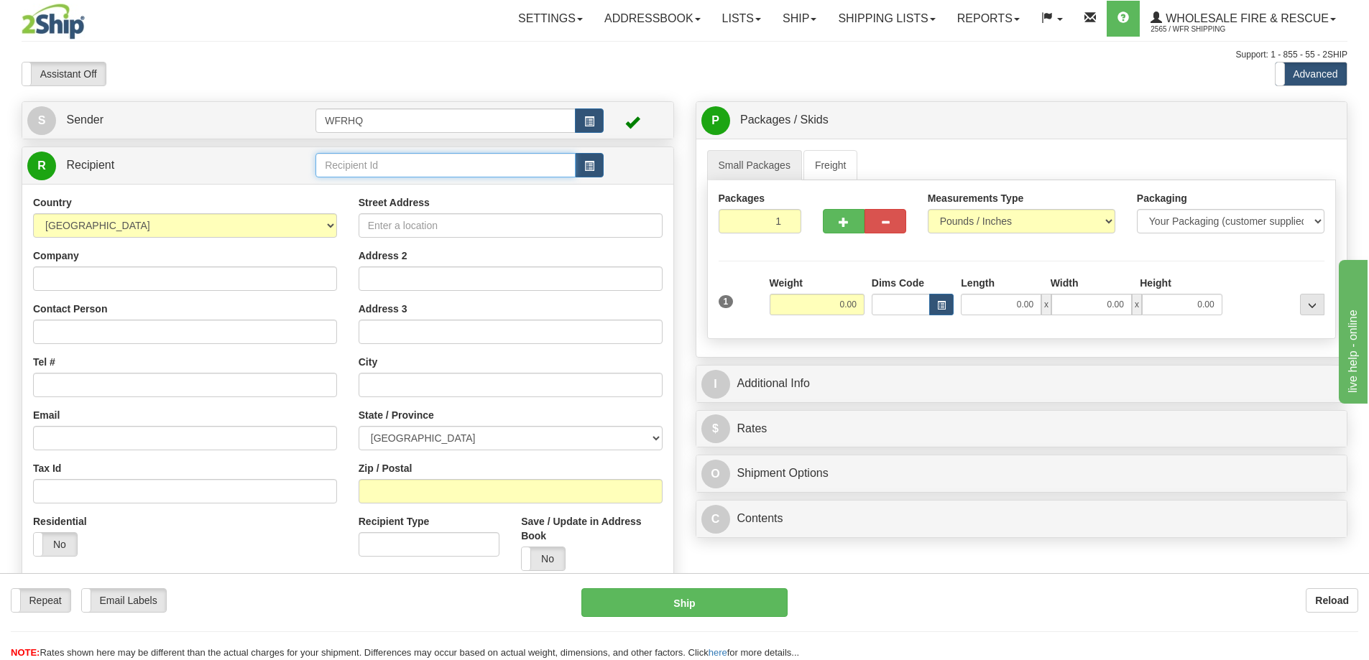
click at [361, 175] on input "text" at bounding box center [445, 165] width 260 height 24
type input "COOK3691"
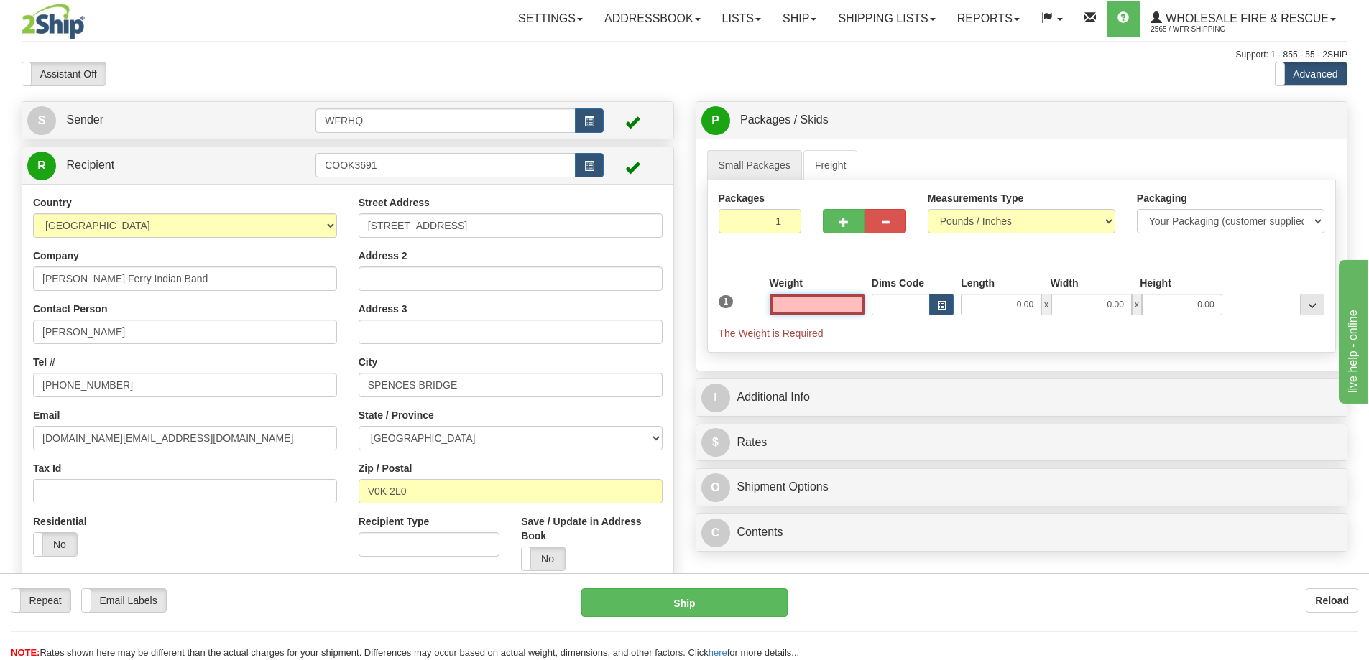
click at [787, 309] on input "text" at bounding box center [816, 305] width 95 height 22
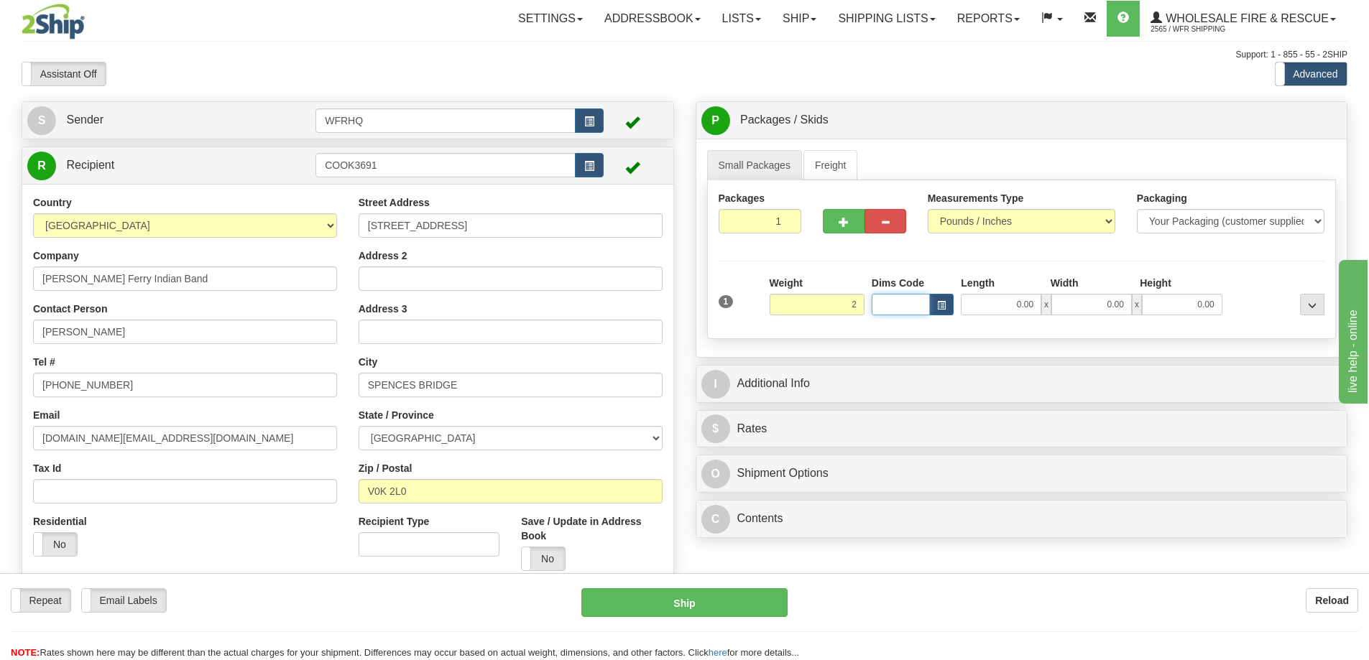
type input "2.00"
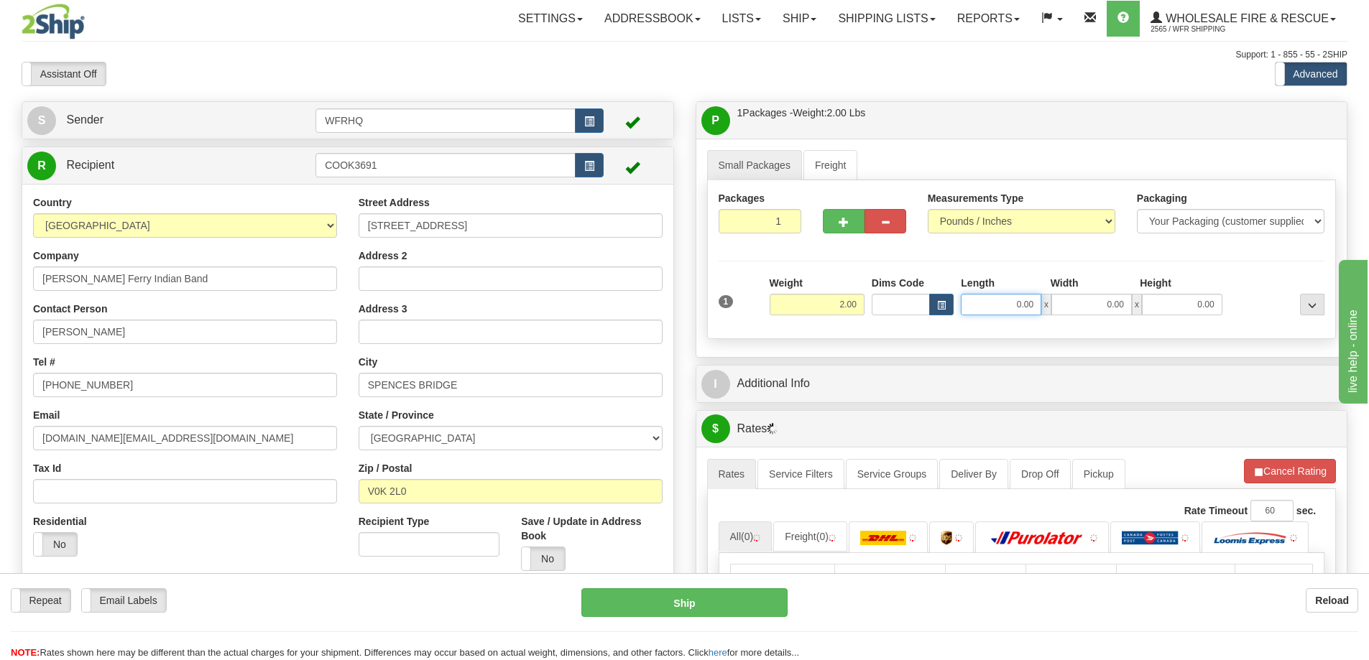
type input "6"
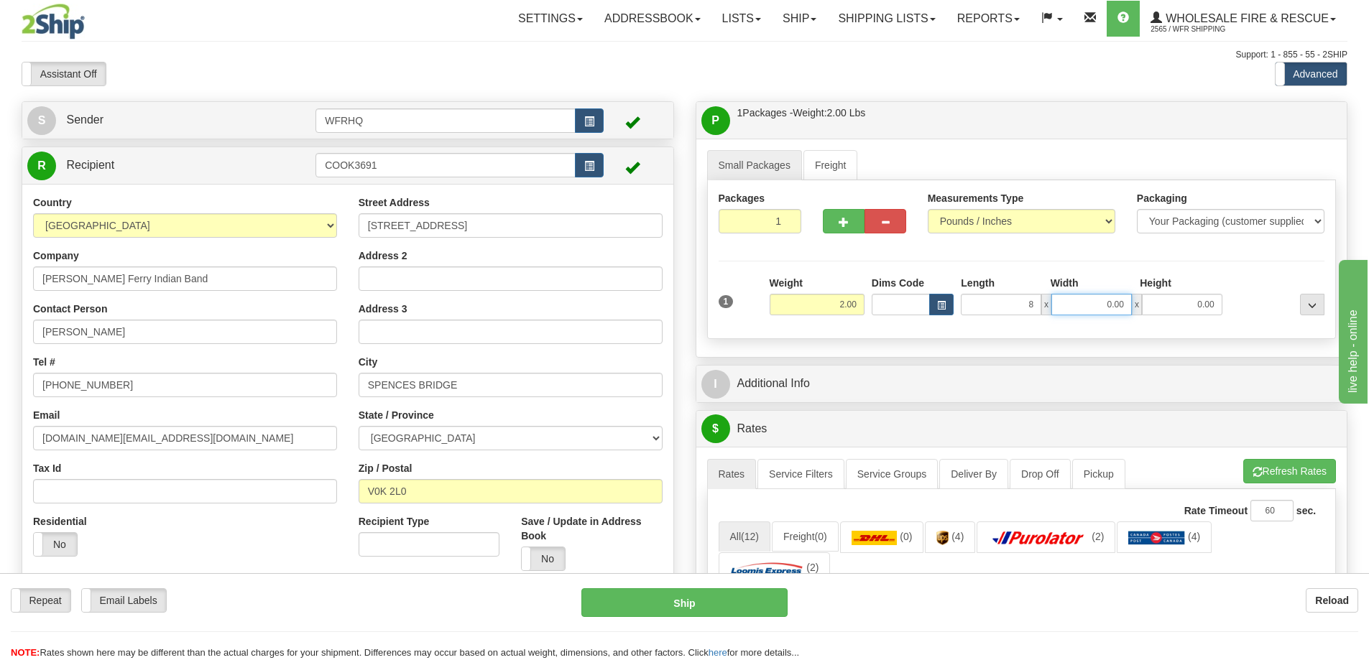
type input "8.00"
type input "6.00"
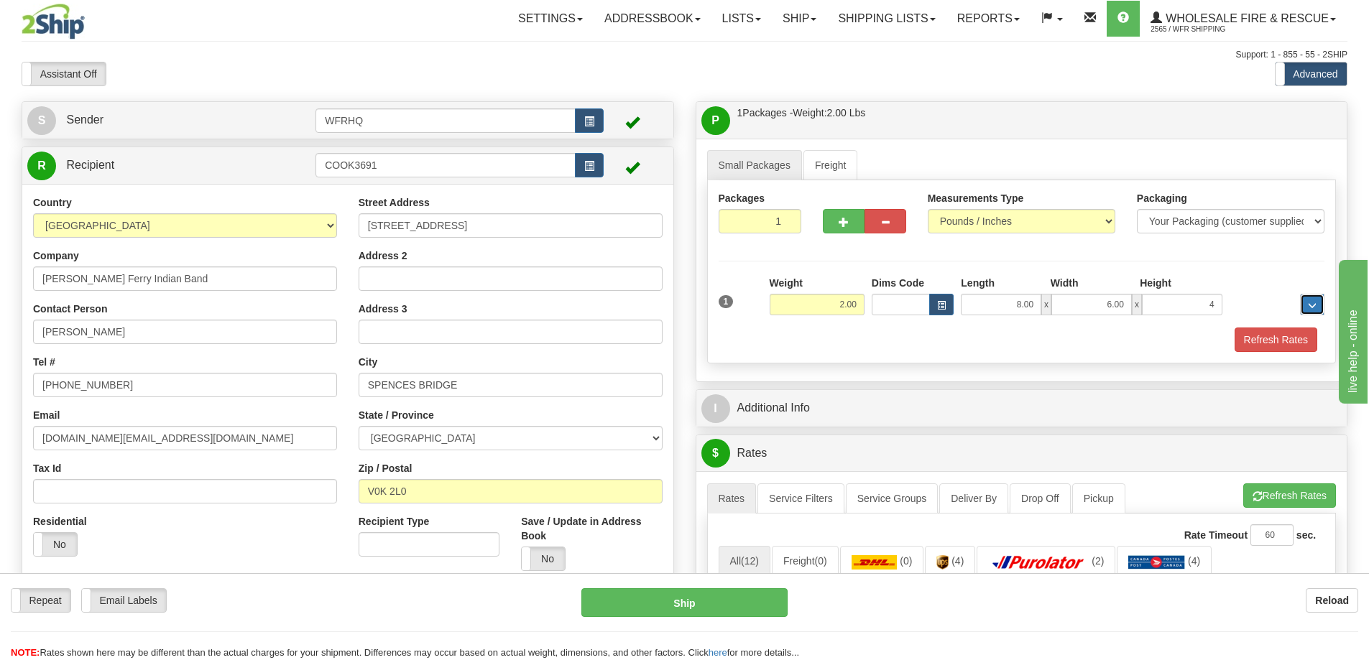
type input "4.00"
click at [1264, 340] on button "Refresh Rates" at bounding box center [1275, 340] width 83 height 24
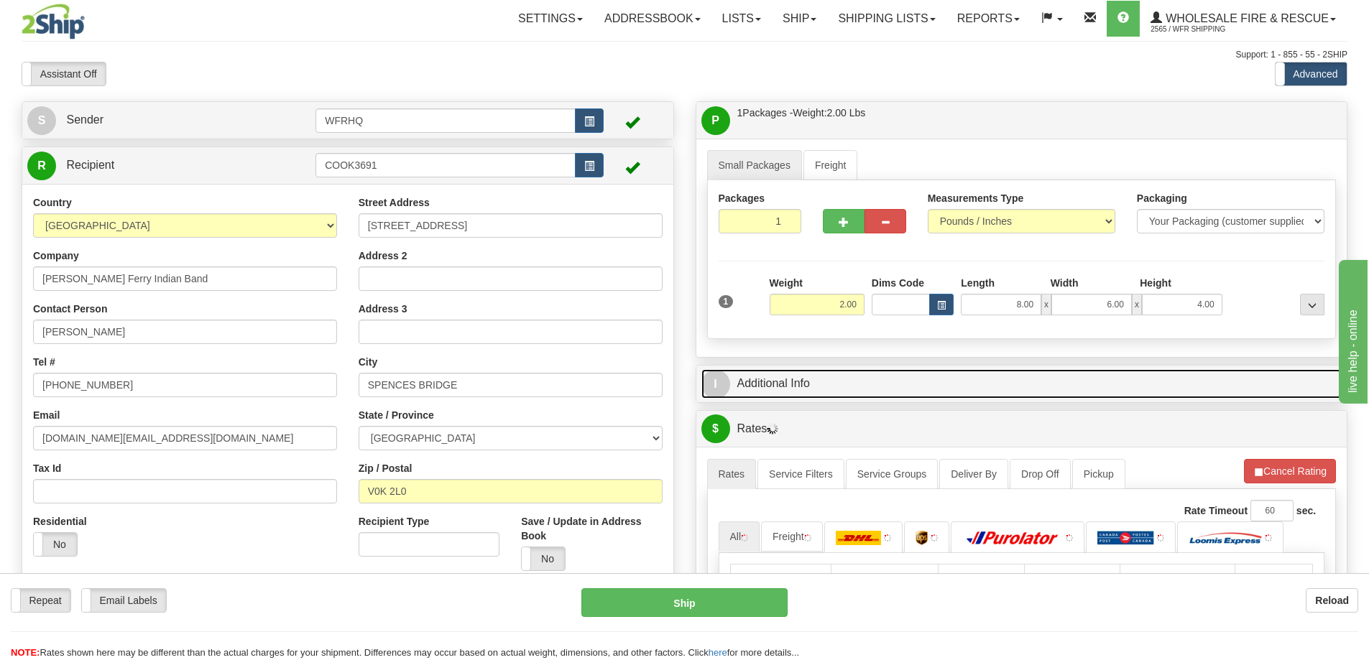
click at [970, 392] on link "I Additional Info" at bounding box center [1021, 383] width 641 height 29
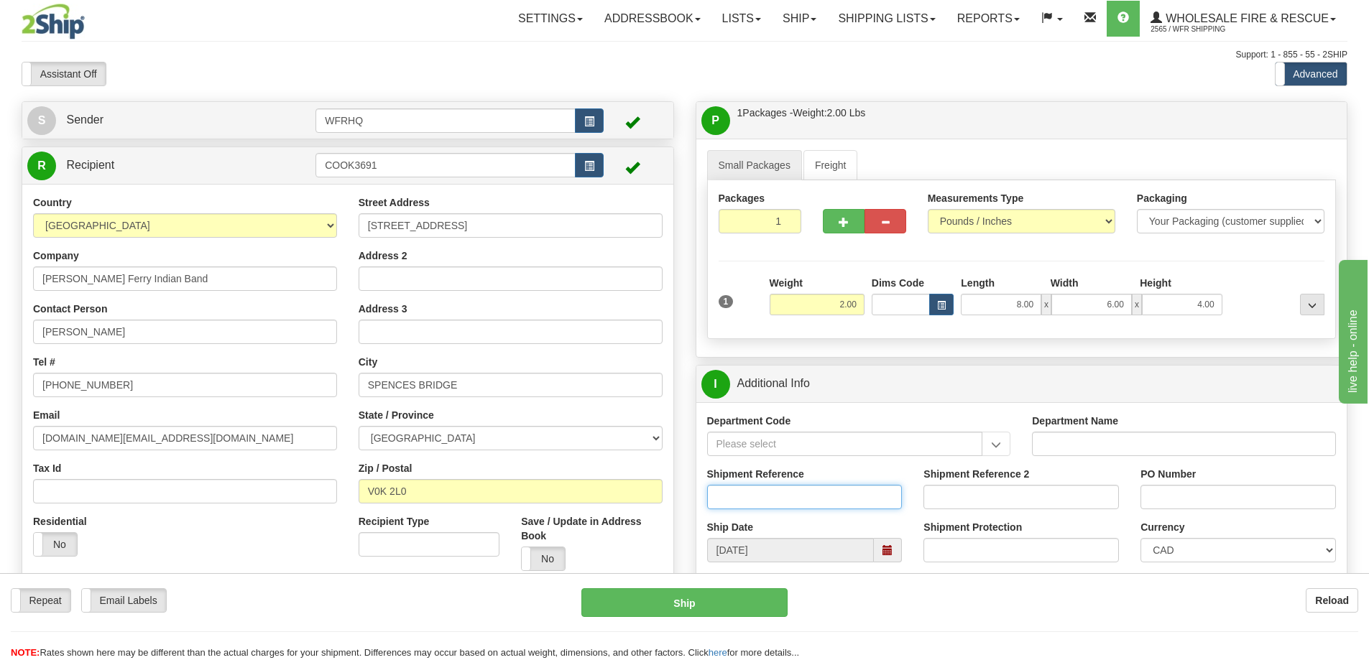
click at [797, 494] on input "Shipment Reference" at bounding box center [804, 497] width 195 height 24
type input "S45941-30741"
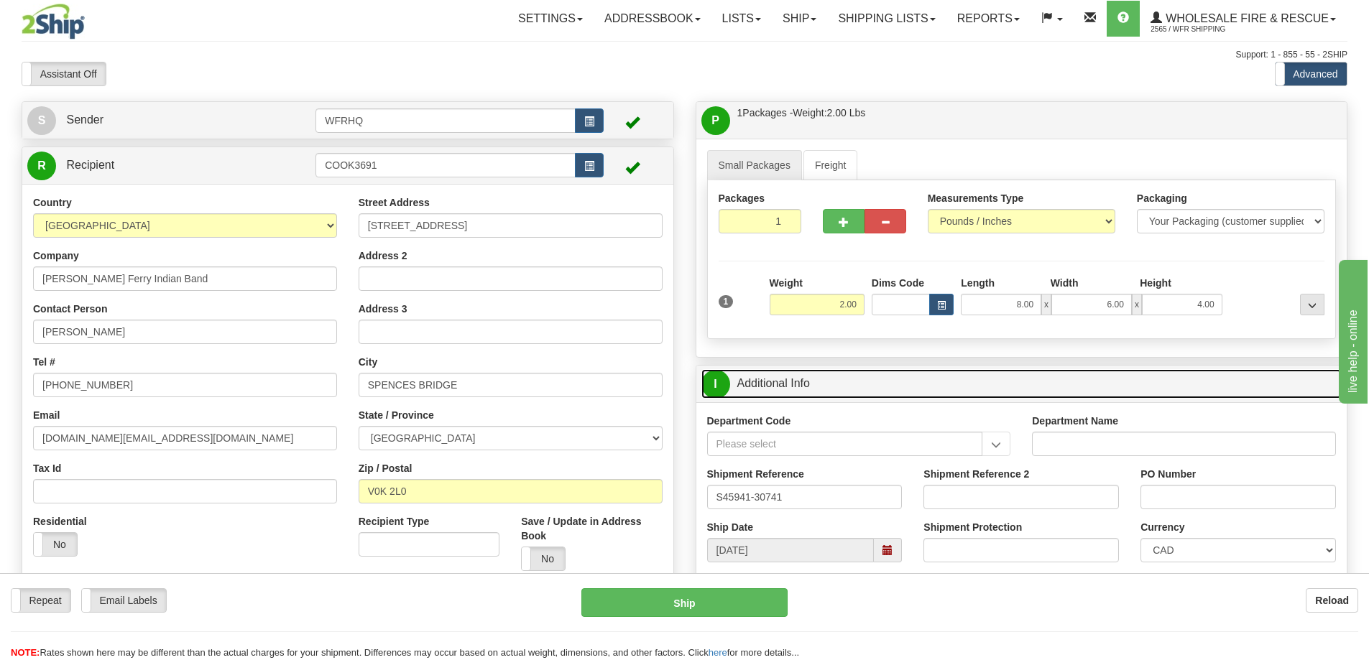
click at [844, 374] on link "I Additional Info" at bounding box center [1021, 383] width 641 height 29
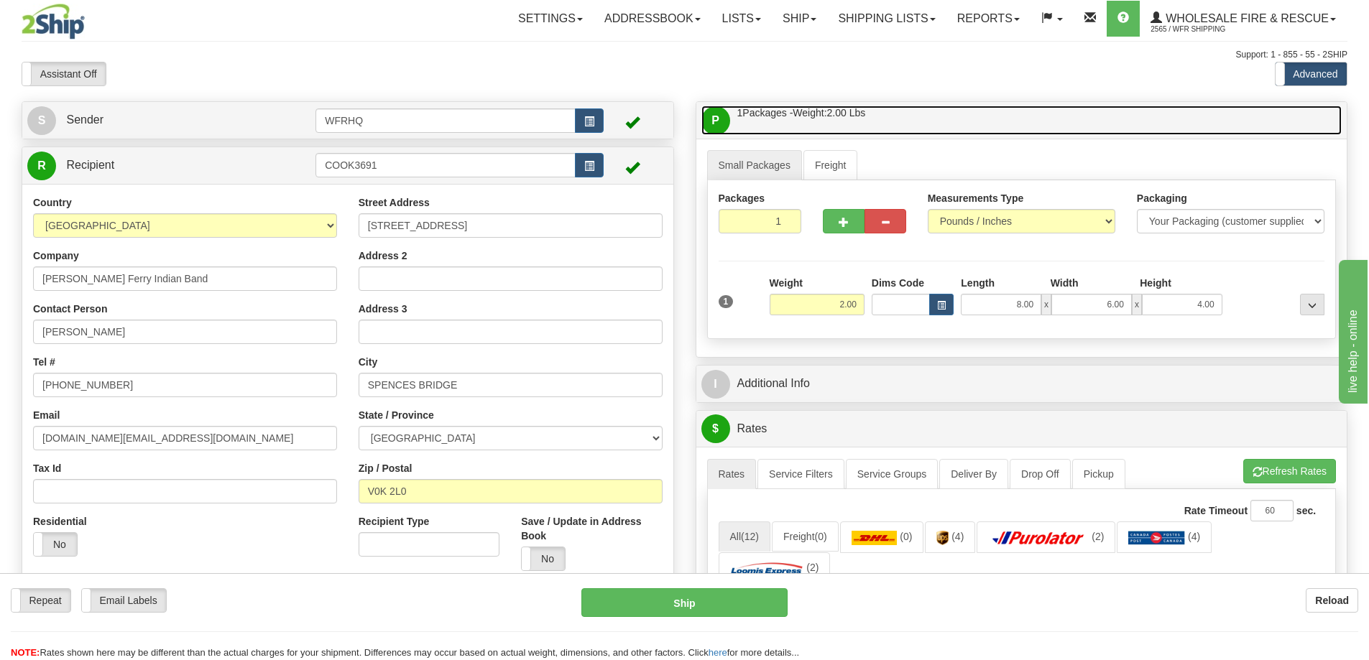
click at [922, 121] on link "P Packages / Skids 1 Packages - Weight: 2.00 Lbs 1 Skids - Weight: NaN Lbs" at bounding box center [1021, 120] width 641 height 29
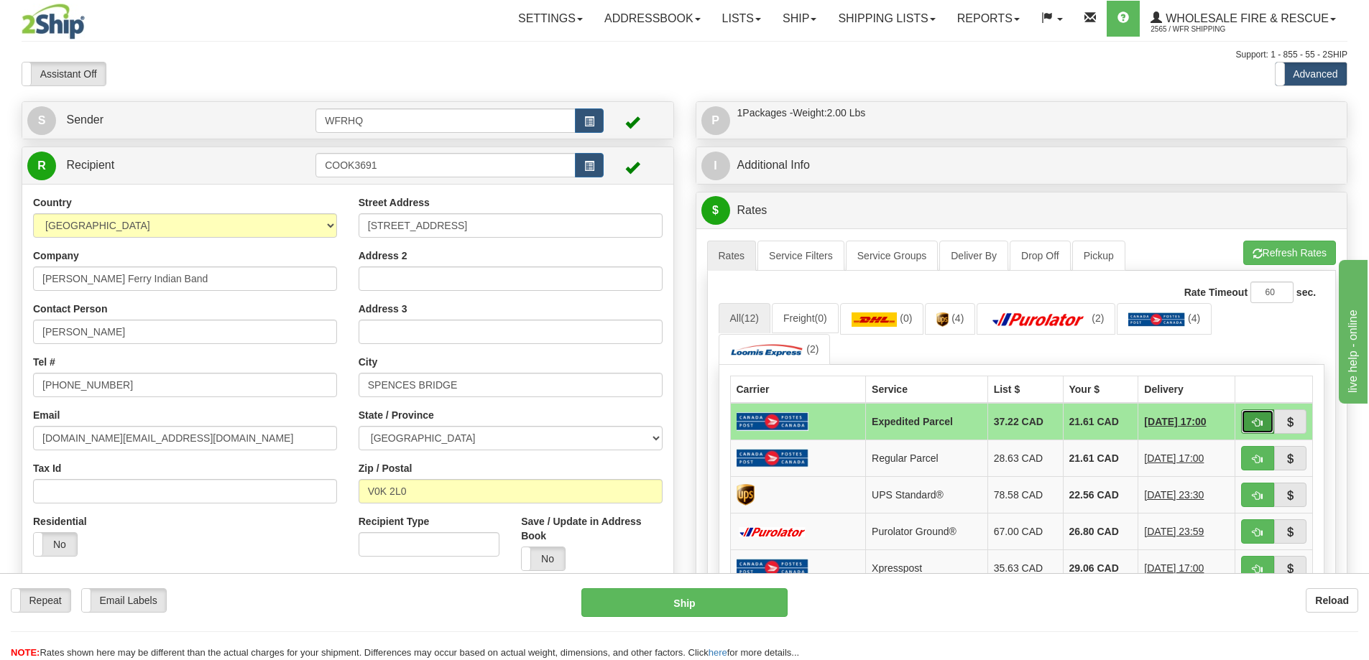
click at [1264, 429] on button "button" at bounding box center [1257, 421] width 33 height 24
type input "DOM.EP"
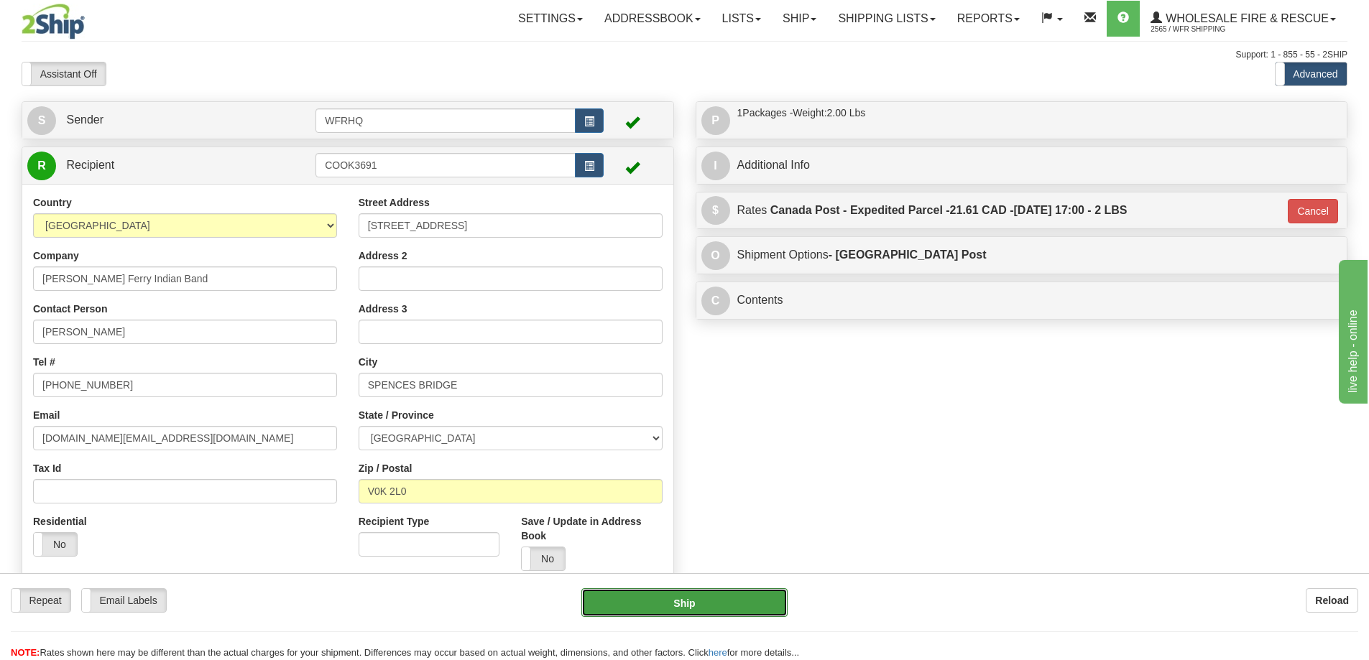
click at [687, 596] on button "Ship" at bounding box center [684, 602] width 206 height 29
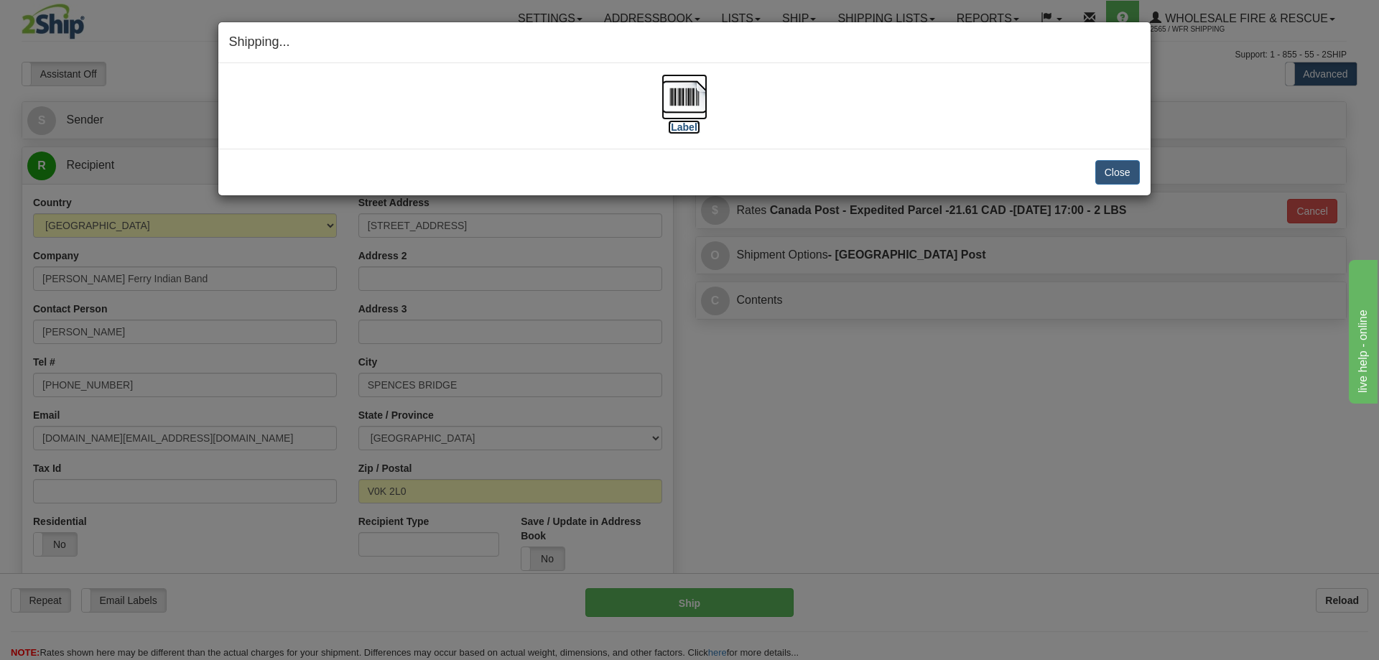
click at [676, 88] on img at bounding box center [685, 97] width 46 height 46
click at [1116, 176] on button "Close" at bounding box center [1118, 172] width 45 height 24
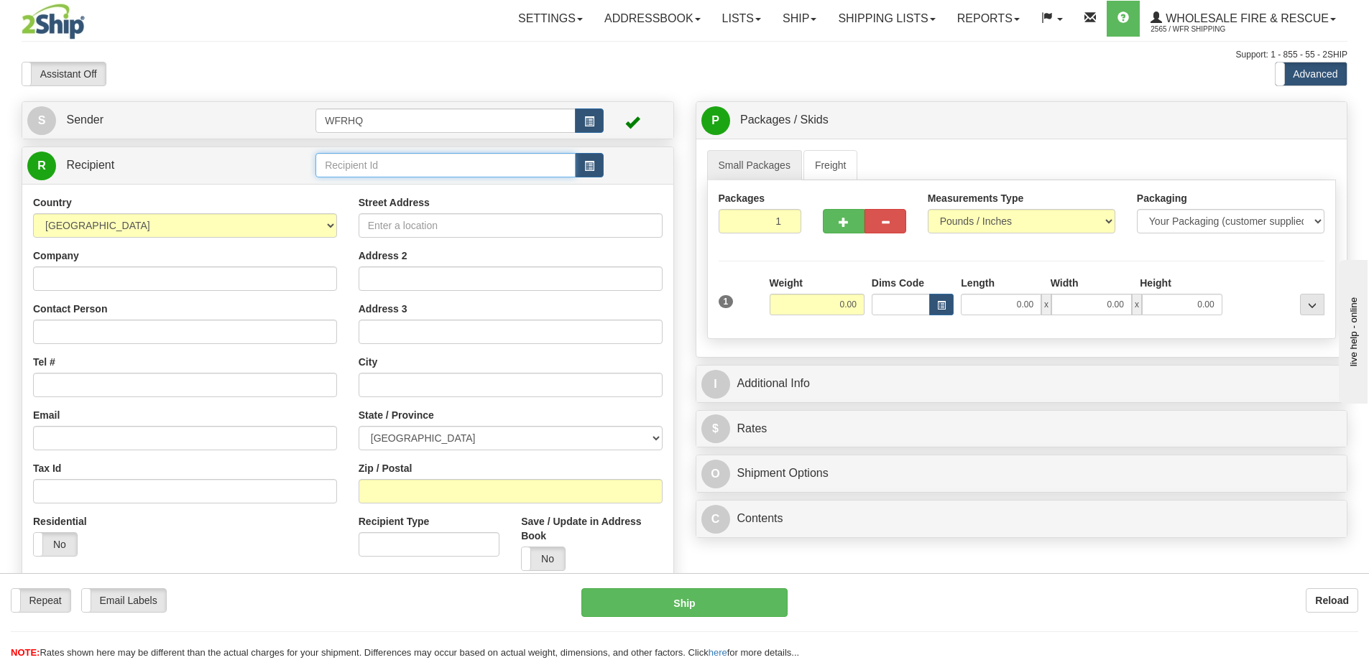
click at [394, 162] on input "text" at bounding box center [445, 165] width 260 height 24
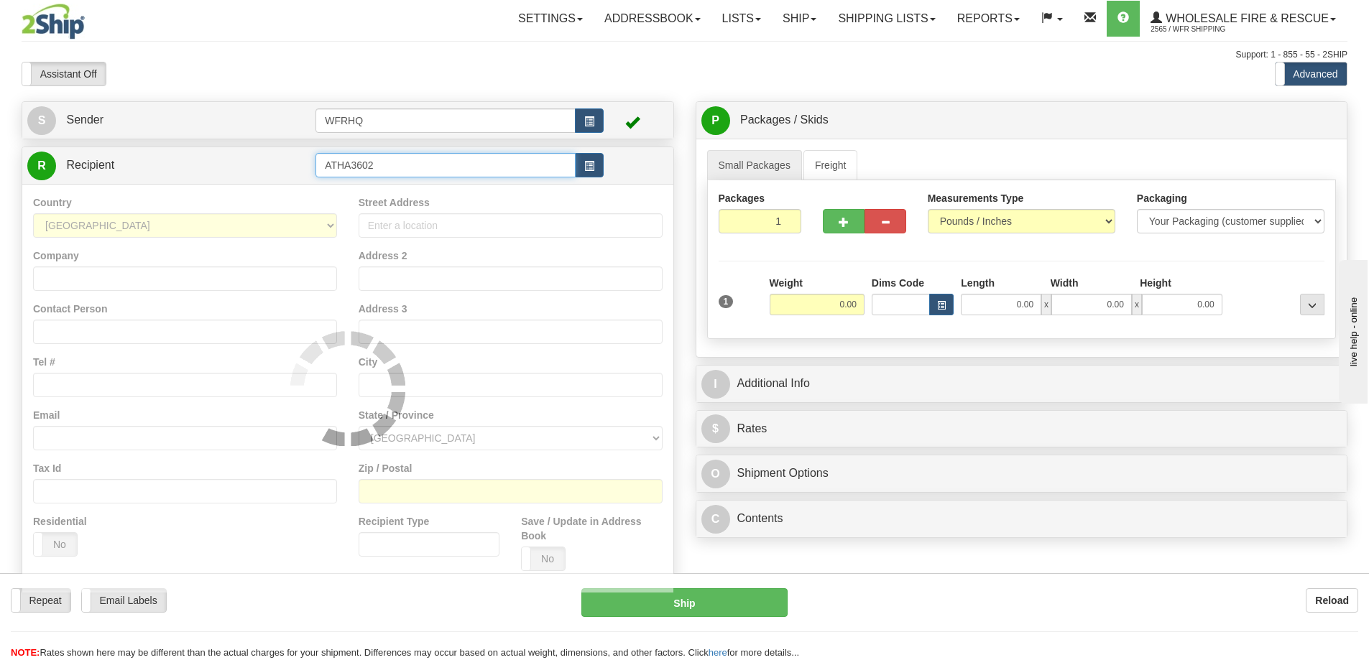
type input "ATHA3602"
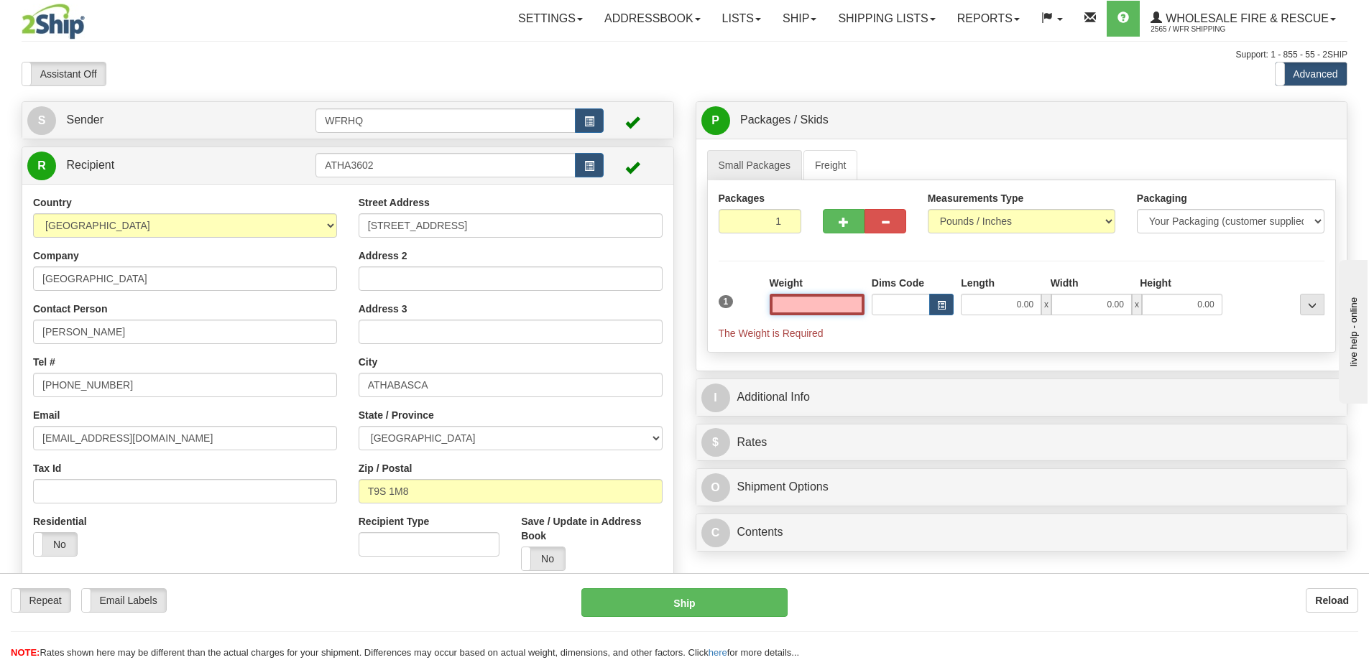
click at [828, 309] on input "text" at bounding box center [816, 305] width 95 height 22
type input "3.00"
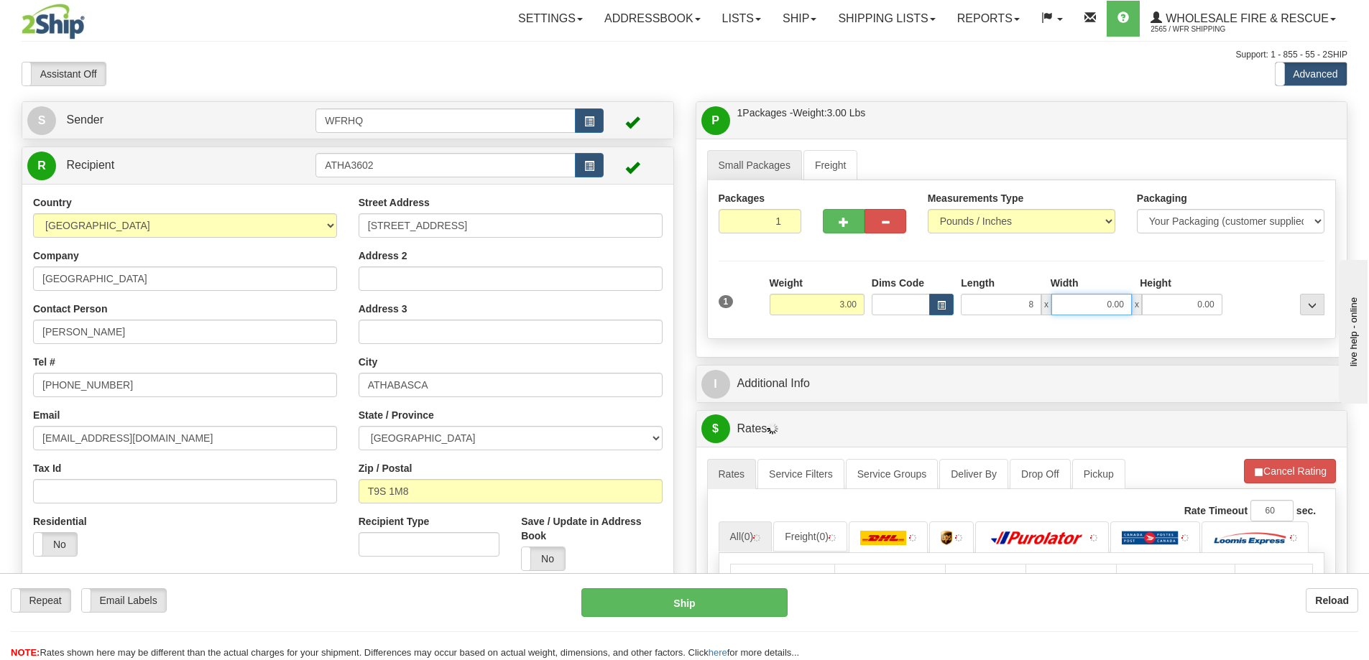
type input "8.00"
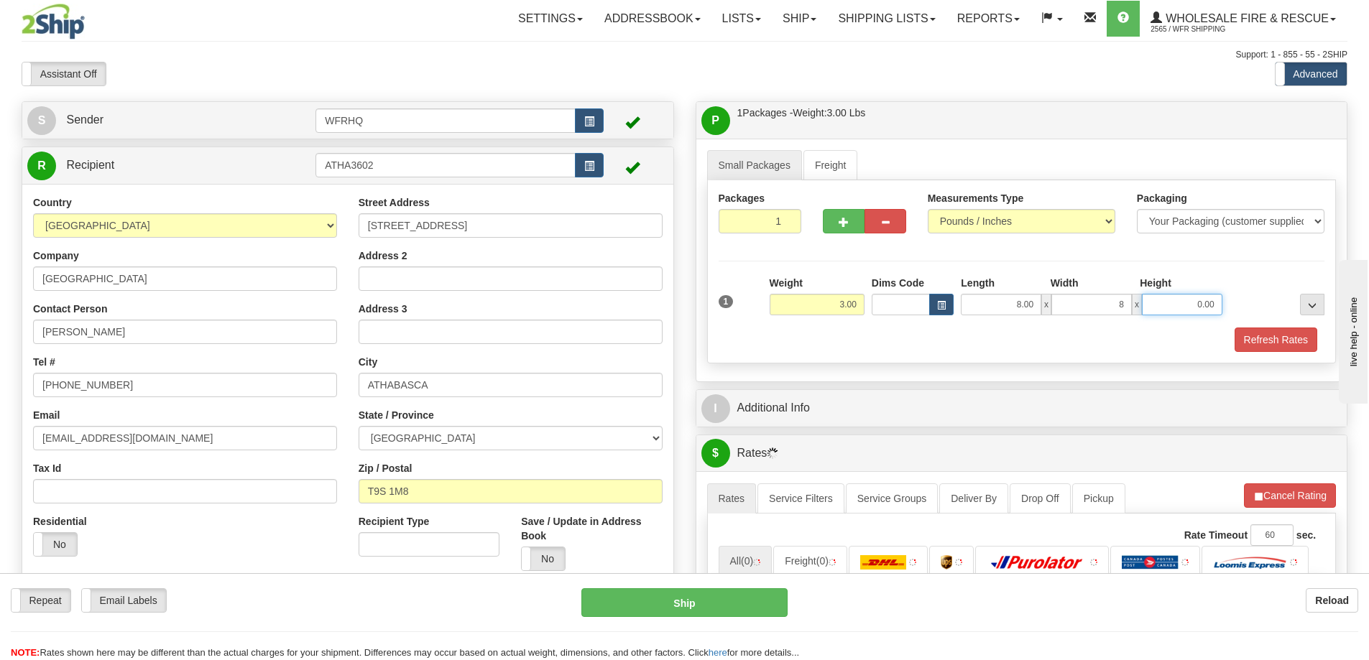
type input "8.00"
click at [1225, 332] on div "Refresh Rates" at bounding box center [1021, 340] width 613 height 24
click at [1248, 338] on button "Refresh Rates" at bounding box center [1275, 340] width 83 height 24
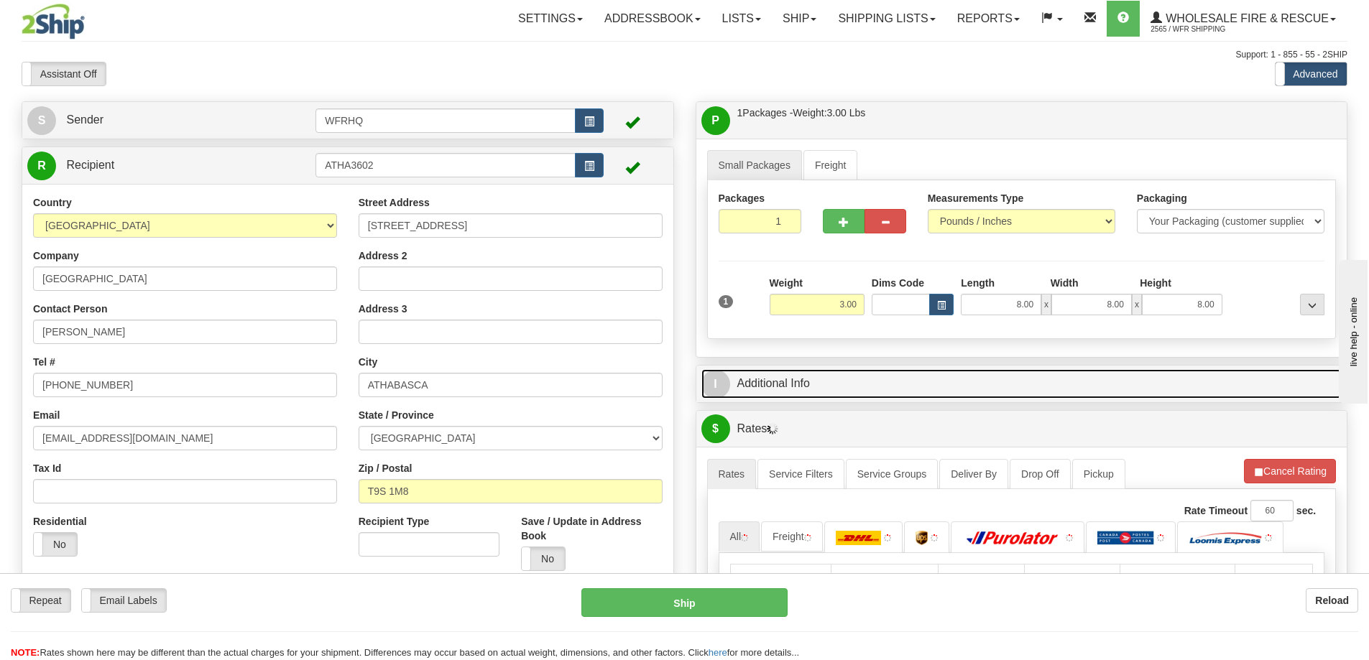
click at [859, 383] on link "I Additional Info" at bounding box center [1021, 383] width 641 height 29
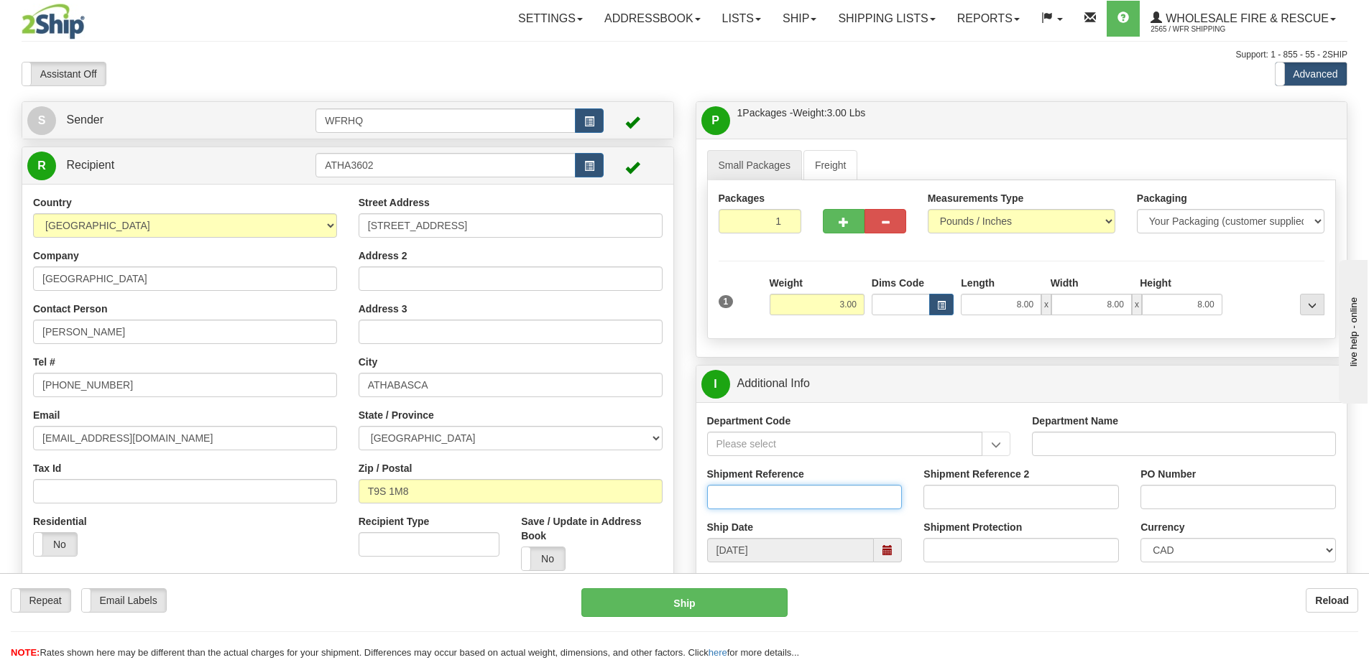
click at [758, 504] on input "Shipment Reference" at bounding box center [804, 497] width 195 height 24
type input "S46558-30739"
type input "Colinton"
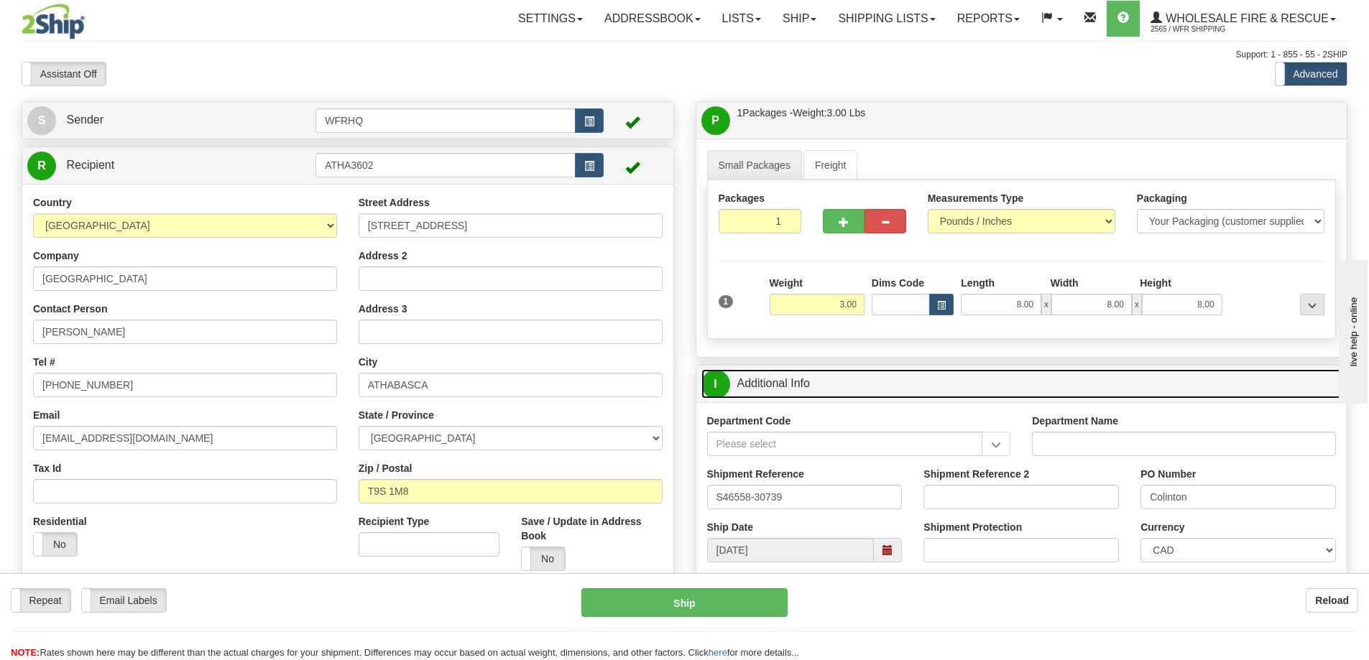
click at [951, 395] on link "I Additional Info" at bounding box center [1021, 383] width 641 height 29
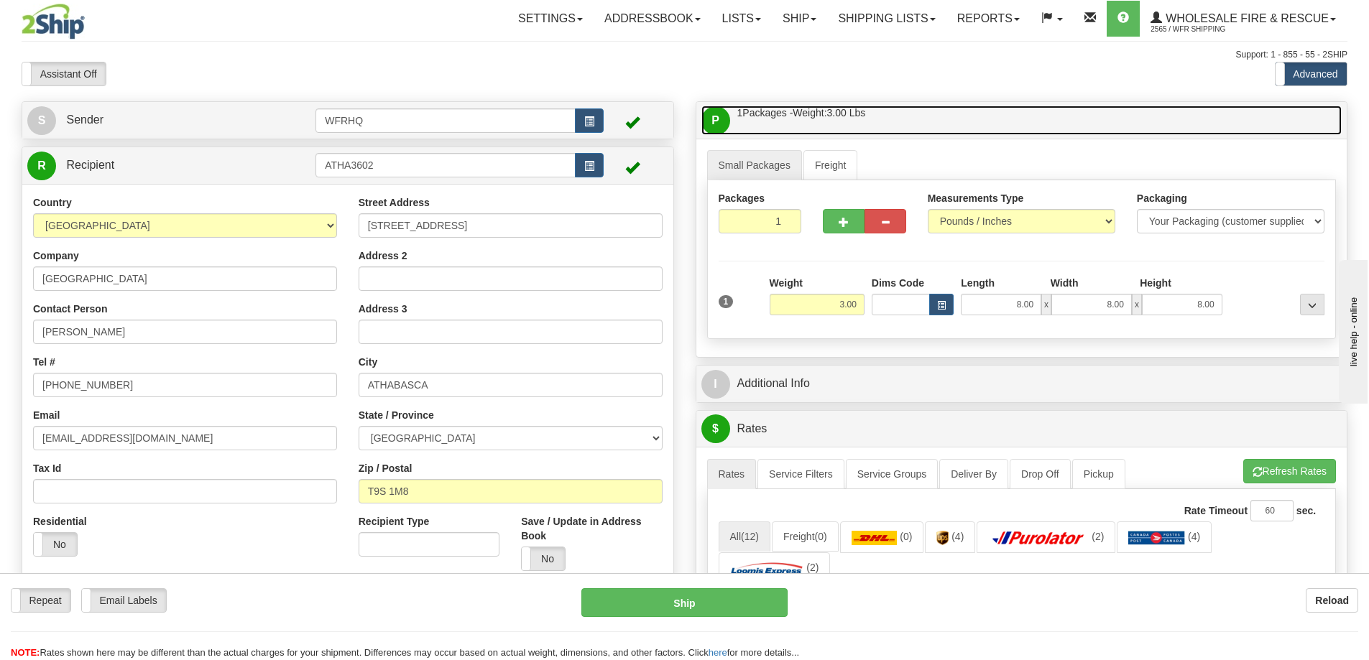
click at [924, 115] on link "P Packages / Skids 1 Packages - Weight: 3.00 Lbs 1 Skids - Weight: NaN Lbs" at bounding box center [1021, 120] width 641 height 29
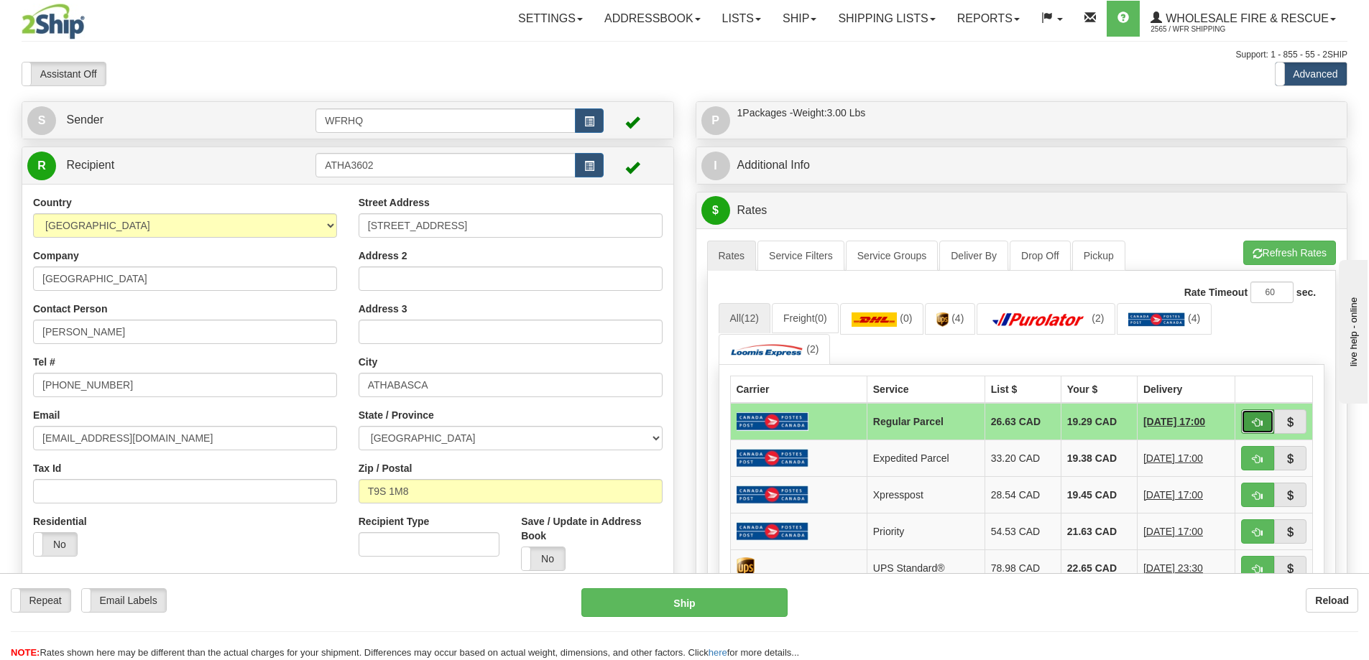
click at [1261, 418] on span "button" at bounding box center [1257, 422] width 10 height 9
type input "DOM.RP"
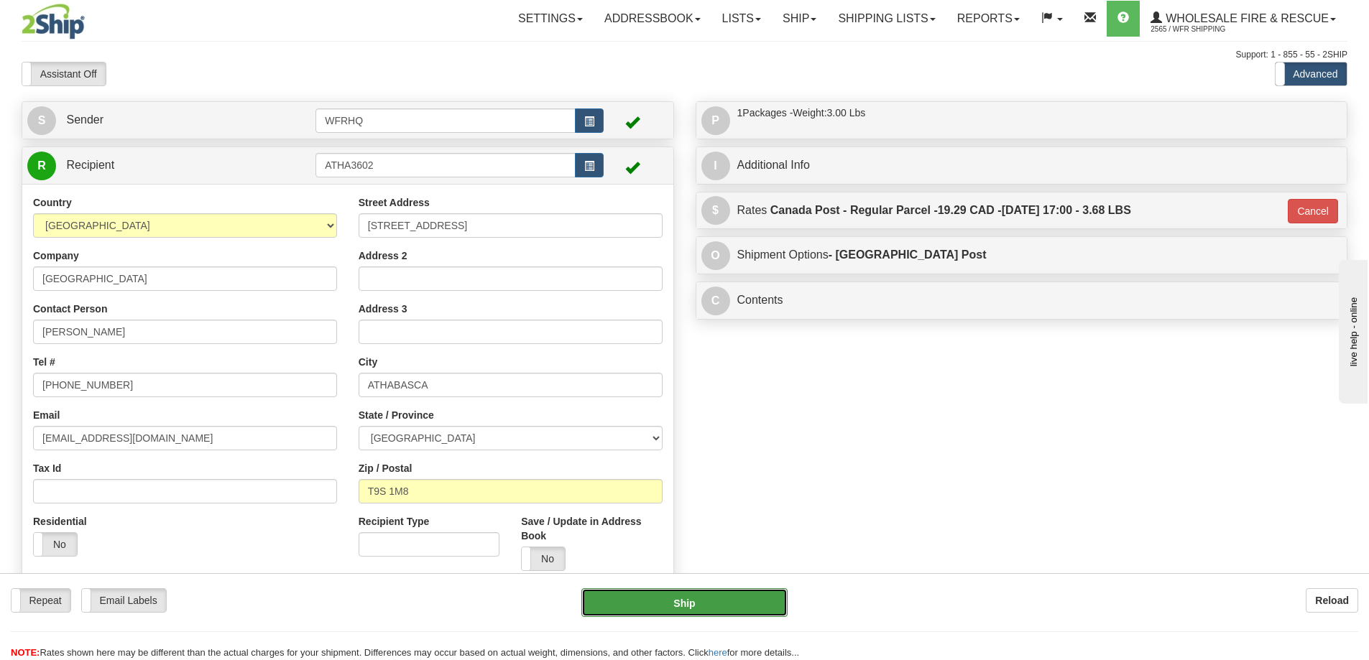
click at [741, 608] on button "Ship" at bounding box center [684, 602] width 206 height 29
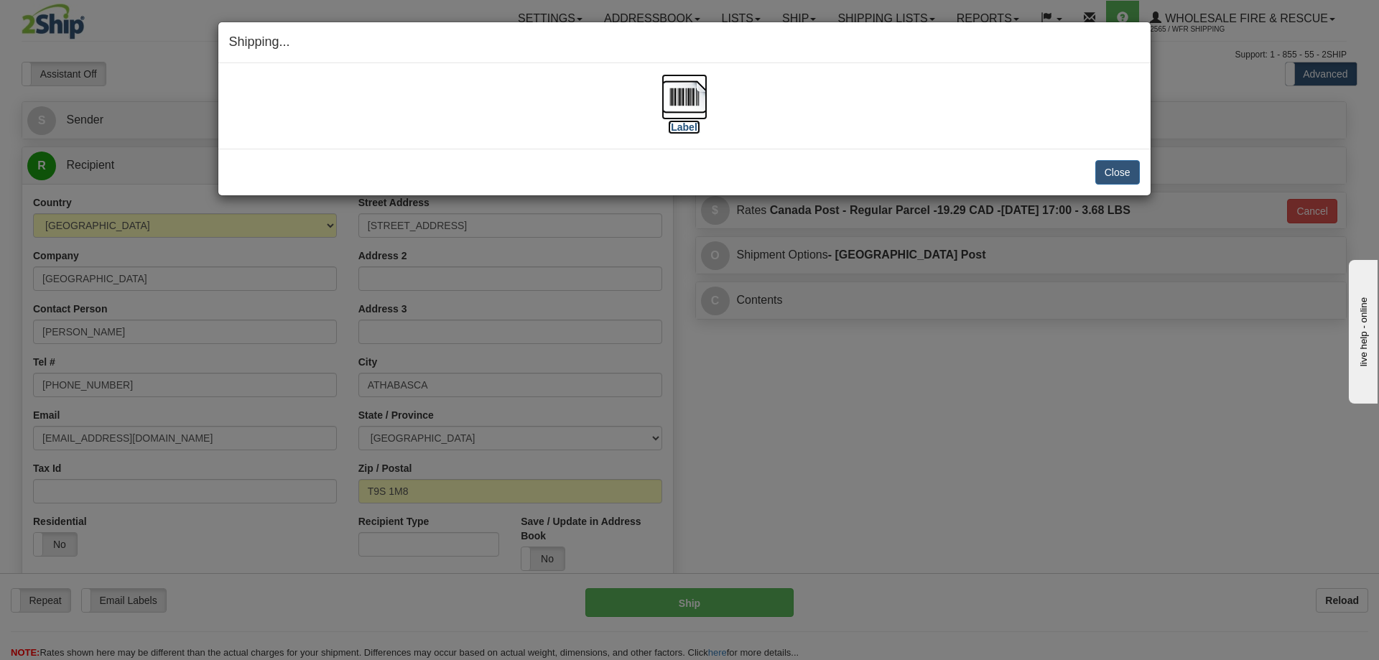
click at [682, 95] on img at bounding box center [685, 97] width 46 height 46
